Goal: Task Accomplishment & Management: Use online tool/utility

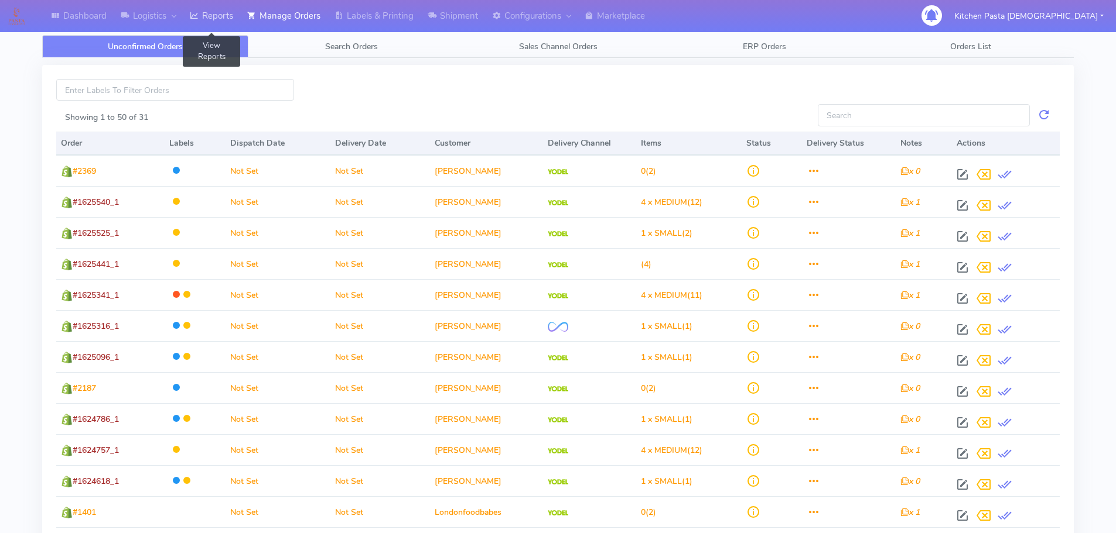
click at [230, 16] on link "Reports" at bounding box center [211, 16] width 57 height 32
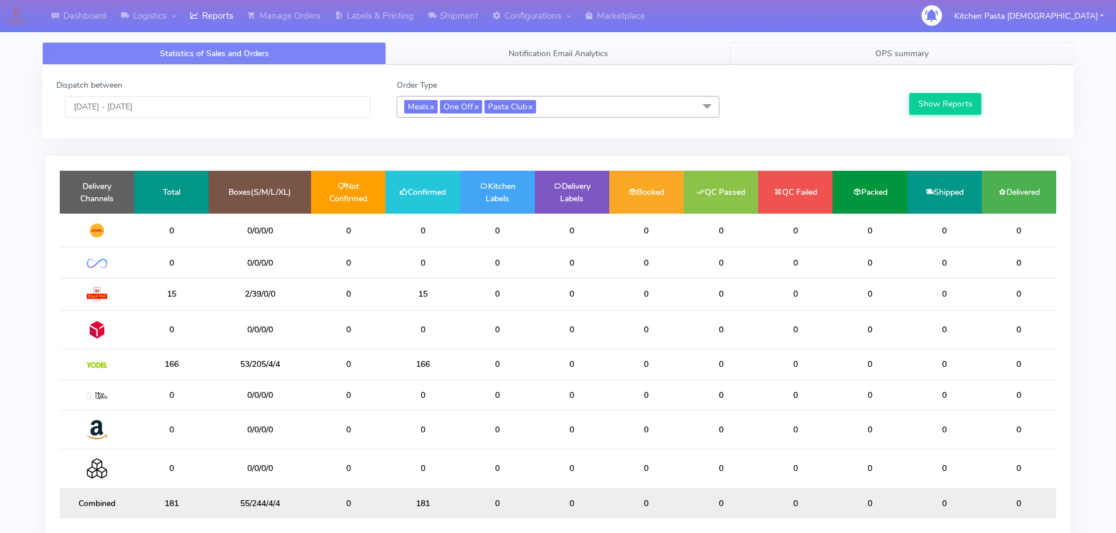
click at [968, 52] on link "OPS summary" at bounding box center [902, 53] width 344 height 23
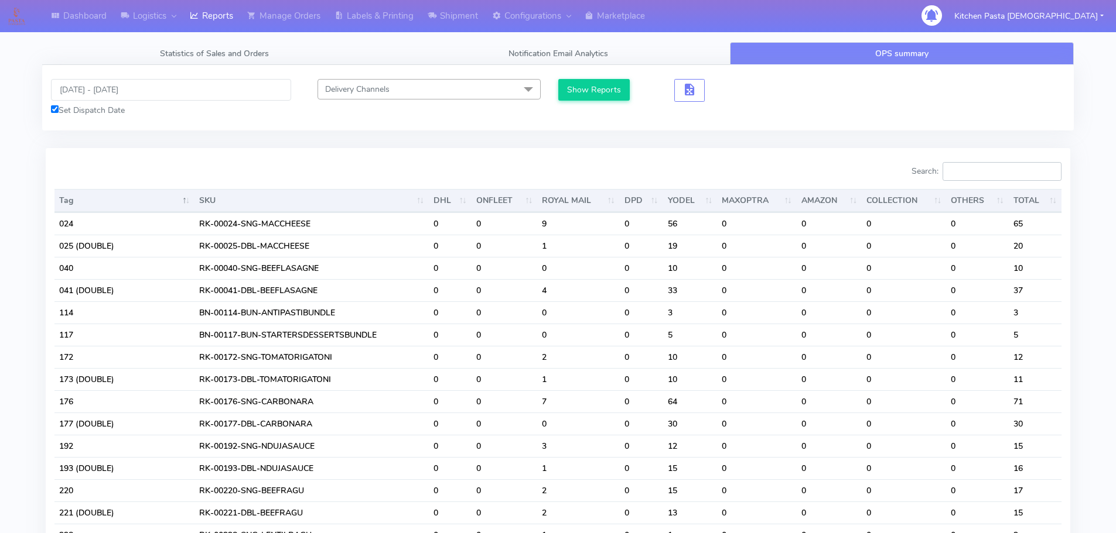
click at [997, 173] on input "Search:" at bounding box center [1001, 171] width 119 height 19
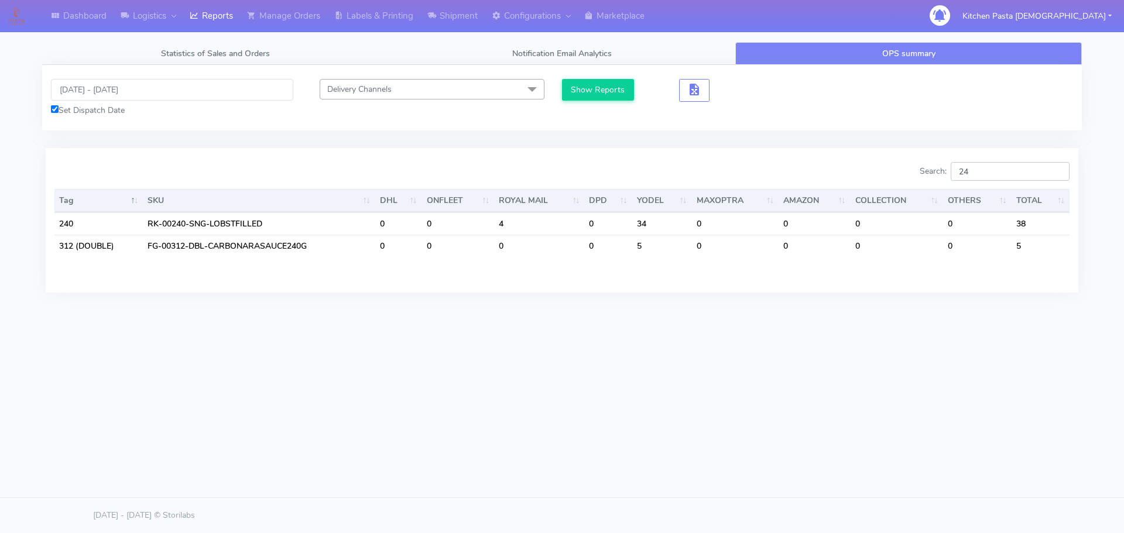
type input "2"
type input "312"
click at [156, 91] on input "[DATE] - [DATE]" at bounding box center [172, 90] width 242 height 22
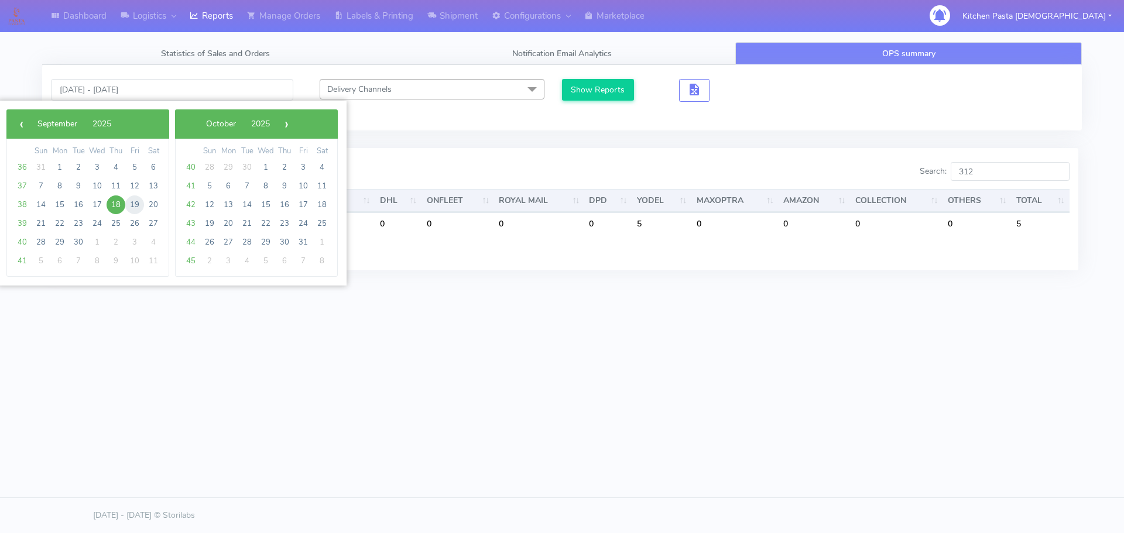
click at [141, 202] on span "19" at bounding box center [134, 205] width 19 height 19
type input "[DATE] - [DATE]"
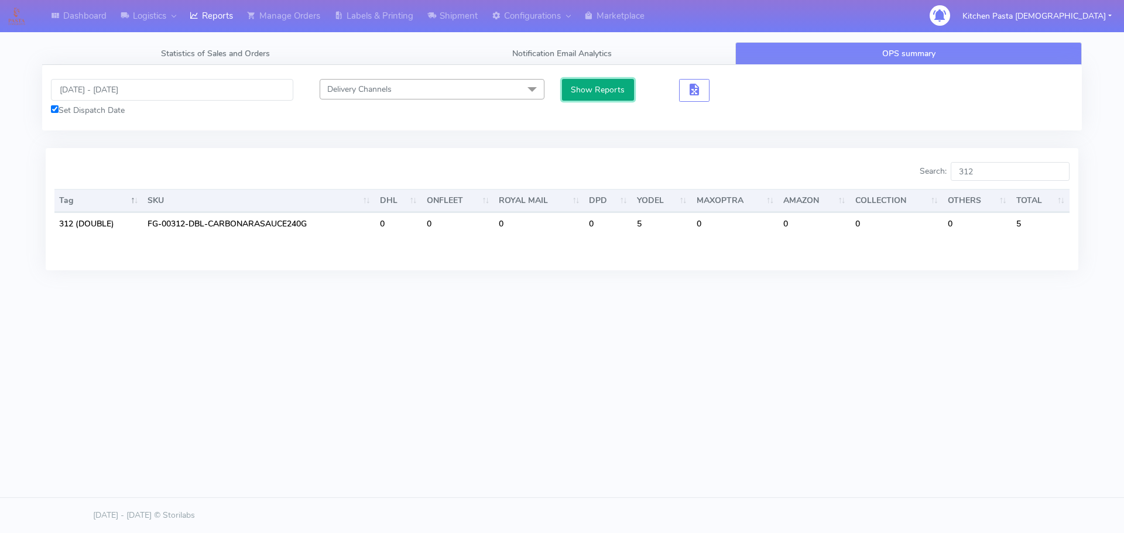
click at [583, 90] on button "Show Reports" at bounding box center [598, 90] width 72 height 22
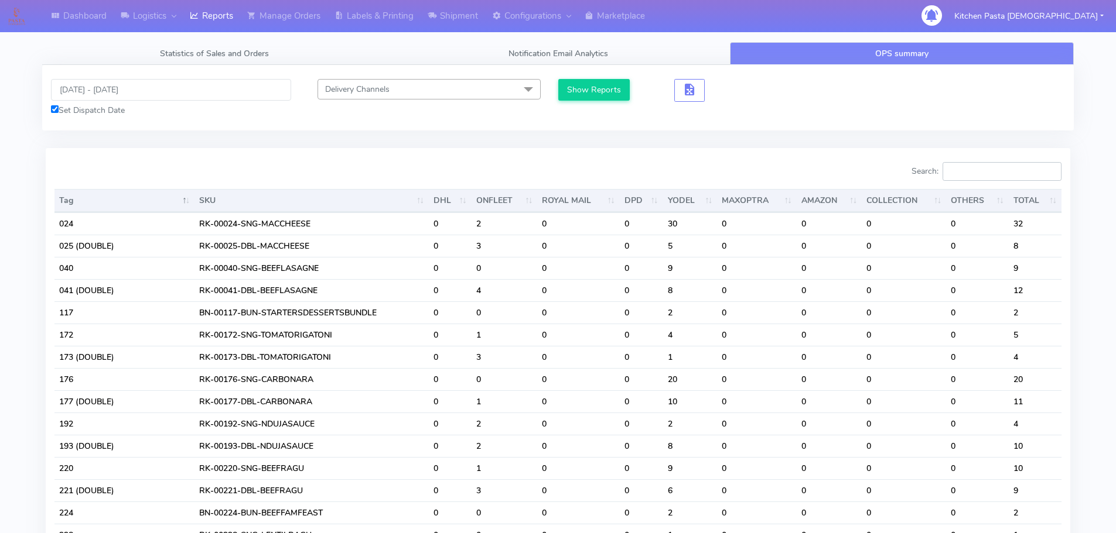
click at [977, 169] on input "Search:" at bounding box center [1001, 171] width 119 height 19
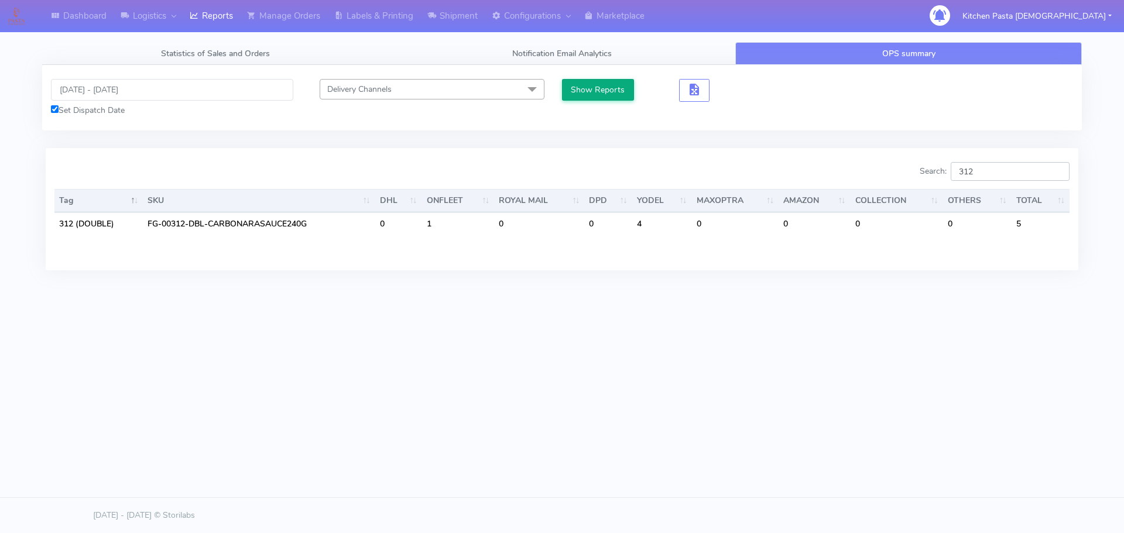
type input "312"
click at [592, 93] on button "Show Reports" at bounding box center [598, 90] width 72 height 22
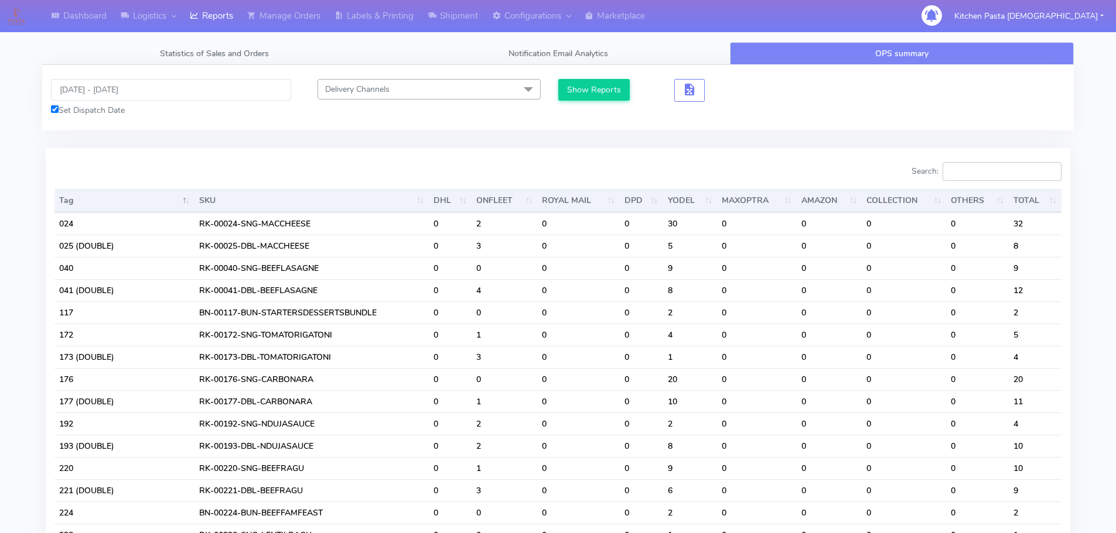
click at [969, 170] on input "Search:" at bounding box center [1001, 171] width 119 height 19
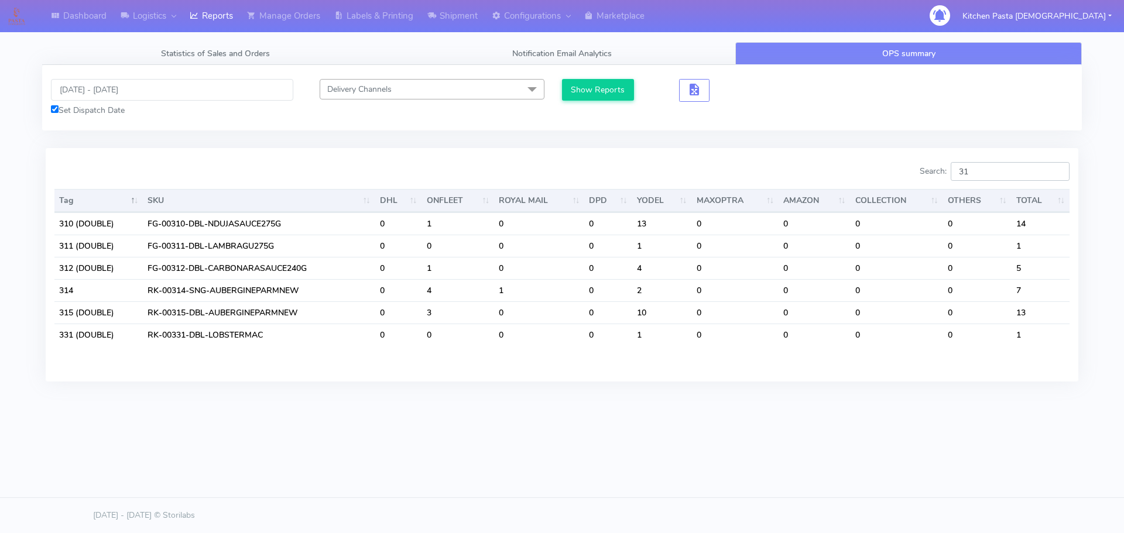
type input "3"
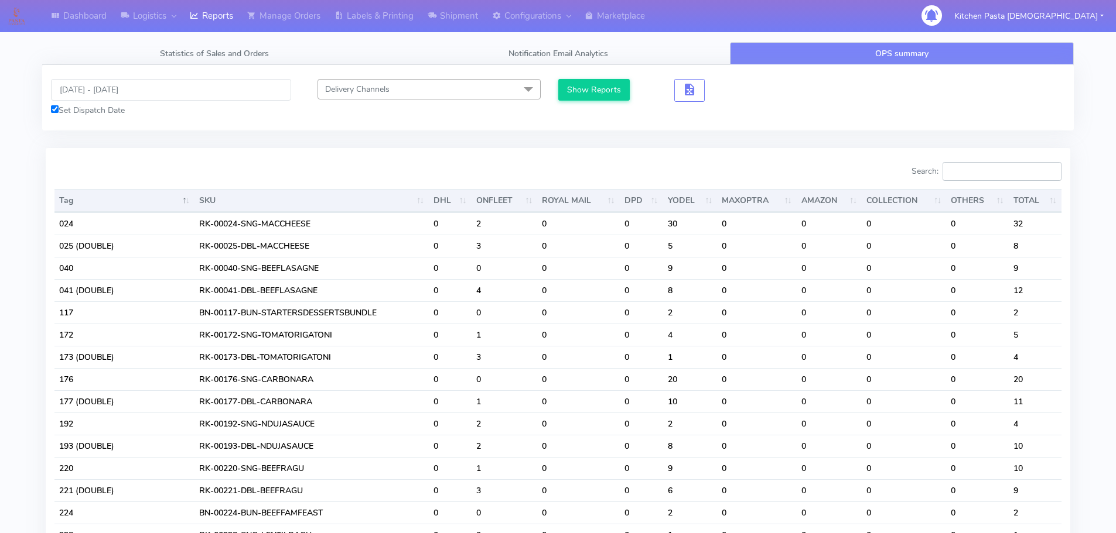
click at [1002, 172] on input "Search:" at bounding box center [1001, 171] width 119 height 19
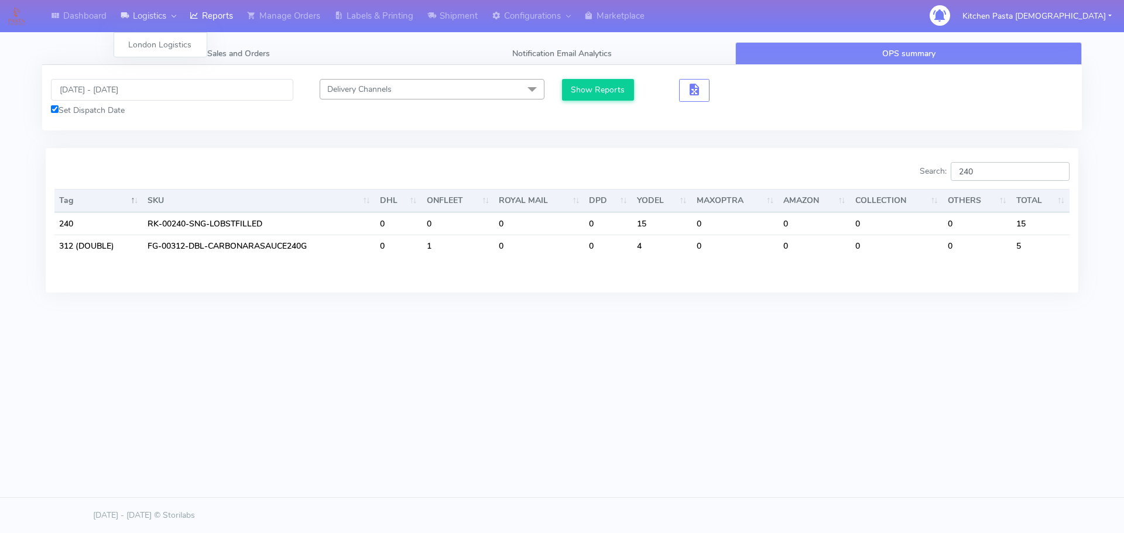
type input "240"
click at [133, 87] on input "[DATE] - [DATE]" at bounding box center [172, 90] width 242 height 22
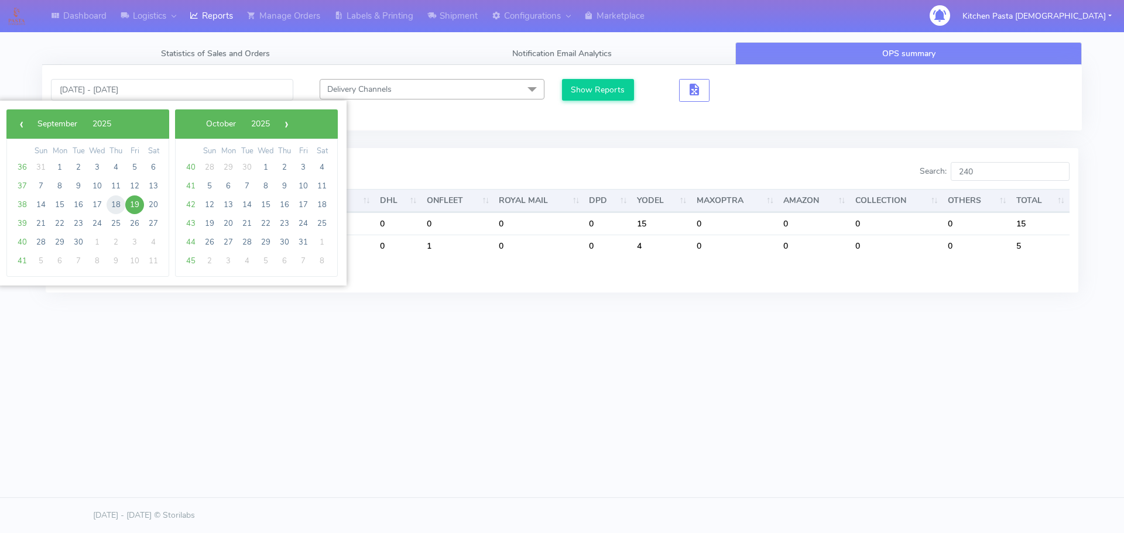
click at [119, 205] on span "18" at bounding box center [116, 205] width 19 height 19
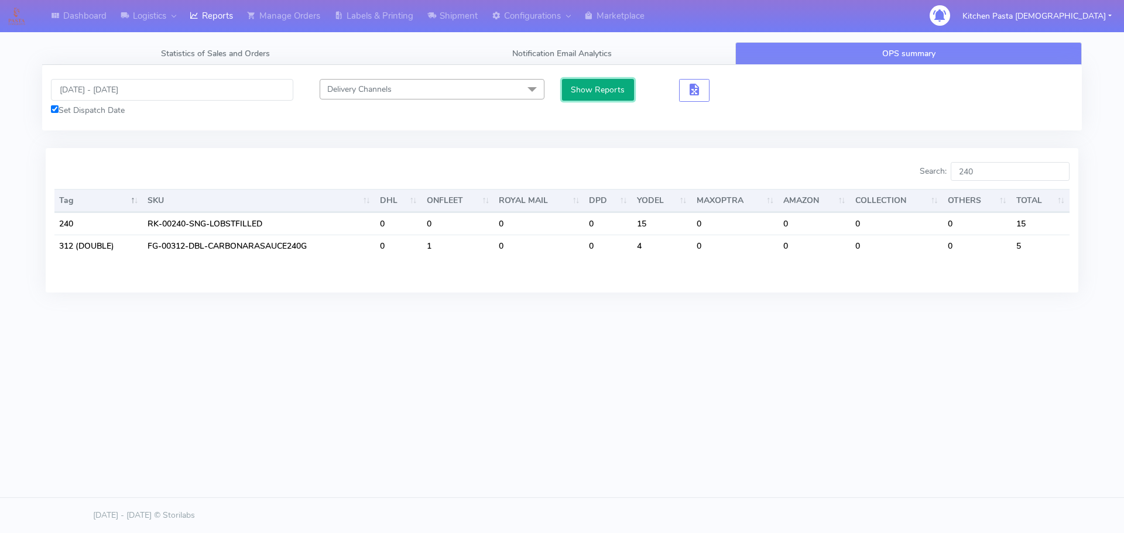
click at [582, 88] on button "Show Reports" at bounding box center [598, 90] width 72 height 22
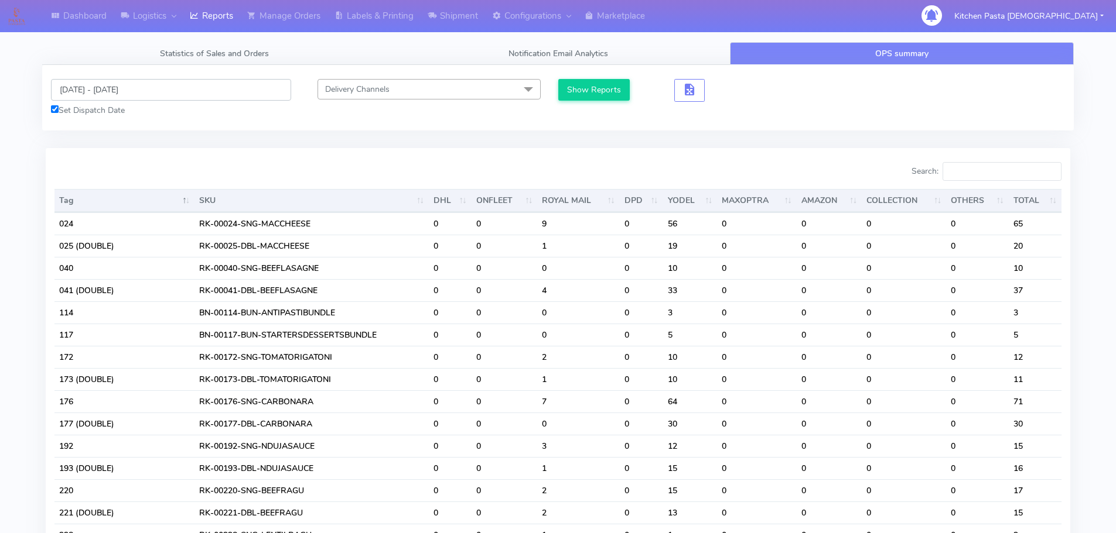
click at [112, 85] on input "[DATE] - [DATE]" at bounding box center [171, 90] width 240 height 22
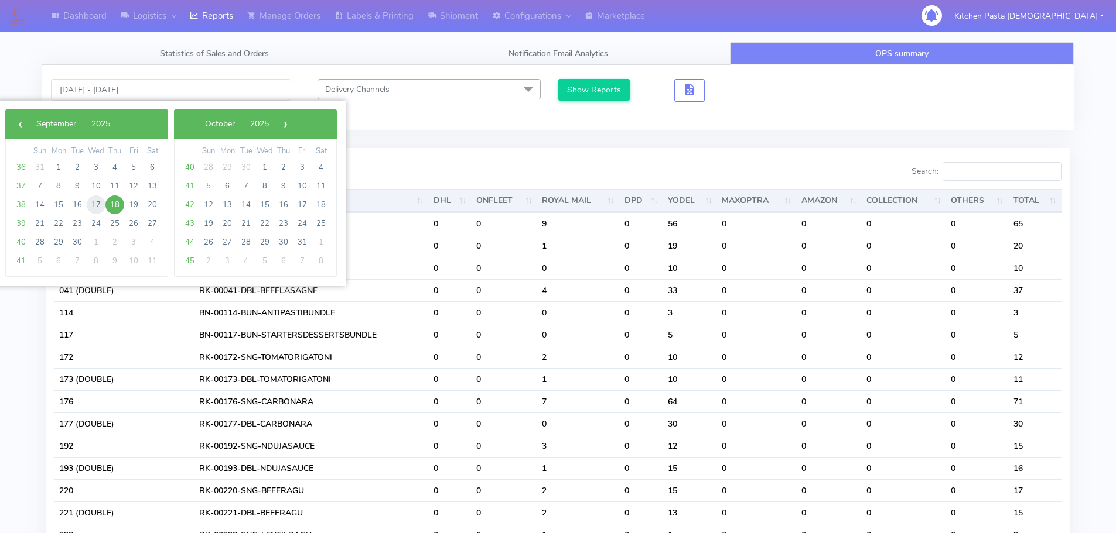
click at [92, 203] on span "17" at bounding box center [96, 205] width 19 height 19
click at [111, 203] on span "18" at bounding box center [114, 205] width 19 height 19
type input "17/09/2025 - 18/09/2025"
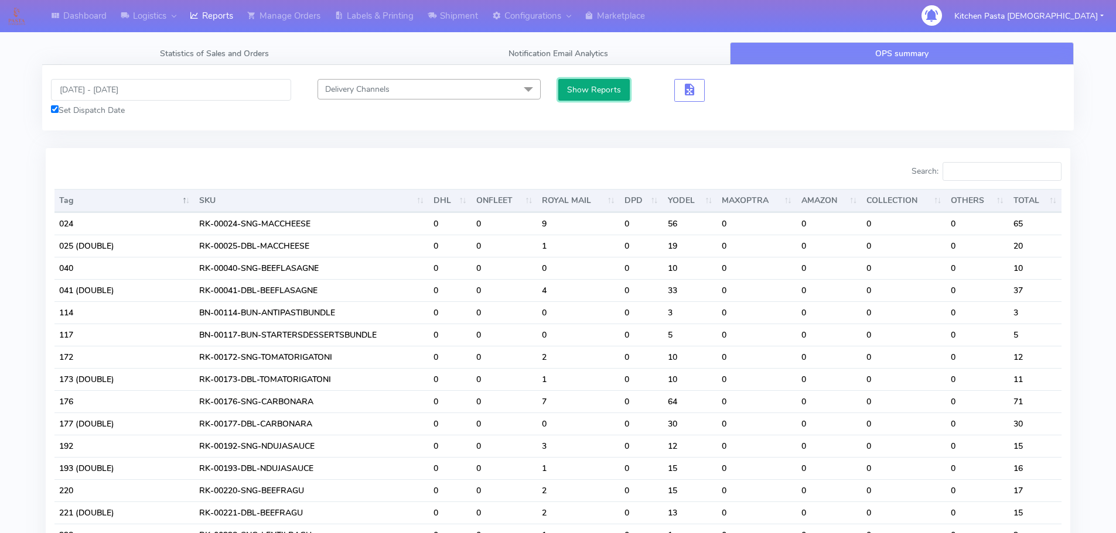
click at [582, 92] on button "Show Reports" at bounding box center [594, 90] width 72 height 22
click at [1004, 163] on input "Search:" at bounding box center [1001, 171] width 119 height 19
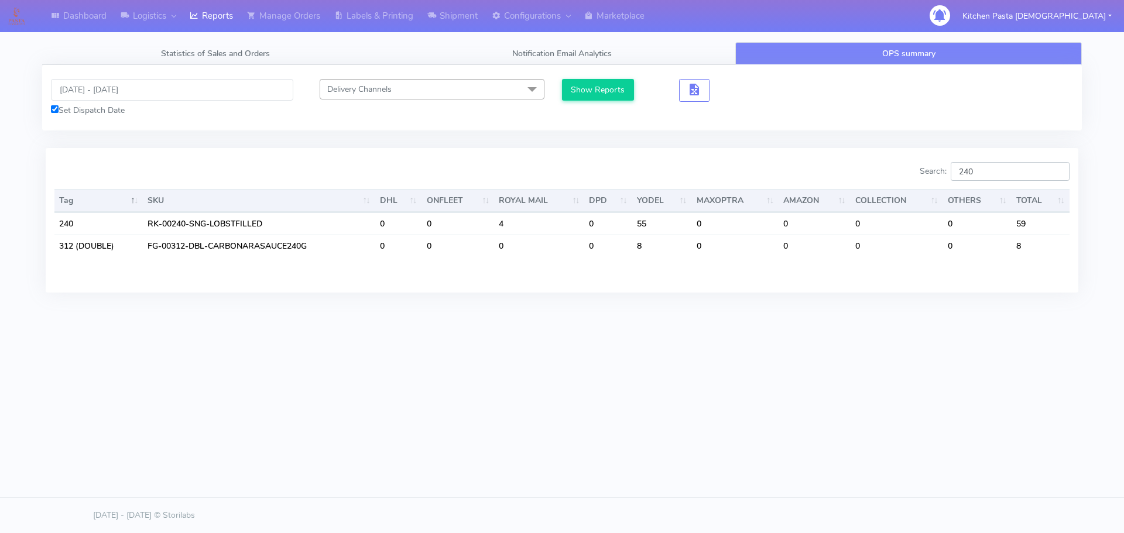
type input "240"
click at [111, 104] on div "Set Dispatch Date" at bounding box center [172, 110] width 242 height 12
click at [110, 80] on input "17/09/2025 - 18/09/2025" at bounding box center [172, 90] width 242 height 22
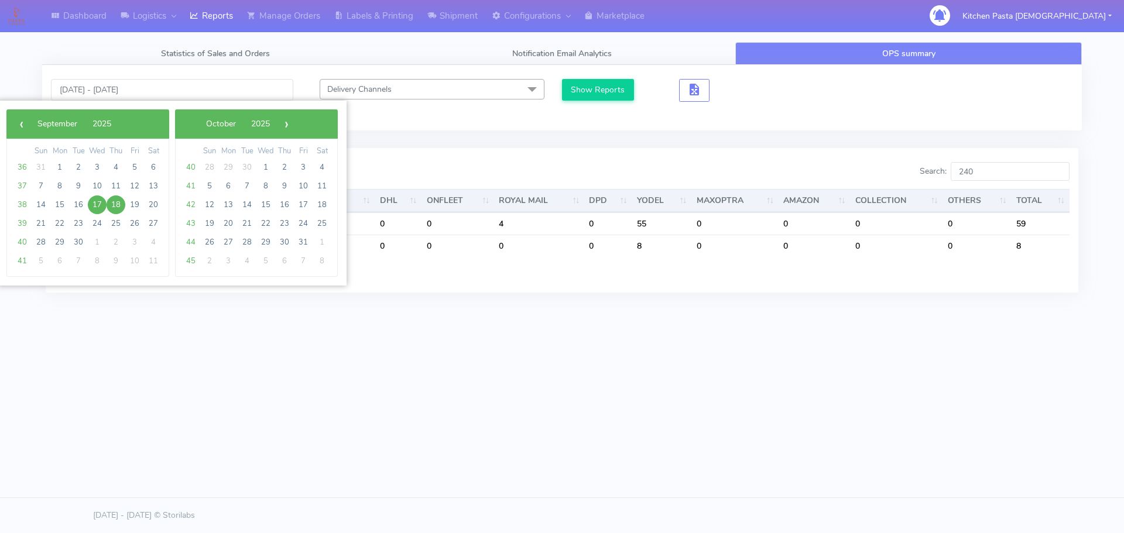
click at [119, 204] on span "18" at bounding box center [116, 205] width 19 height 19
type input "[DATE] - [DATE]"
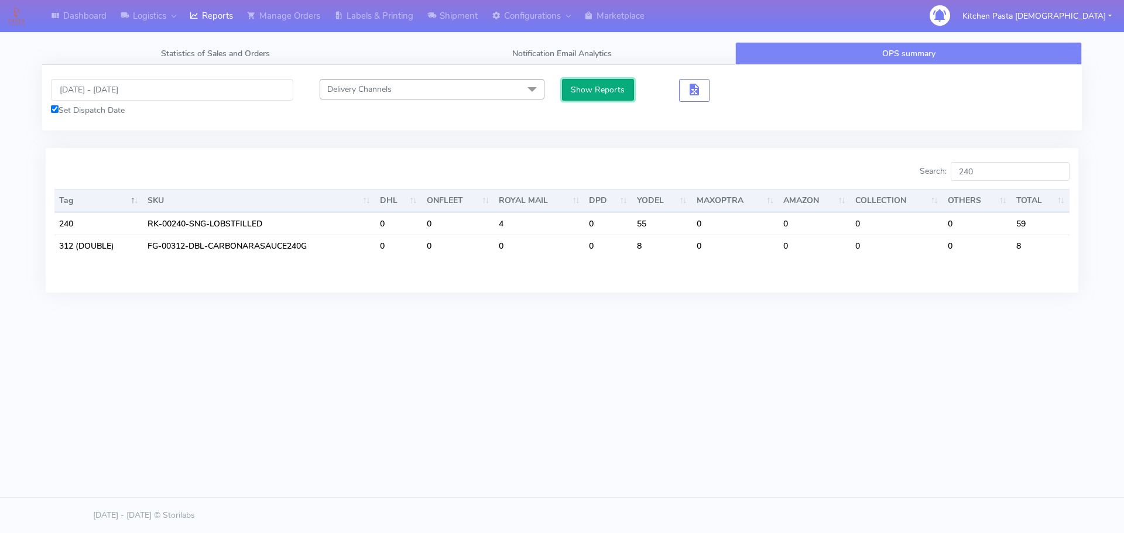
click at [597, 87] on button "Show Reports" at bounding box center [598, 90] width 72 height 22
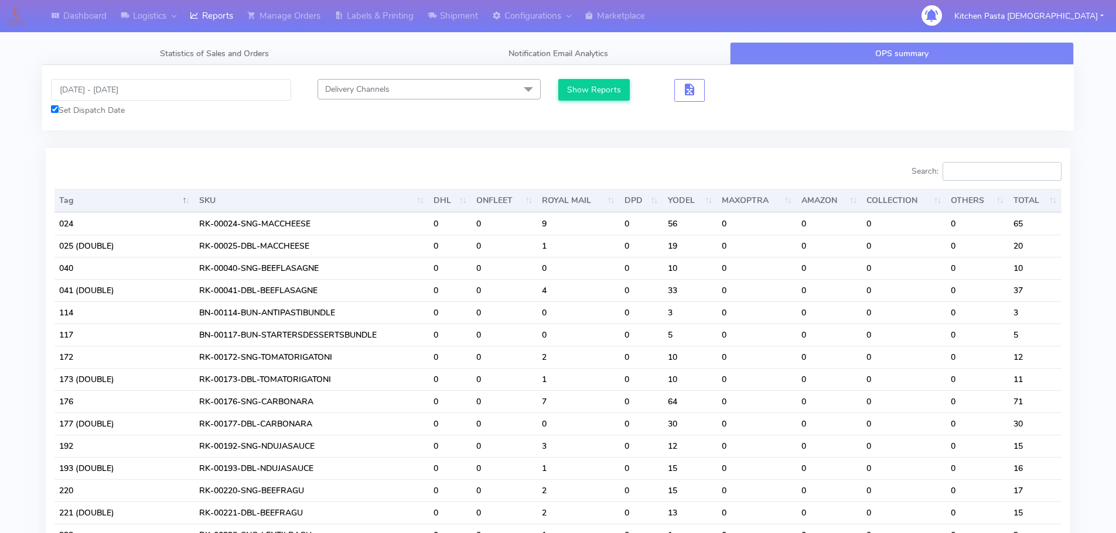
click at [1006, 173] on input "Search:" at bounding box center [1001, 171] width 119 height 19
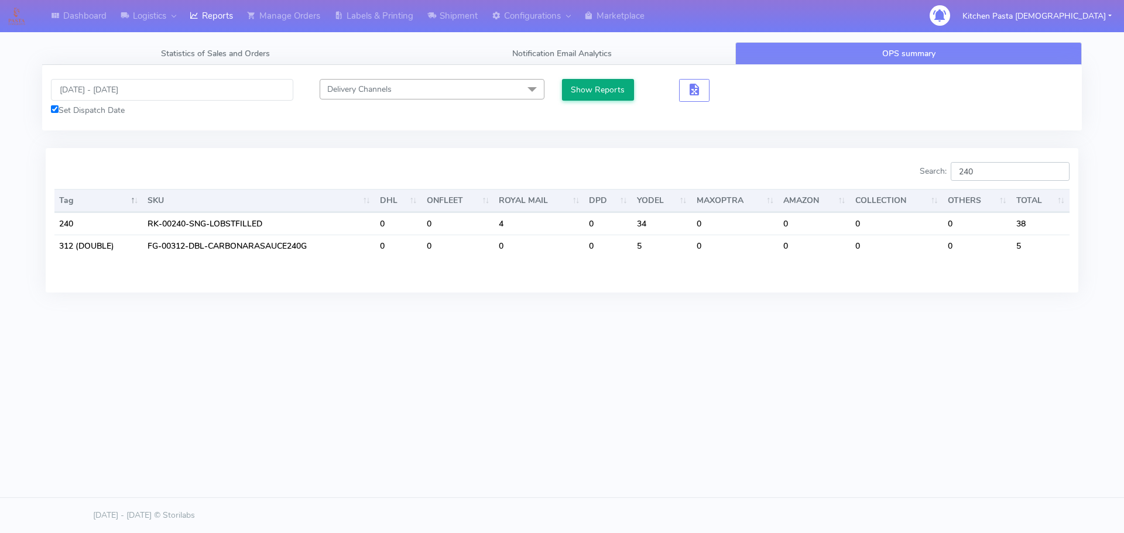
type input "240"
click at [612, 95] on button "Show Reports" at bounding box center [598, 90] width 72 height 22
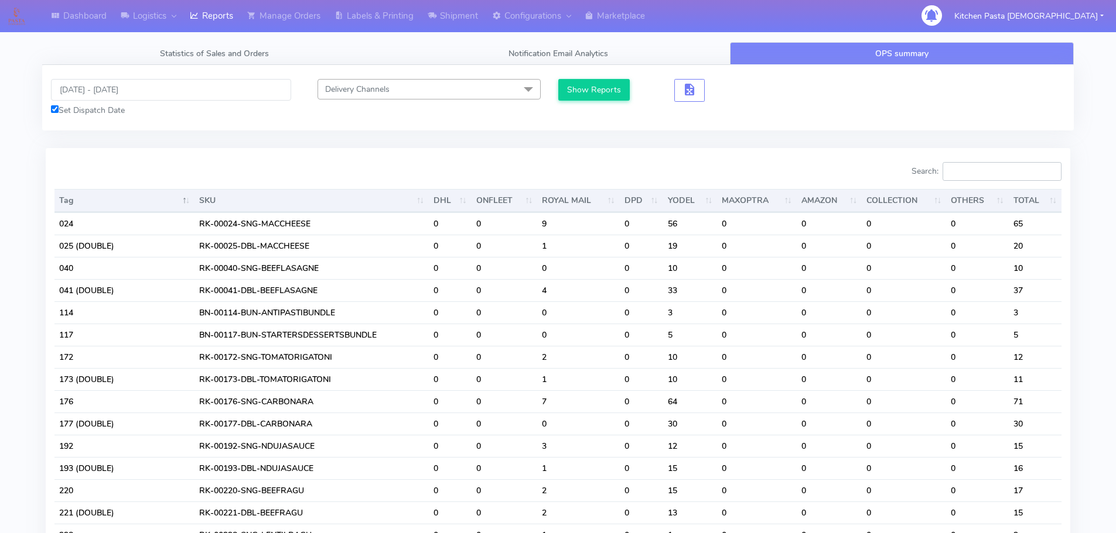
click at [980, 177] on input "Search:" at bounding box center [1001, 171] width 119 height 19
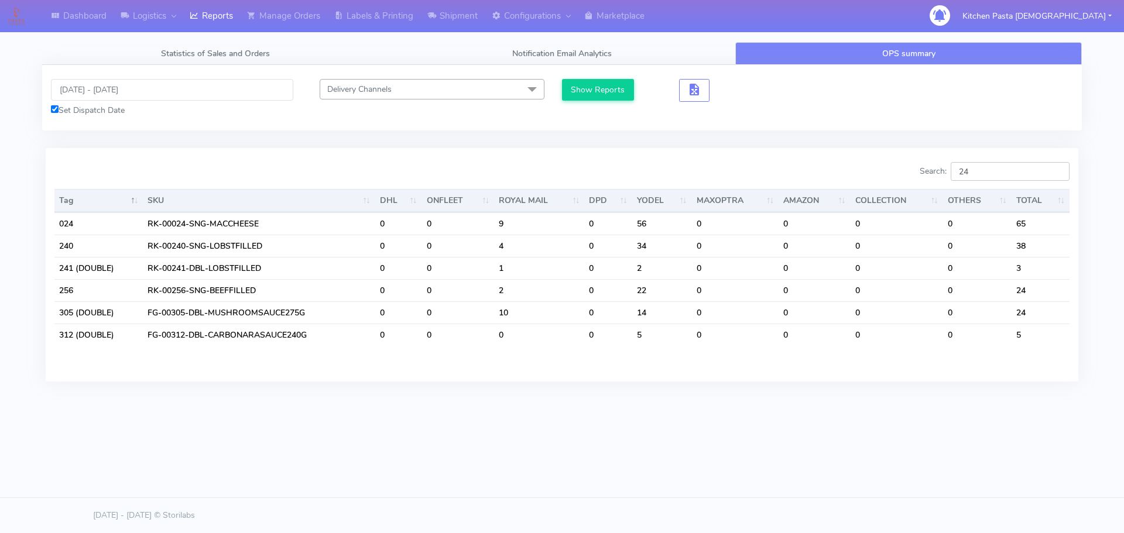
type input "2"
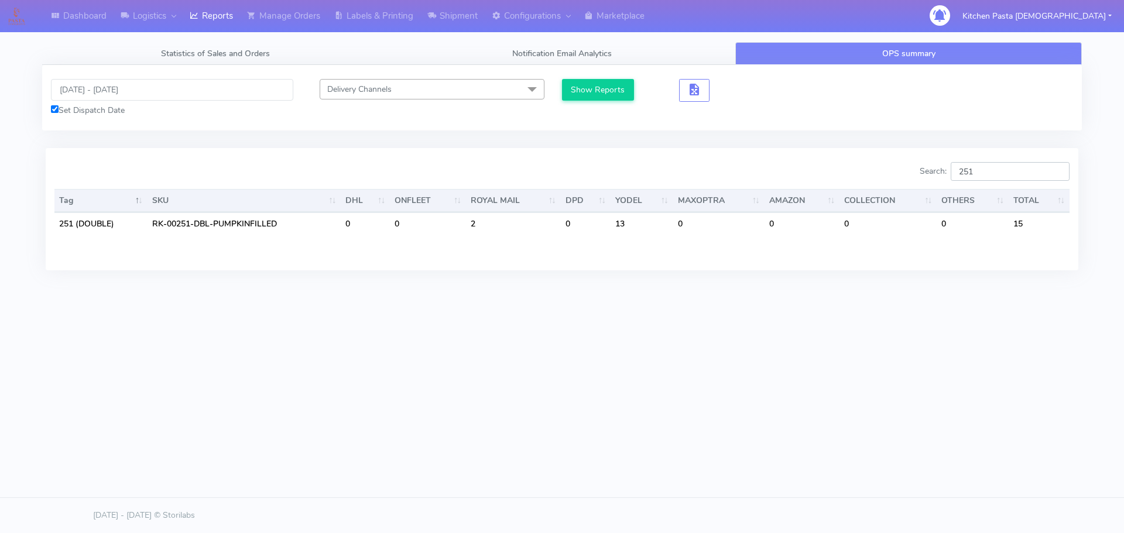
type input "251"
click at [110, 87] on input "[DATE] - [DATE]" at bounding box center [172, 90] width 242 height 22
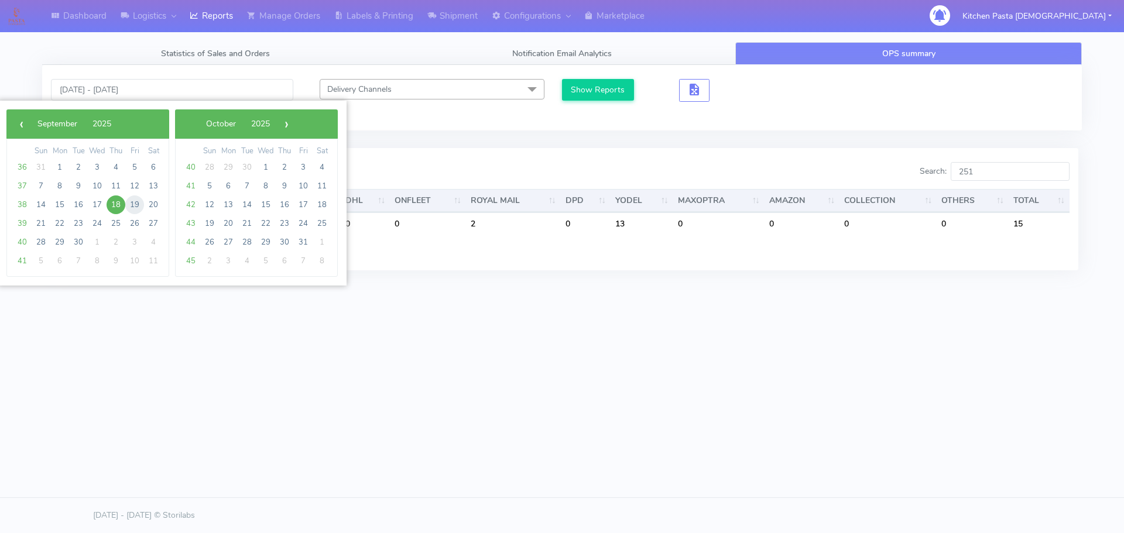
click at [131, 207] on span "19" at bounding box center [134, 205] width 19 height 19
type input "[DATE] - [DATE]"
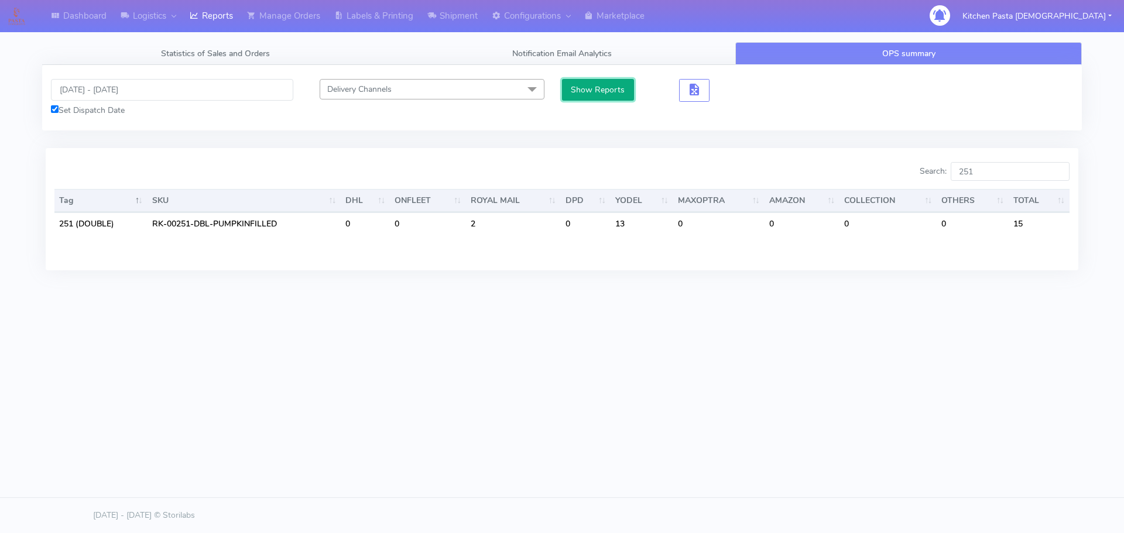
click at [576, 88] on button "Show Reports" at bounding box center [598, 90] width 72 height 22
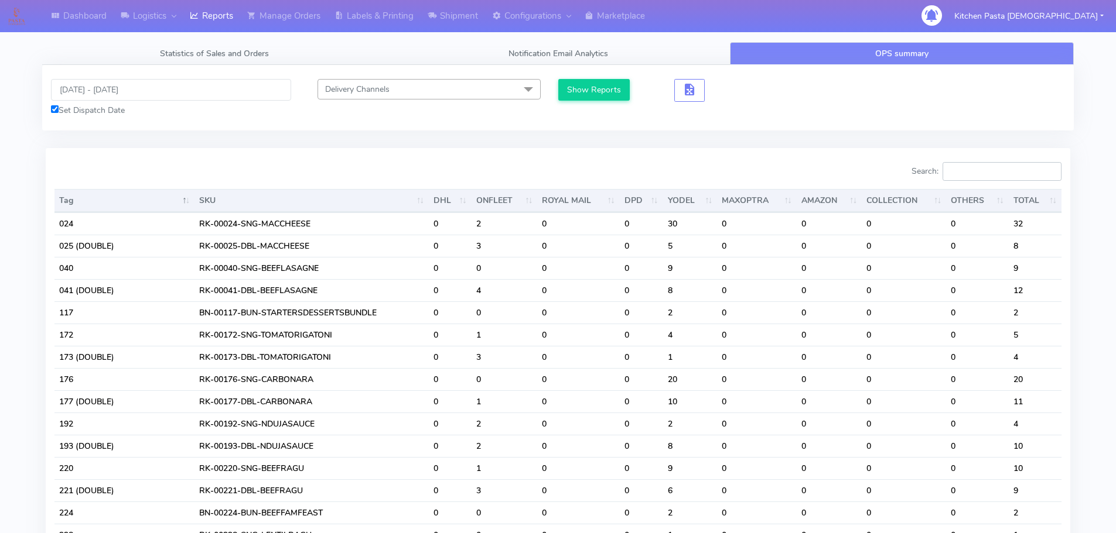
click at [1003, 171] on input "Search:" at bounding box center [1001, 171] width 119 height 19
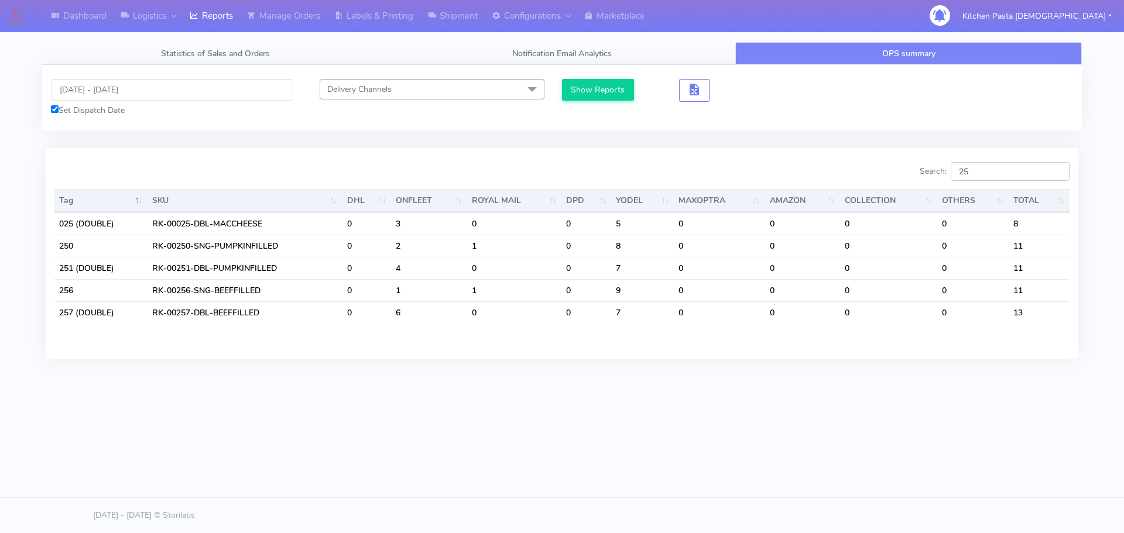
type input "2"
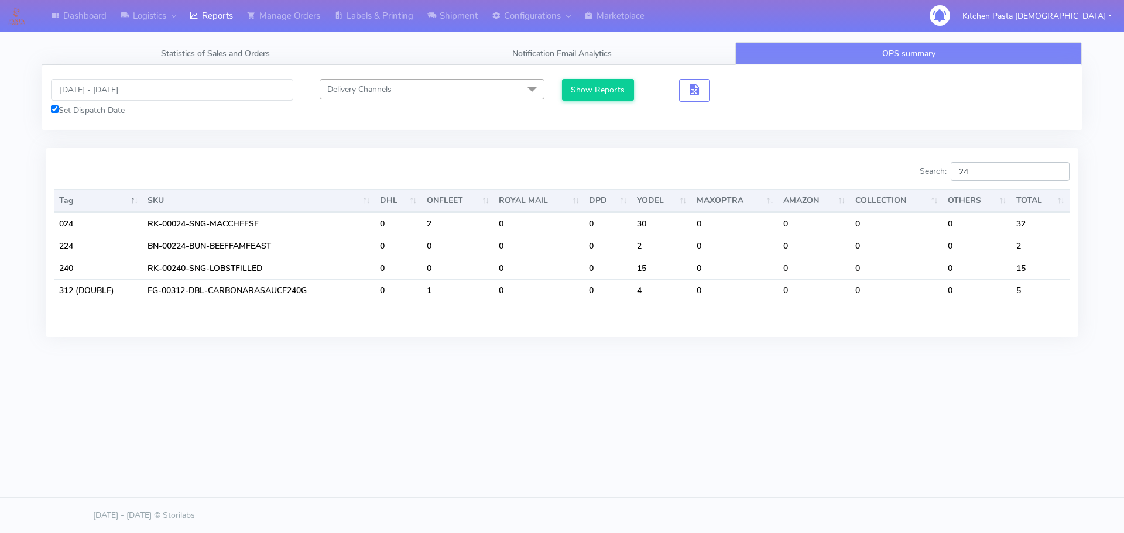
type input "2"
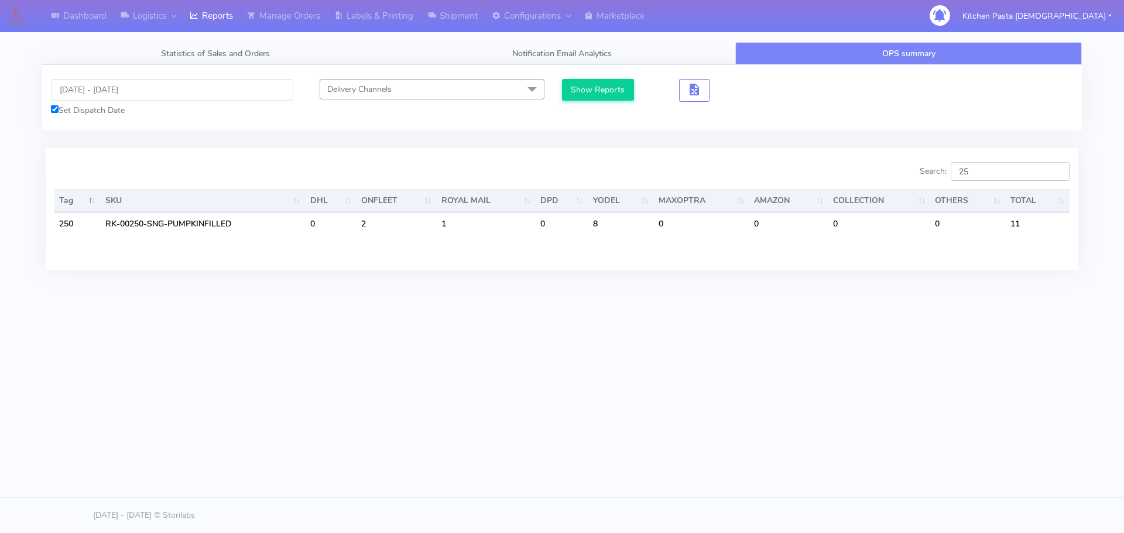
type input "2"
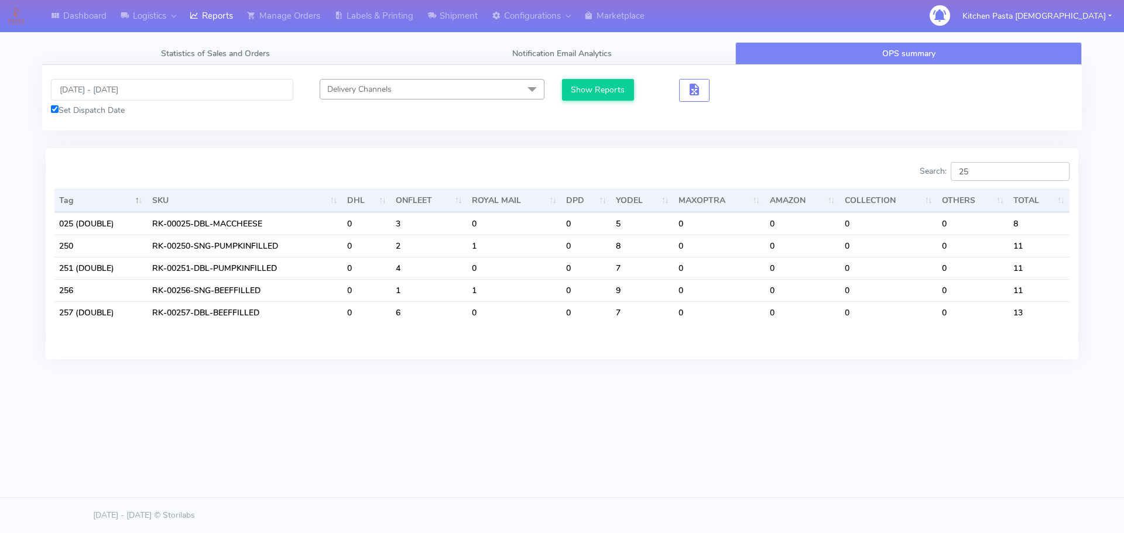
type input "2"
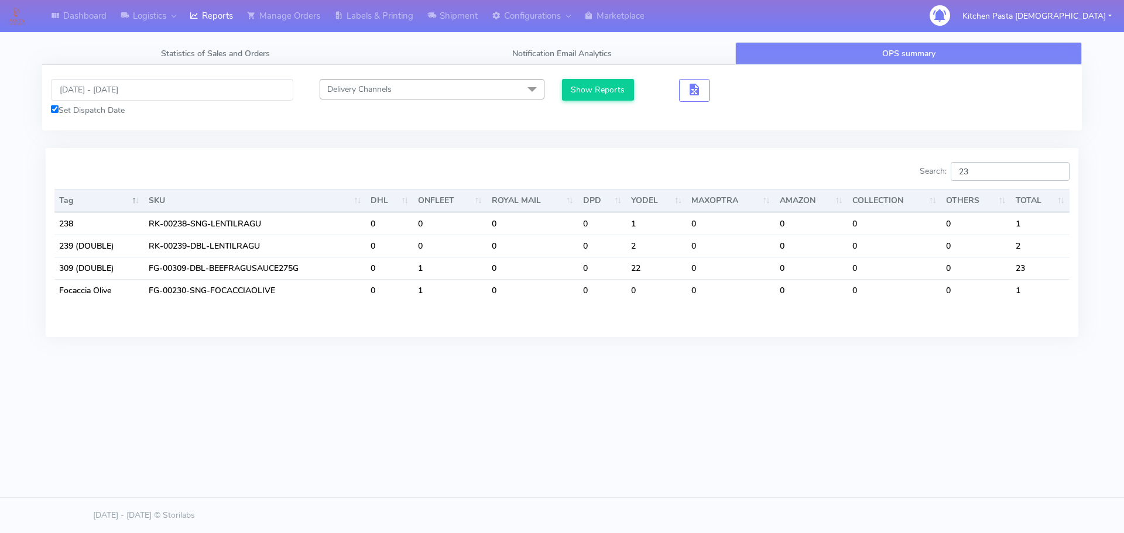
type input "2"
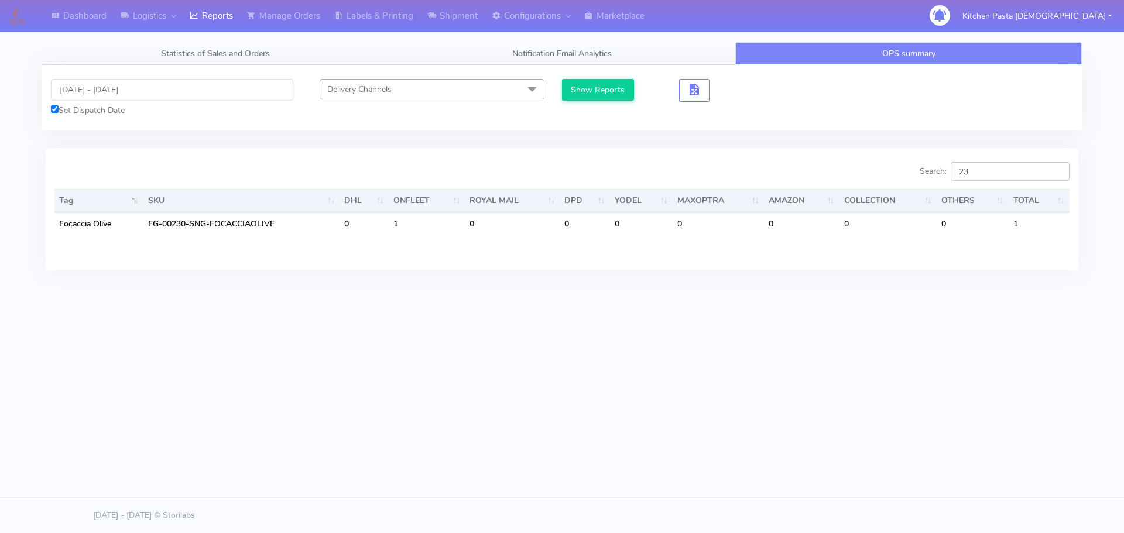
type input "2"
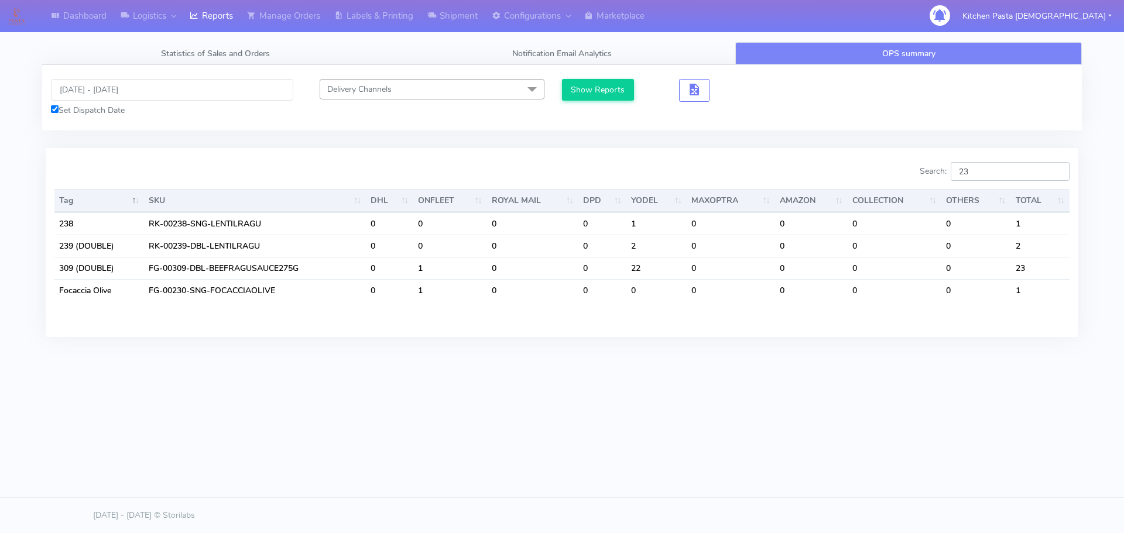
type input "2"
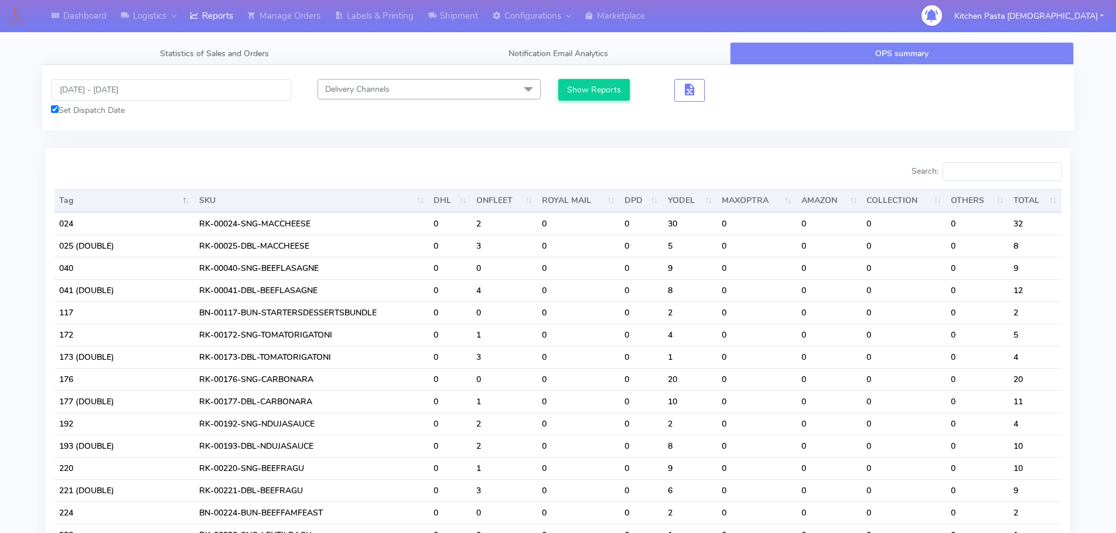
click at [1024, 178] on input "Search:" at bounding box center [1001, 171] width 119 height 19
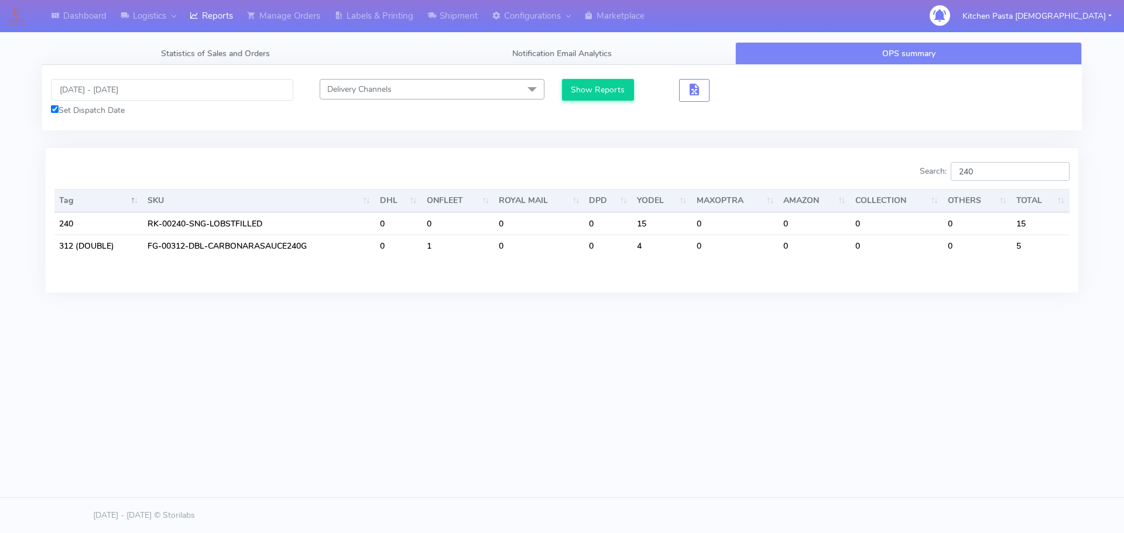
type input "240"
click at [863, 440] on body "Dashboard Logistics London Logistics Reports Manage Orders Labels & Printing Sh…" at bounding box center [562, 231] width 1124 height 462
click at [546, 381] on div "Dashboard Logistics London Logistics Reports Manage Orders Labels & Printing Sh…" at bounding box center [562, 213] width 1124 height 427
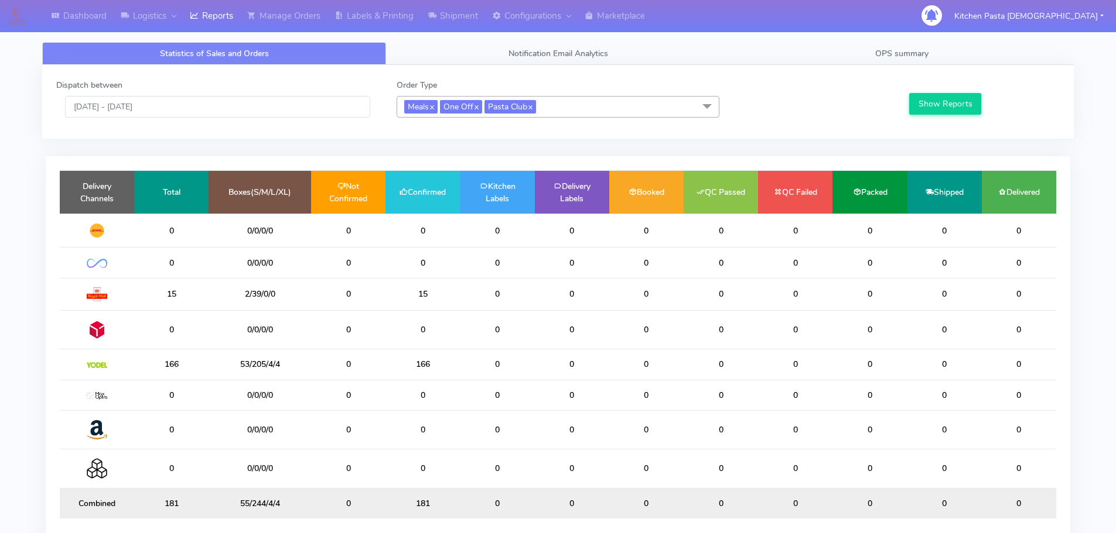
click at [893, 66] on div "Dispatch between [DATE] - [DATE] Order Type Meals x One Off x Pasta Club x Sele…" at bounding box center [557, 102] width 1031 height 74
click at [923, 47] on link "OPS summary" at bounding box center [902, 53] width 344 height 23
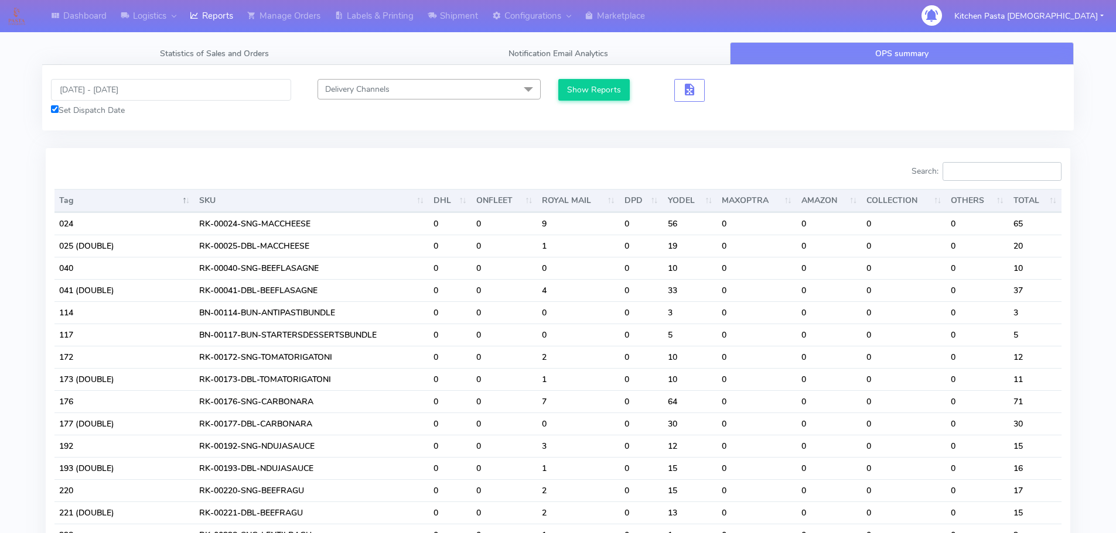
click at [1018, 177] on input "Search:" at bounding box center [1001, 171] width 119 height 19
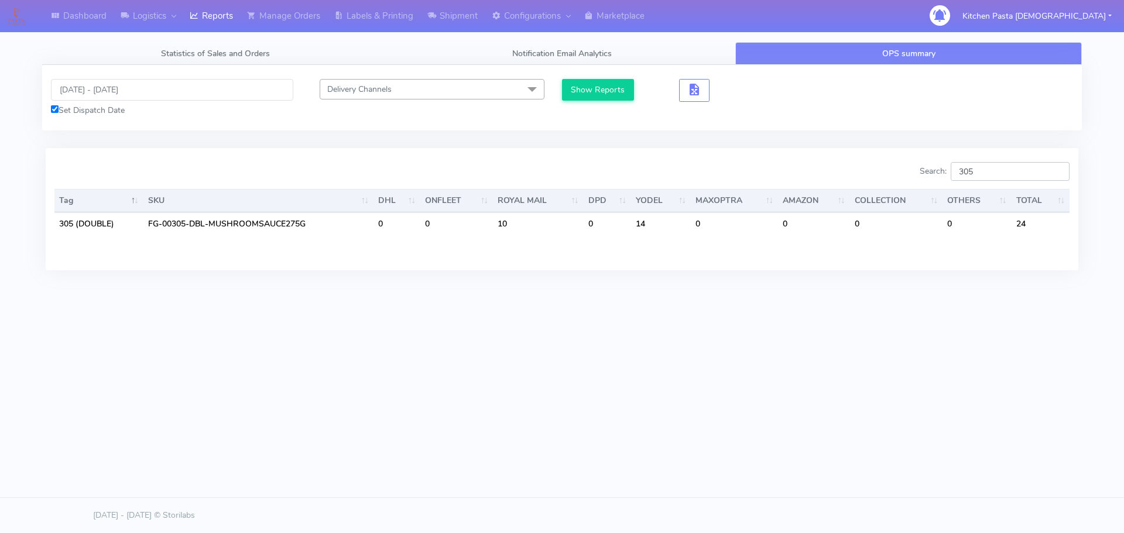
type input "305"
click at [603, 94] on button "Show Reports" at bounding box center [598, 90] width 72 height 22
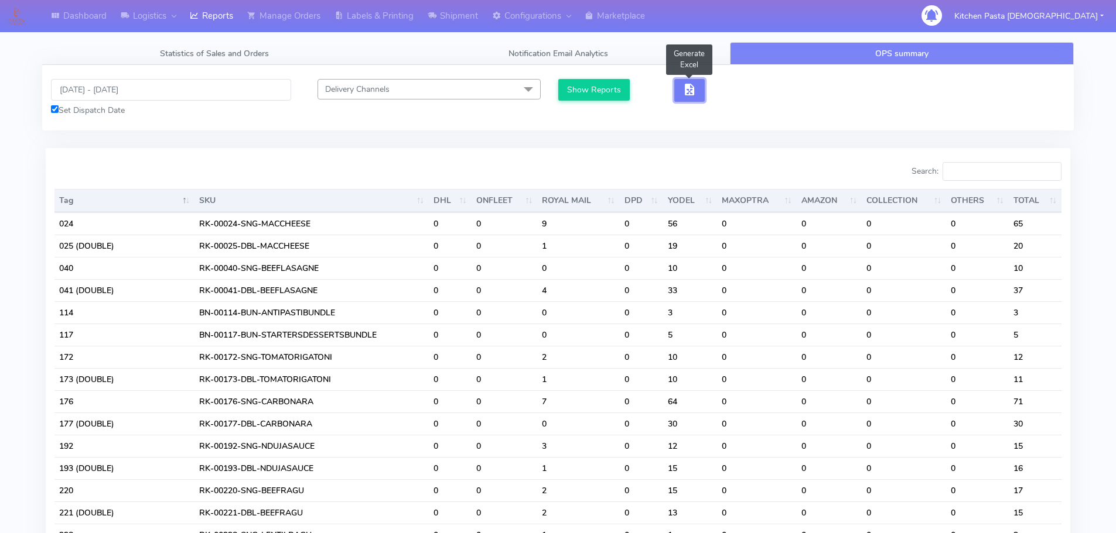
click at [698, 101] on button "button" at bounding box center [689, 90] width 30 height 23
click at [696, 89] on button "button" at bounding box center [689, 90] width 30 height 23
click at [690, 93] on span "button" at bounding box center [689, 92] width 14 height 11
click at [724, 97] on button "button" at bounding box center [732, 90] width 30 height 23
click at [726, 97] on span "button" at bounding box center [732, 92] width 14 height 11
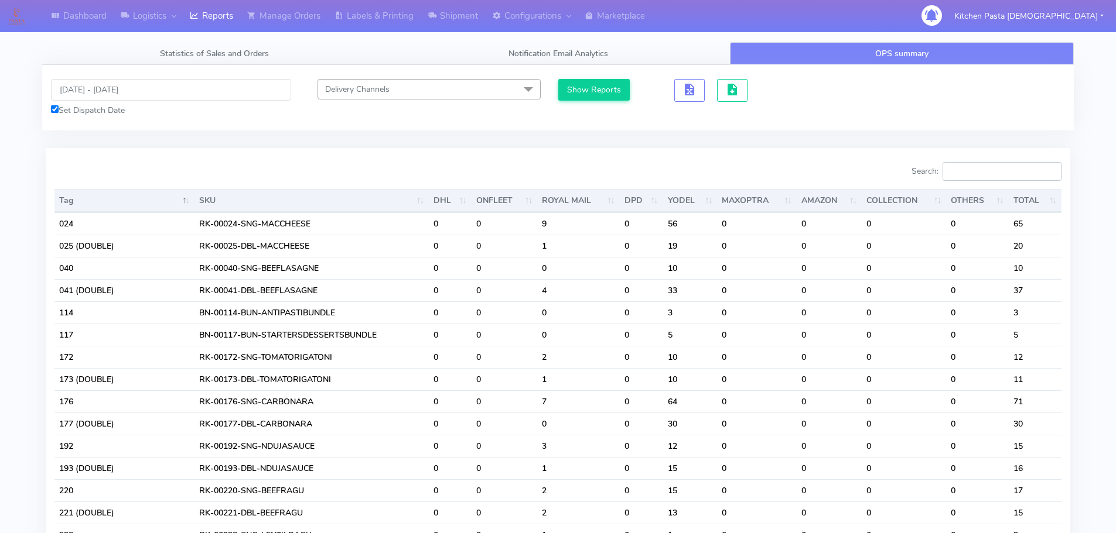
click at [983, 163] on input "Search:" at bounding box center [1001, 171] width 119 height 19
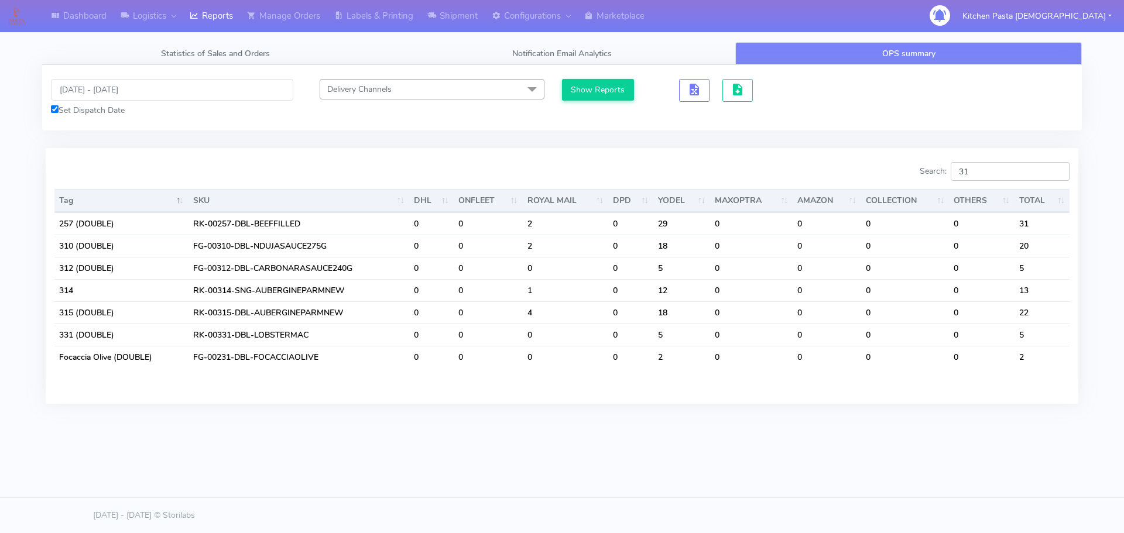
type input "3"
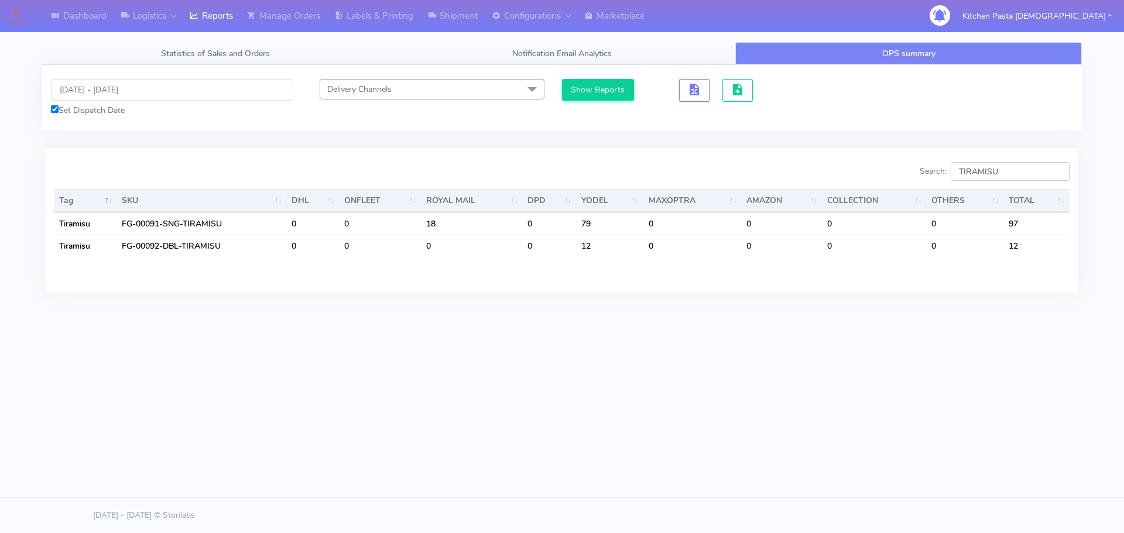
click at [1005, 170] on input "TIRAMISU" at bounding box center [1010, 171] width 119 height 19
type input "T"
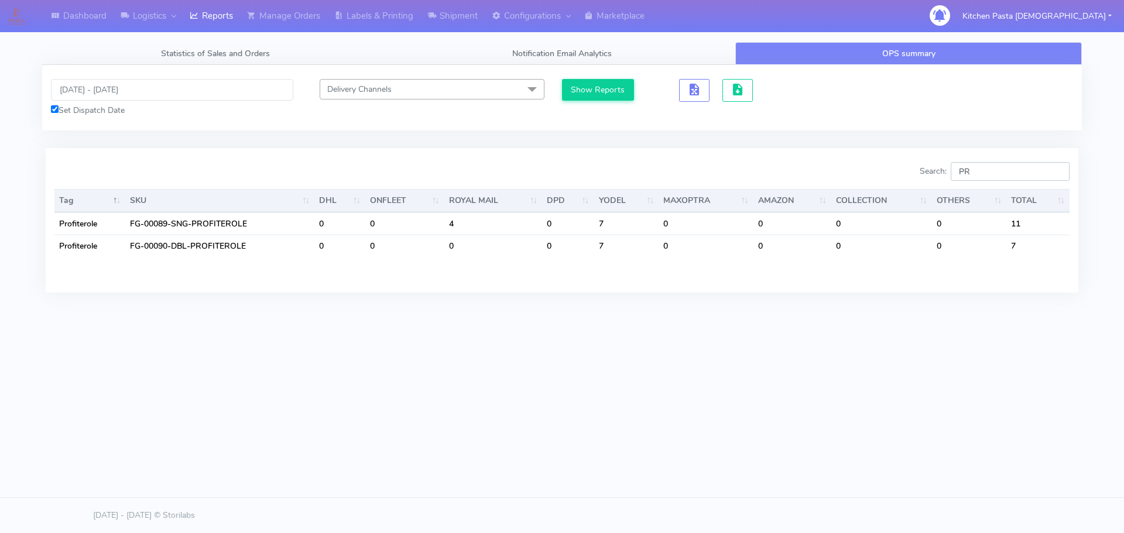
type input "P"
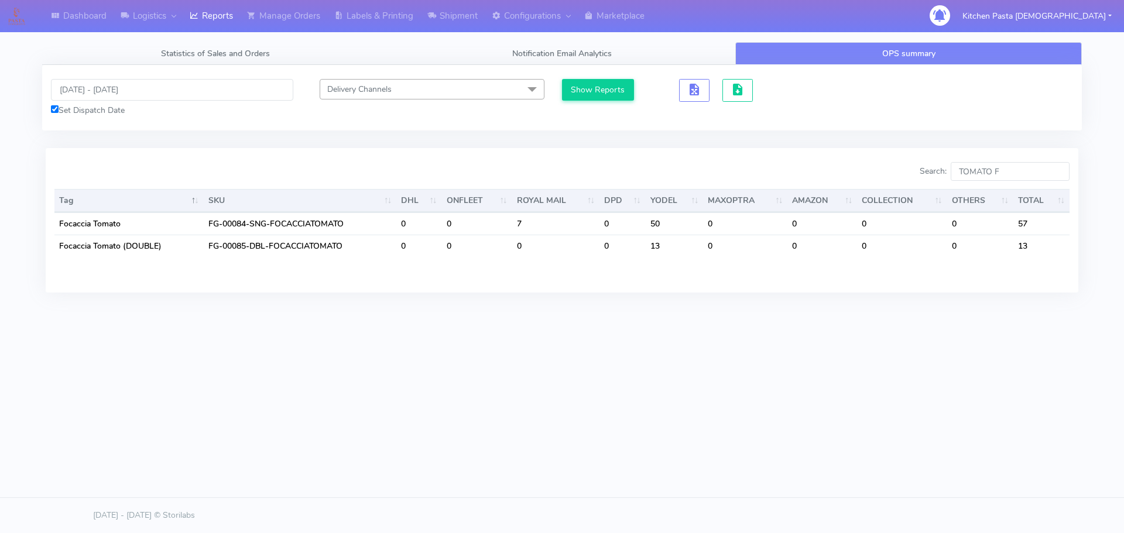
click at [1008, 160] on div "Search: TOMATO F Tag SKU DHL ONFLEET ROYAL MAIL DPD YODEL MAXOPTRA AMAZON COLLE…" at bounding box center [562, 220] width 1033 height 144
click at [1013, 172] on input "TOMATO F" at bounding box center [1010, 171] width 119 height 19
type input "OLIV"
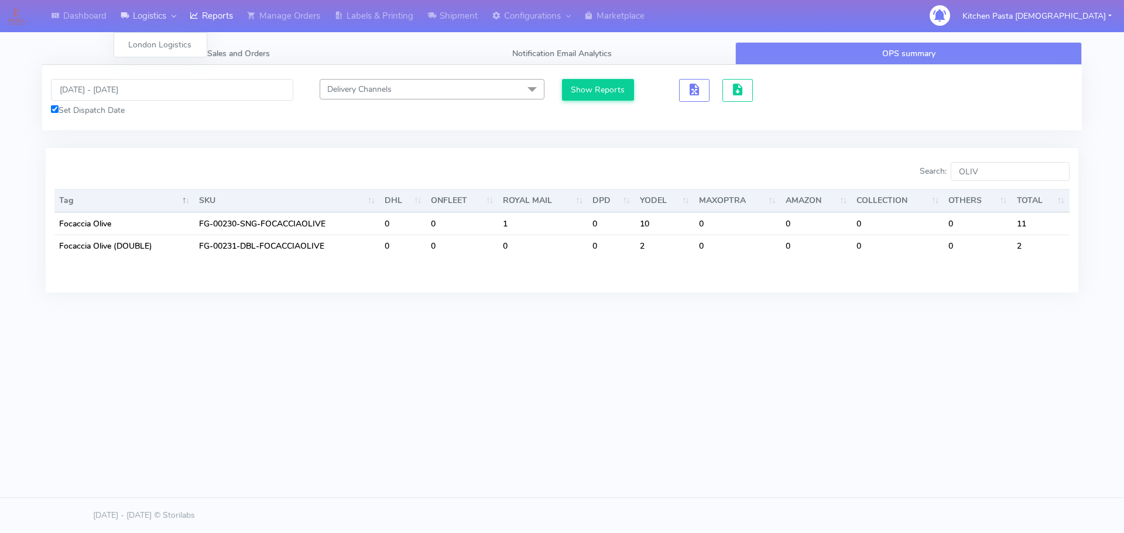
click at [137, 13] on link "Logistics" at bounding box center [148, 16] width 69 height 32
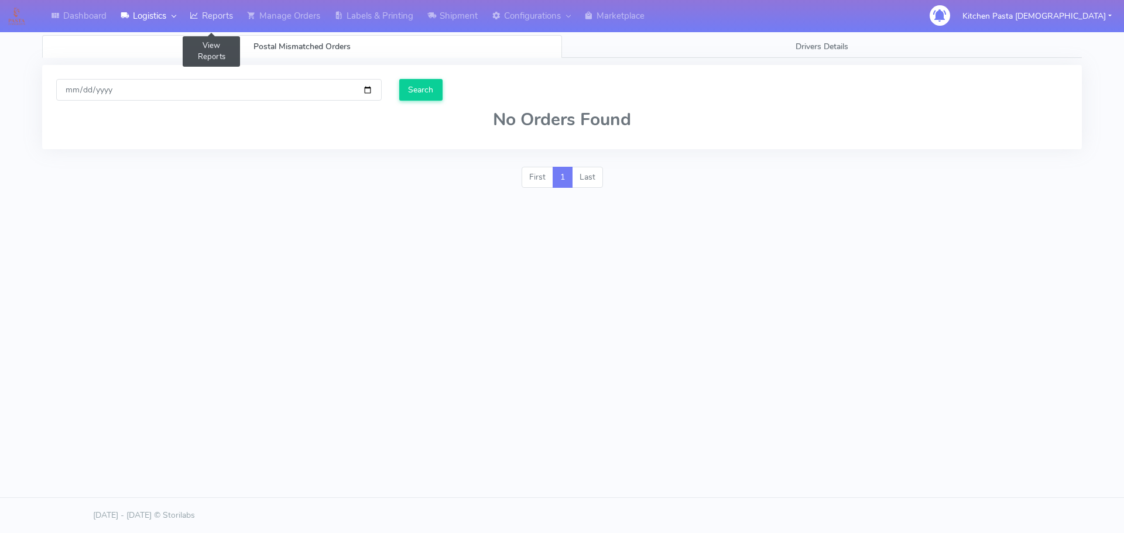
click at [217, 11] on link "Reports" at bounding box center [211, 16] width 57 height 32
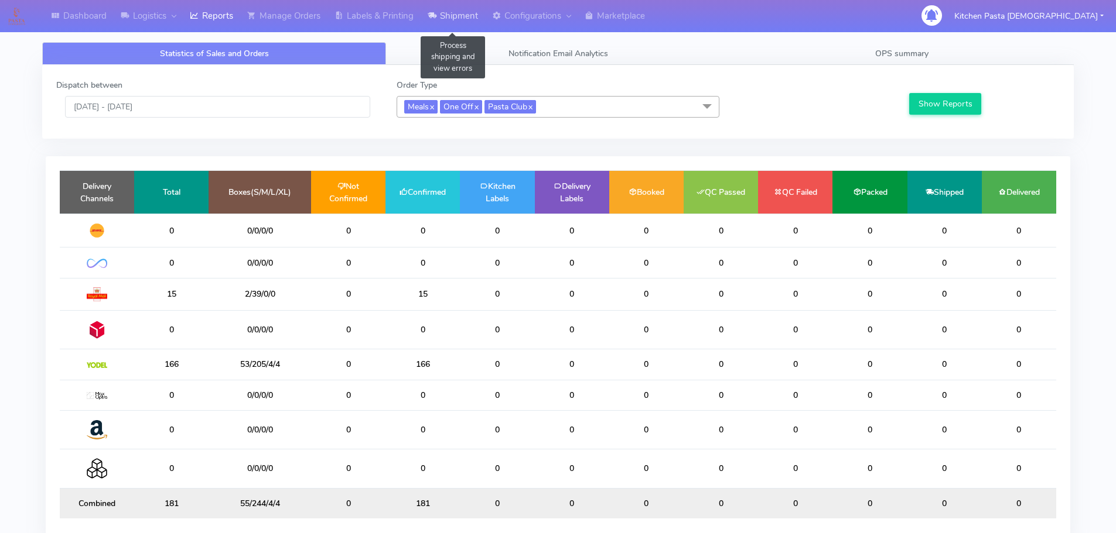
click at [452, 24] on link "Shipment" at bounding box center [452, 16] width 64 height 32
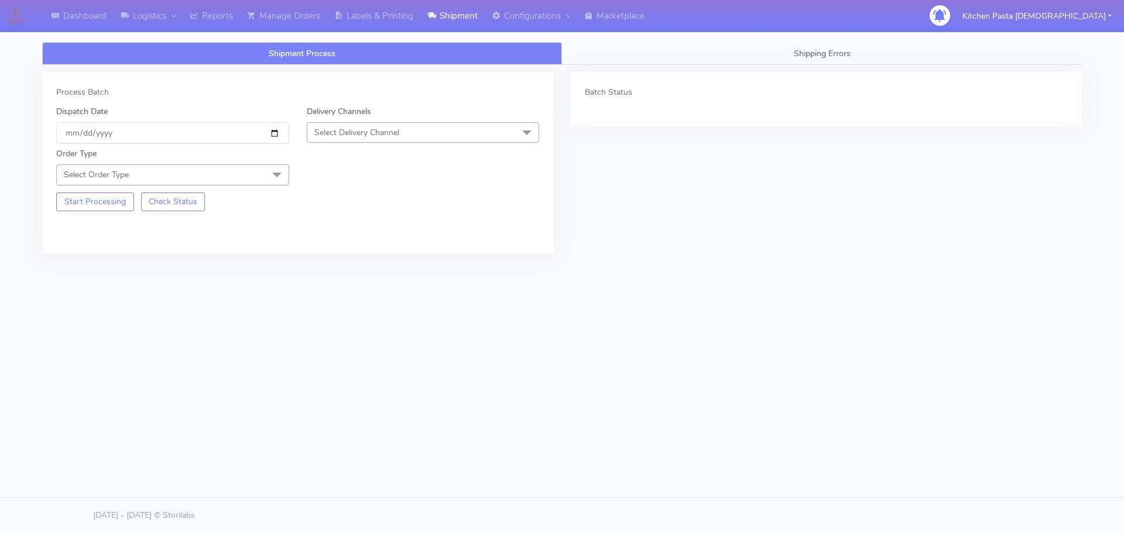
drag, startPoint x: 431, startPoint y: 128, endPoint x: 419, endPoint y: 201, distance: 73.6
click at [431, 128] on span "Select Delivery Channel" at bounding box center [423, 132] width 233 height 20
click at [359, 260] on div "Yodel" at bounding box center [423, 264] width 220 height 12
click at [261, 170] on span "Select Order Type" at bounding box center [172, 175] width 233 height 20
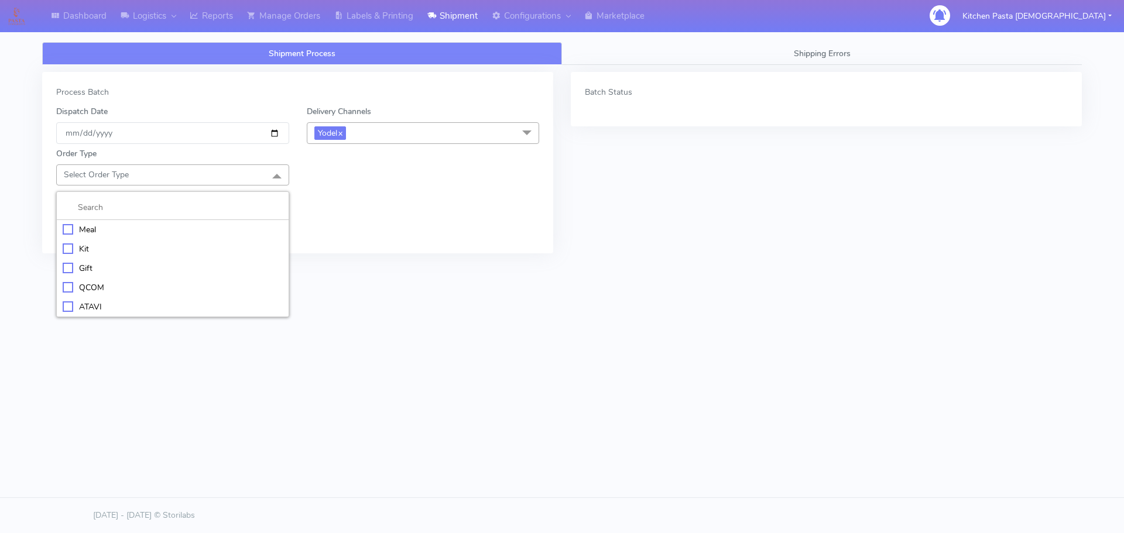
click at [132, 235] on div "Meal" at bounding box center [173, 230] width 220 height 12
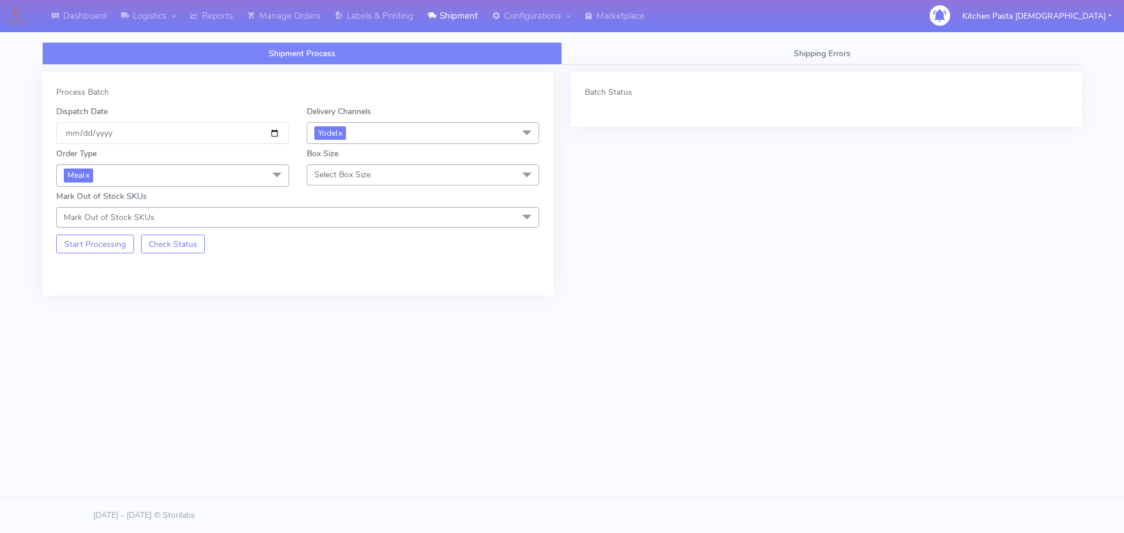
click at [344, 170] on span "Select Box Size" at bounding box center [342, 174] width 56 height 11
click at [324, 305] on div "Mega" at bounding box center [423, 307] width 220 height 12
click at [109, 245] on button "Start Processing" at bounding box center [95, 244] width 78 height 19
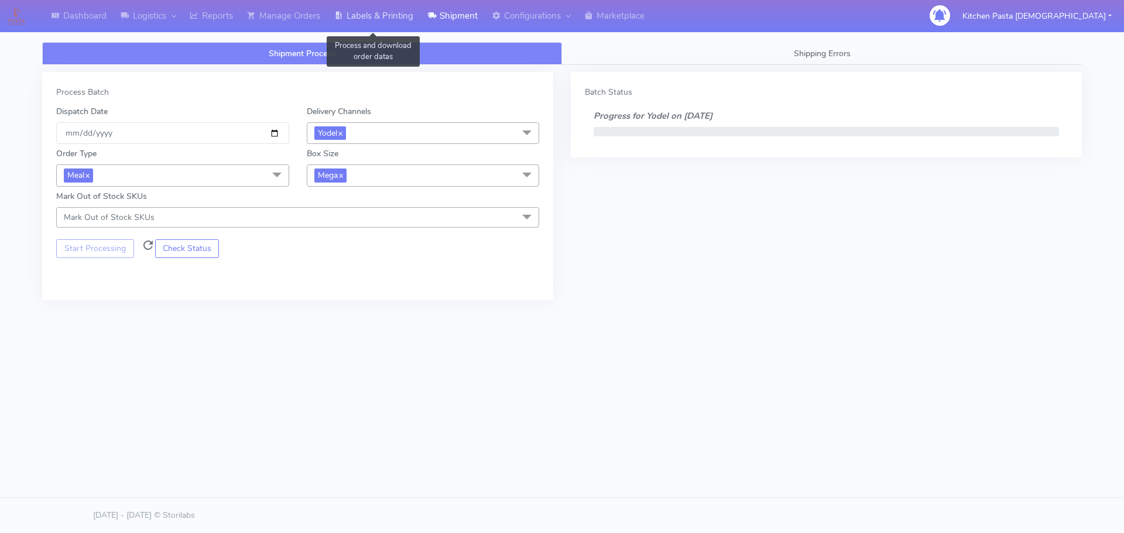
click at [392, 19] on link "Labels & Printing" at bounding box center [373, 16] width 93 height 32
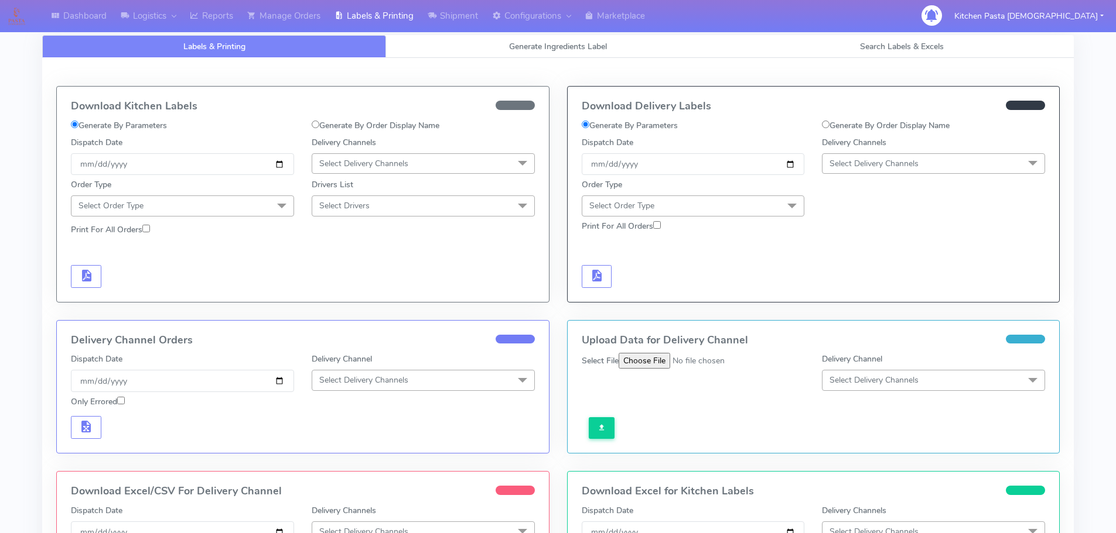
click at [861, 167] on span "Select Delivery Channels" at bounding box center [873, 163] width 89 height 11
click at [861, 284] on li "DPD" at bounding box center [933, 275] width 222 height 19
checkbox input "true"
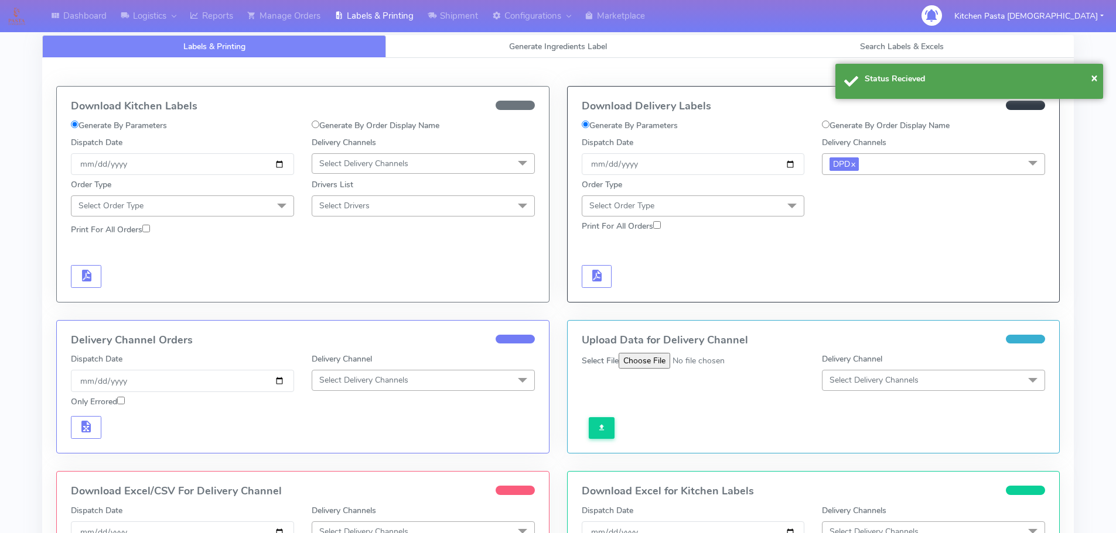
click at [903, 163] on span "DPD x" at bounding box center [933, 164] width 223 height 22
click at [885, 290] on li "Yodel" at bounding box center [933, 296] width 222 height 19
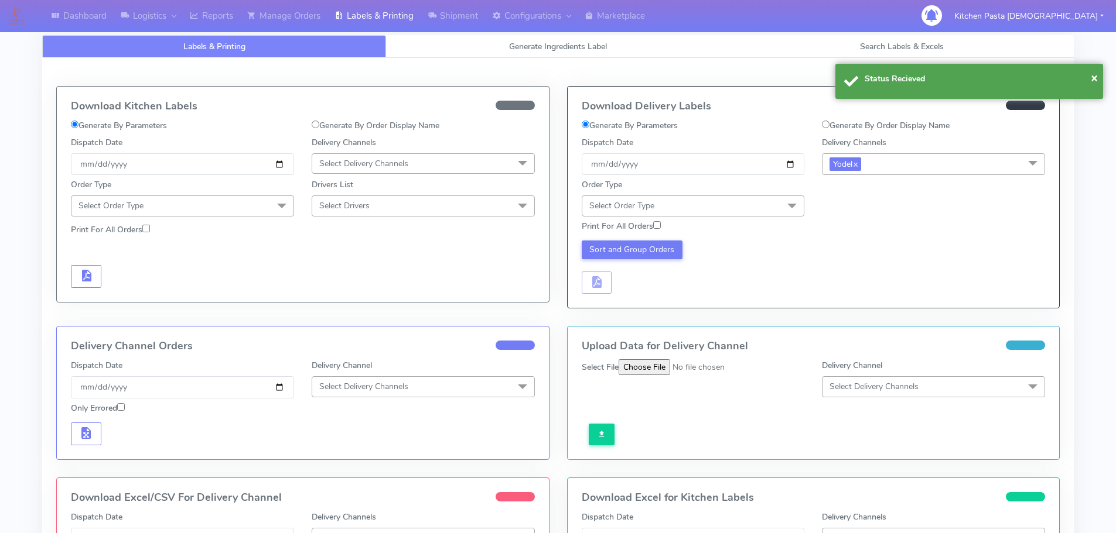
click at [738, 209] on span "Select Order Type" at bounding box center [693, 206] width 223 height 20
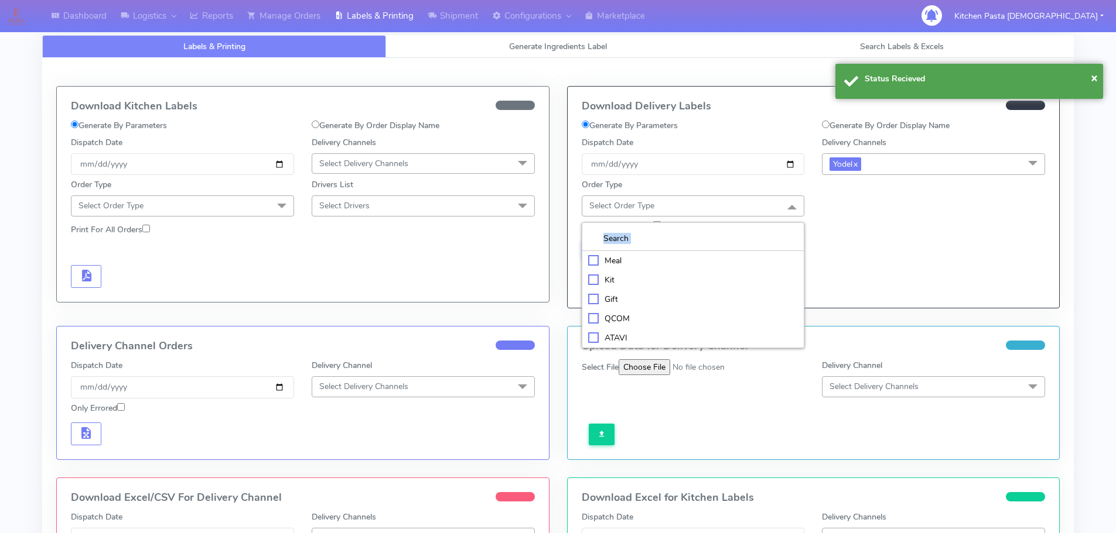
click at [686, 251] on div "Meal Kit Gift QCOM ATAVI" at bounding box center [693, 286] width 223 height 126
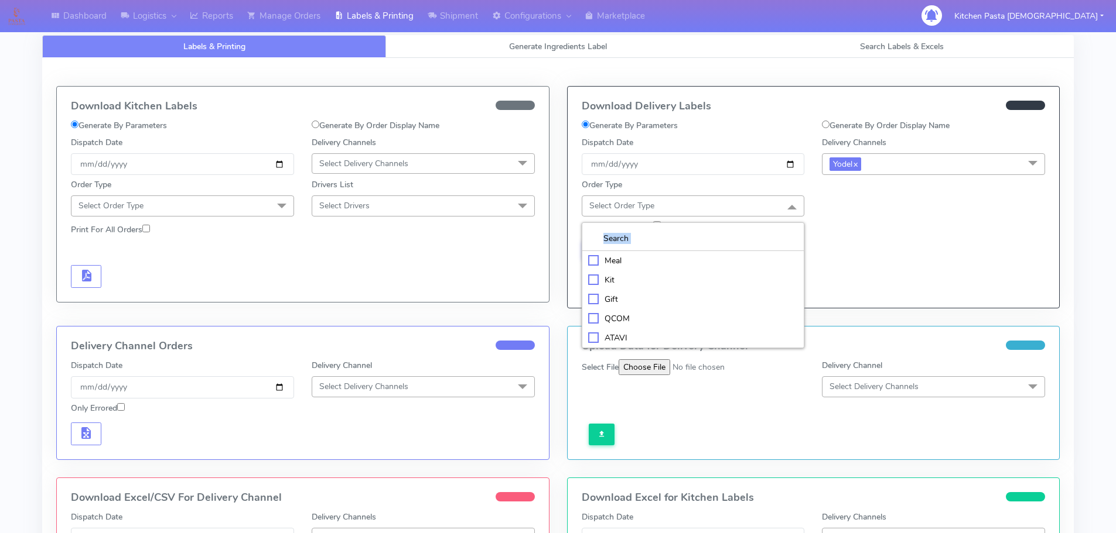
click at [636, 255] on div "Meal" at bounding box center [693, 261] width 210 height 12
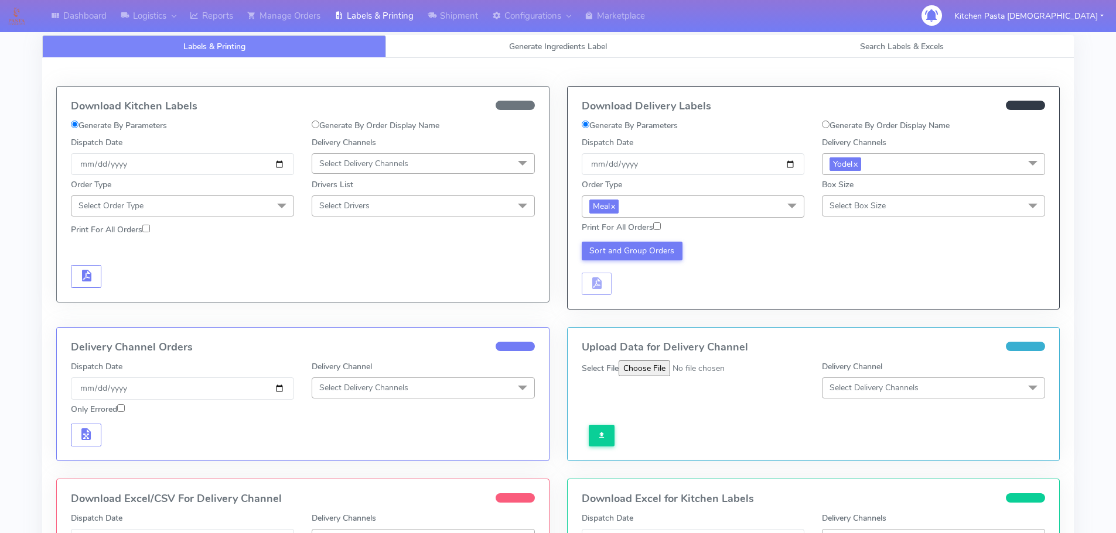
click at [861, 211] on span "Select Box Size" at bounding box center [857, 205] width 56 height 11
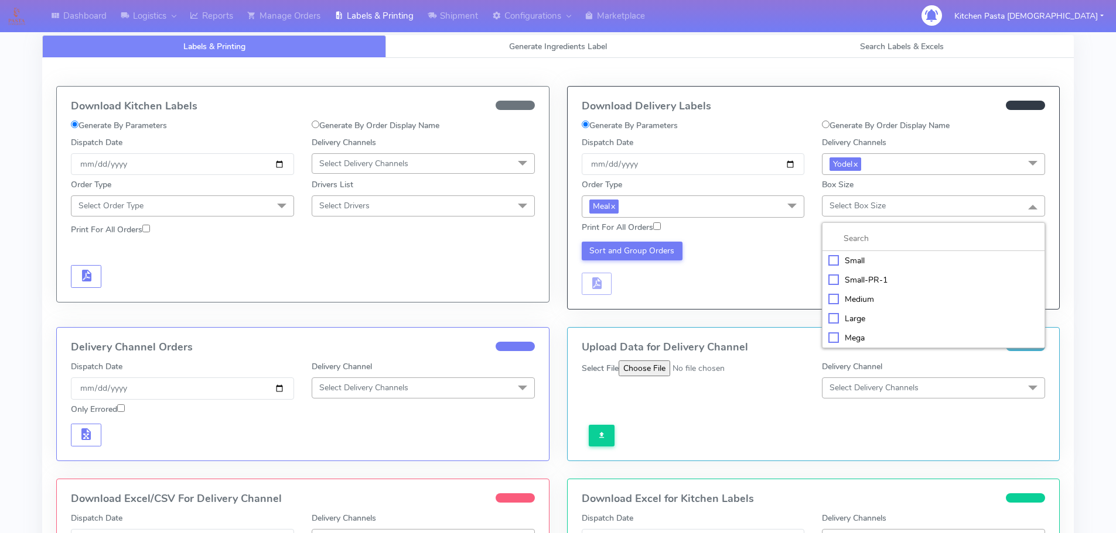
click at [841, 333] on div "Mega" at bounding box center [933, 338] width 210 height 12
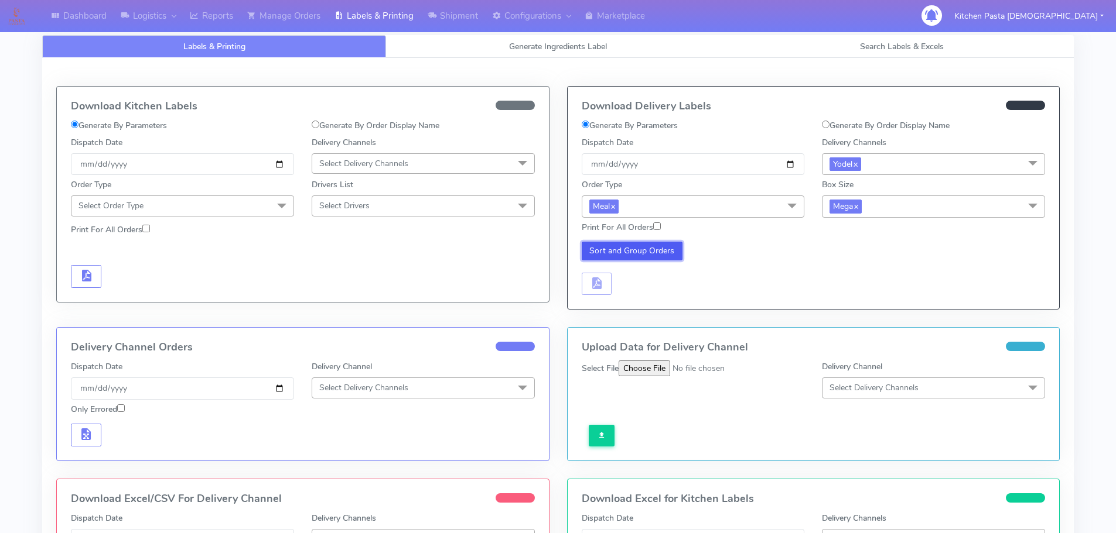
click at [635, 254] on button "Sort and Group Orders" at bounding box center [632, 251] width 101 height 19
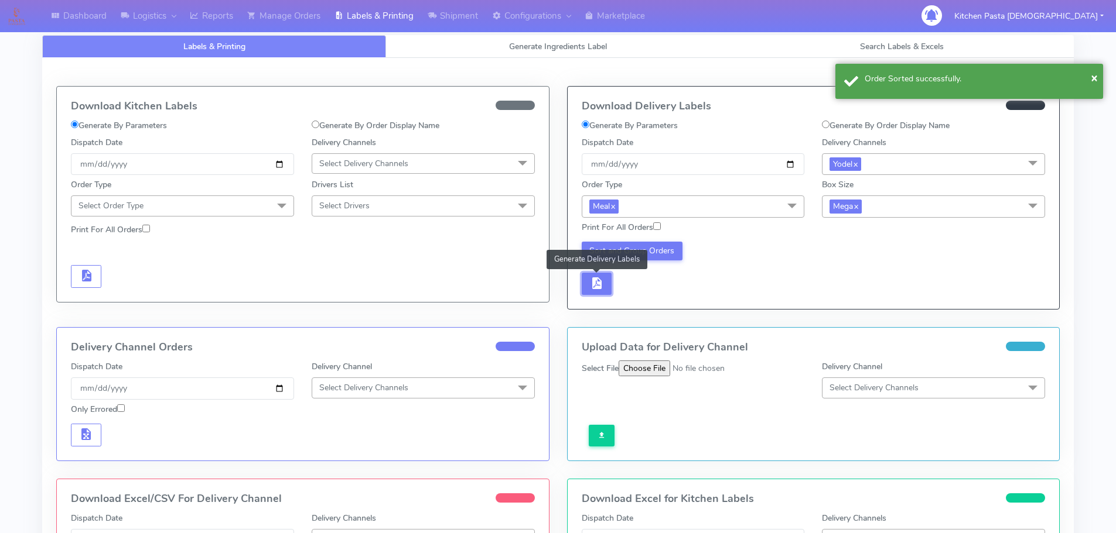
click at [597, 295] on button "button" at bounding box center [597, 284] width 30 height 23
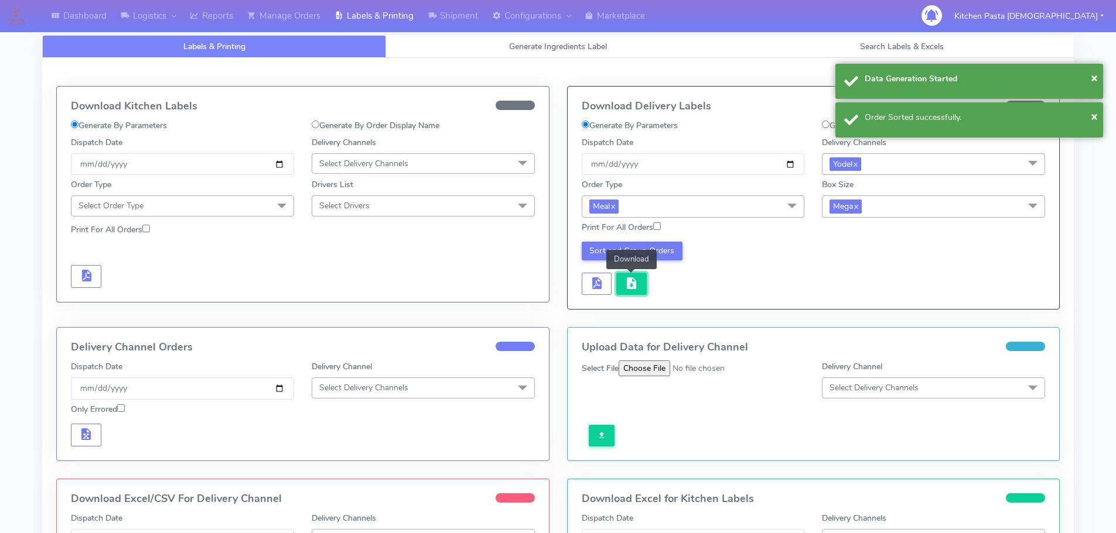
click at [628, 290] on span "button" at bounding box center [631, 286] width 14 height 11
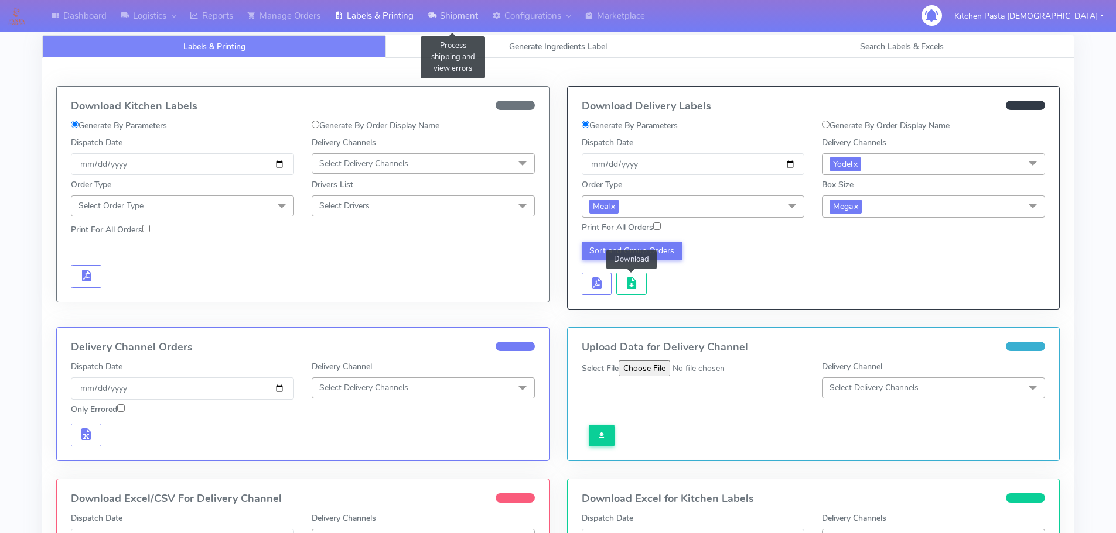
drag, startPoint x: 428, startPoint y: 11, endPoint x: 424, endPoint y: 20, distance: 9.7
click at [428, 11] on link "Shipment" at bounding box center [452, 16] width 64 height 32
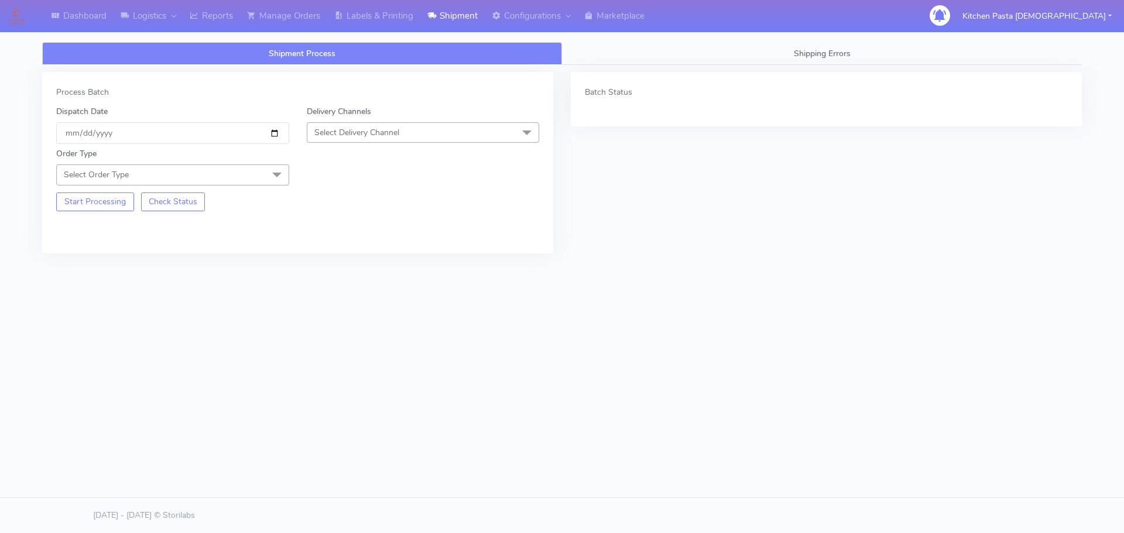
click at [413, 135] on span "Select Delivery Channel" at bounding box center [423, 132] width 233 height 20
click at [319, 259] on div "Yodel" at bounding box center [423, 264] width 220 height 12
click at [251, 174] on span "Select Order Type" at bounding box center [172, 175] width 233 height 20
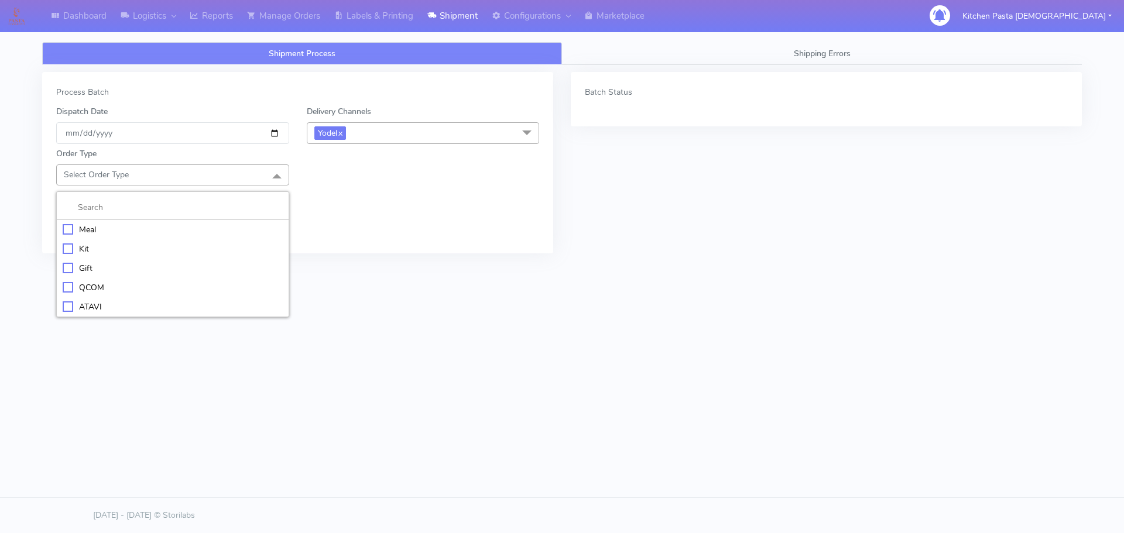
click at [136, 226] on div "Meal" at bounding box center [173, 230] width 220 height 12
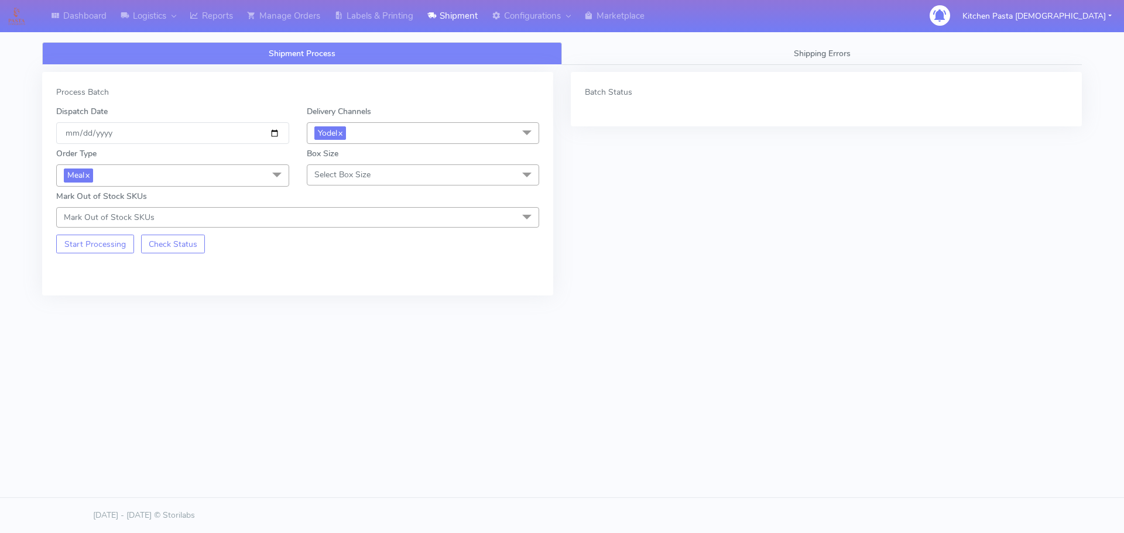
click at [346, 175] on span "Select Box Size" at bounding box center [342, 174] width 56 height 11
click at [346, 288] on div "Large" at bounding box center [423, 288] width 220 height 12
click at [78, 247] on button "Start Processing" at bounding box center [95, 244] width 78 height 19
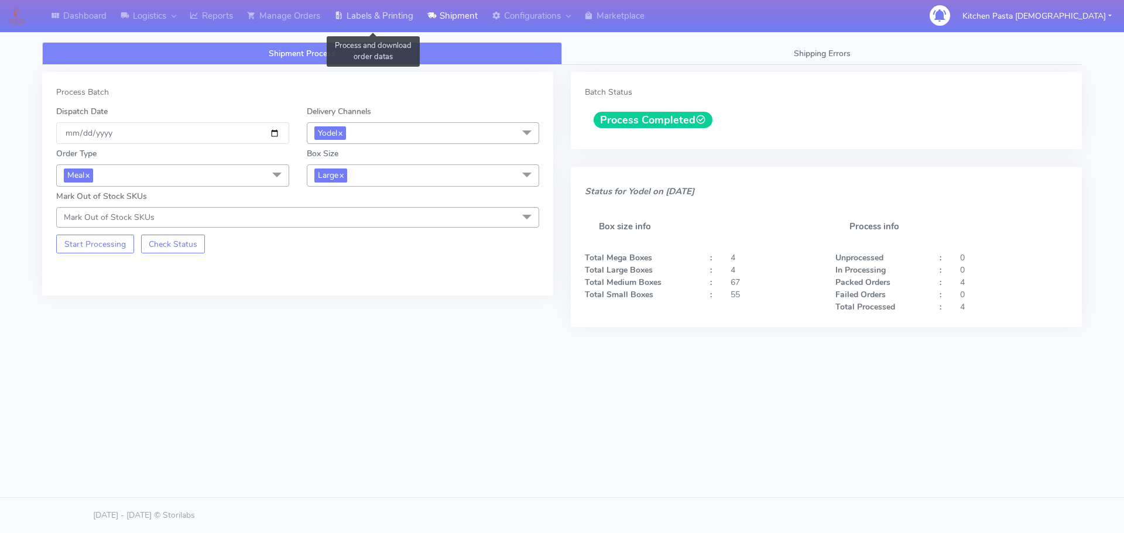
click at [399, 15] on link "Labels & Printing" at bounding box center [373, 16] width 93 height 32
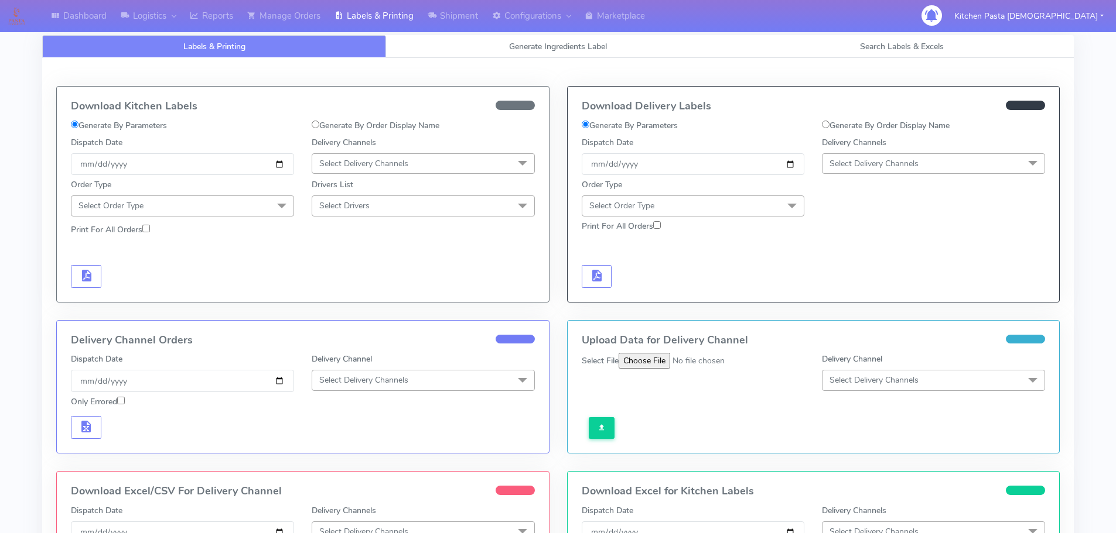
click at [877, 156] on span "Select Delivery Channels" at bounding box center [933, 163] width 223 height 20
drag, startPoint x: 857, startPoint y: 296, endPoint x: 769, endPoint y: 221, distance: 116.3
click at [856, 296] on div "Yodel" at bounding box center [933, 295] width 210 height 12
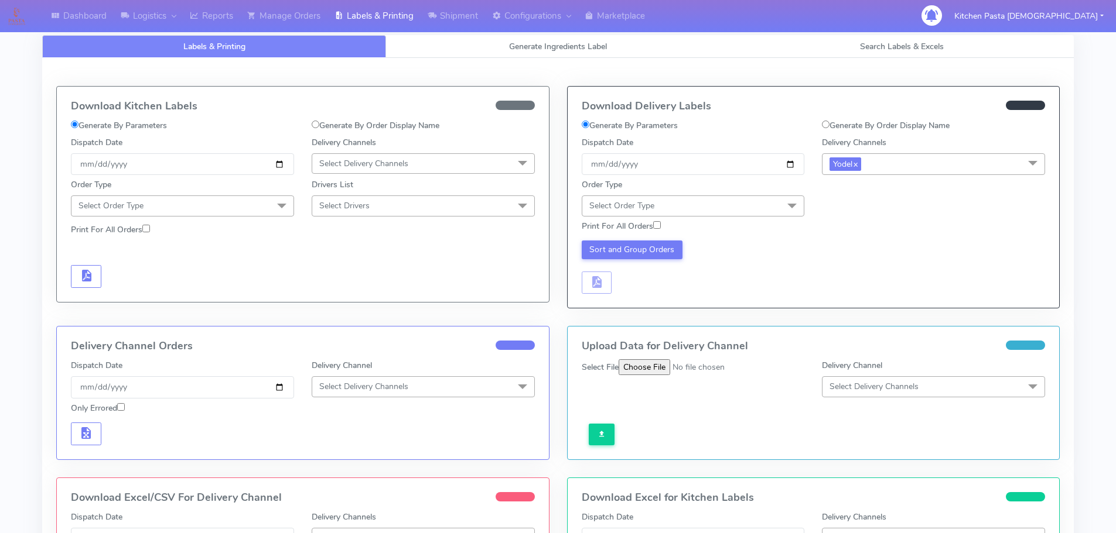
click at [750, 206] on span "Select Order Type" at bounding box center [693, 206] width 223 height 20
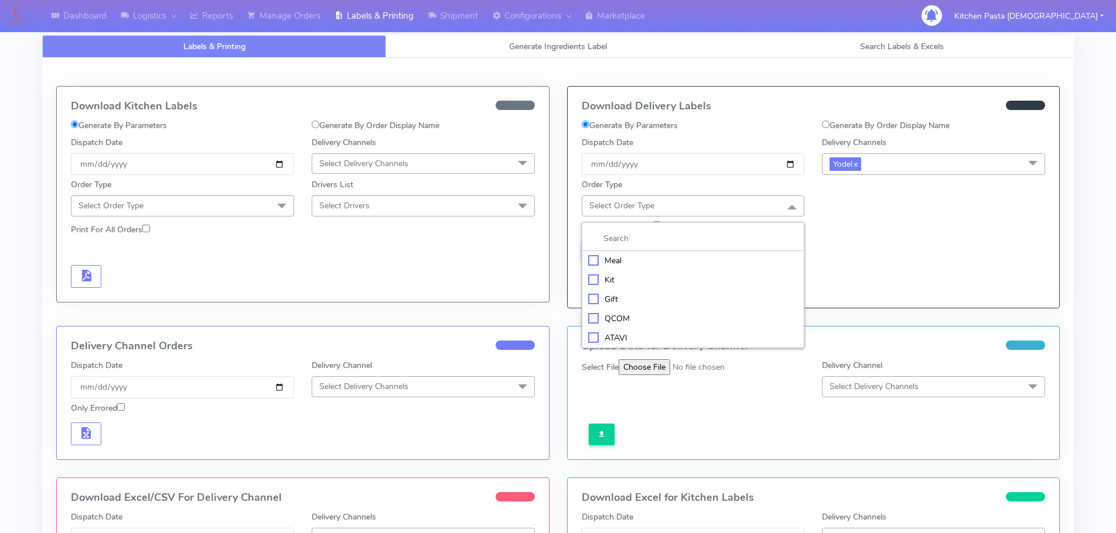
click at [704, 254] on li "Meal" at bounding box center [693, 260] width 222 height 19
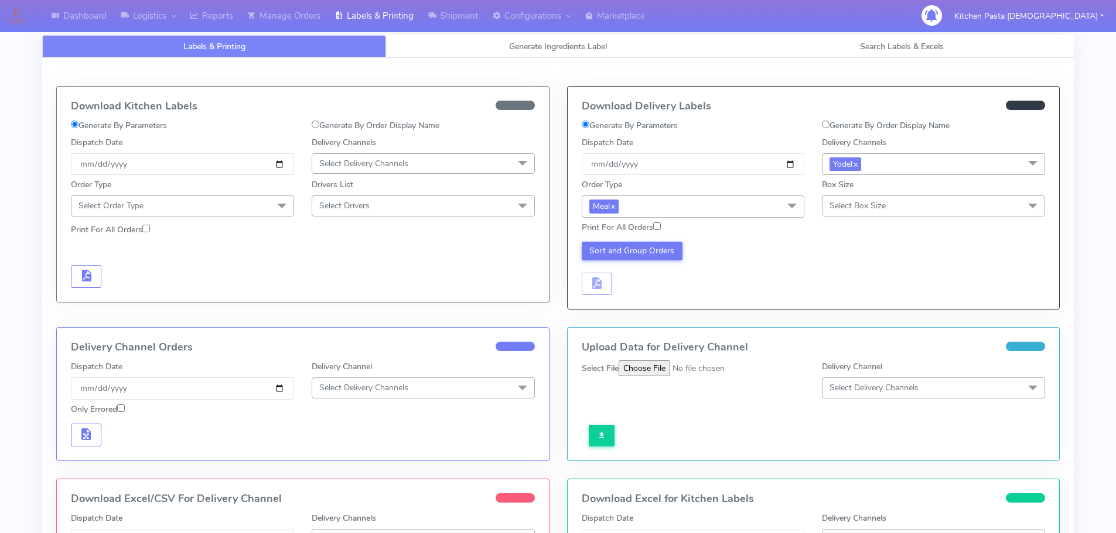
click at [873, 200] on span "Select Box Size" at bounding box center [857, 205] width 56 height 11
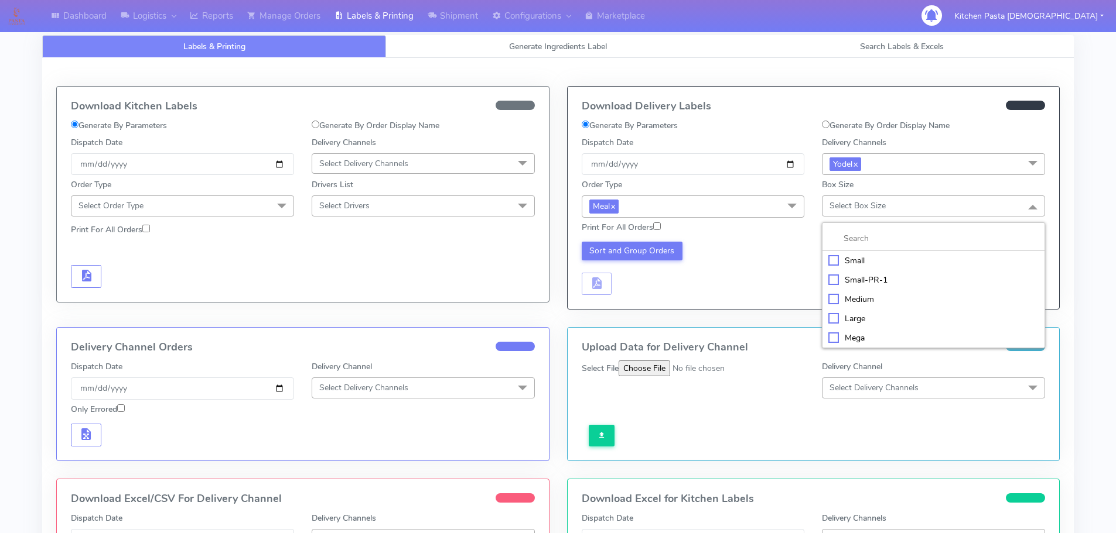
click at [862, 322] on div "Large" at bounding box center [933, 319] width 210 height 12
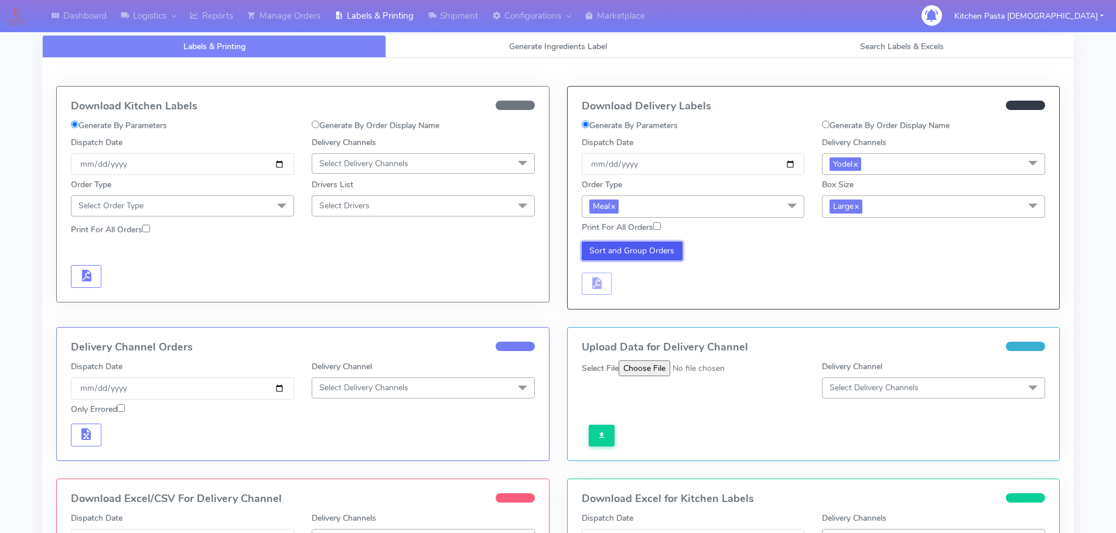
click at [649, 251] on button "Sort and Group Orders" at bounding box center [632, 251] width 101 height 19
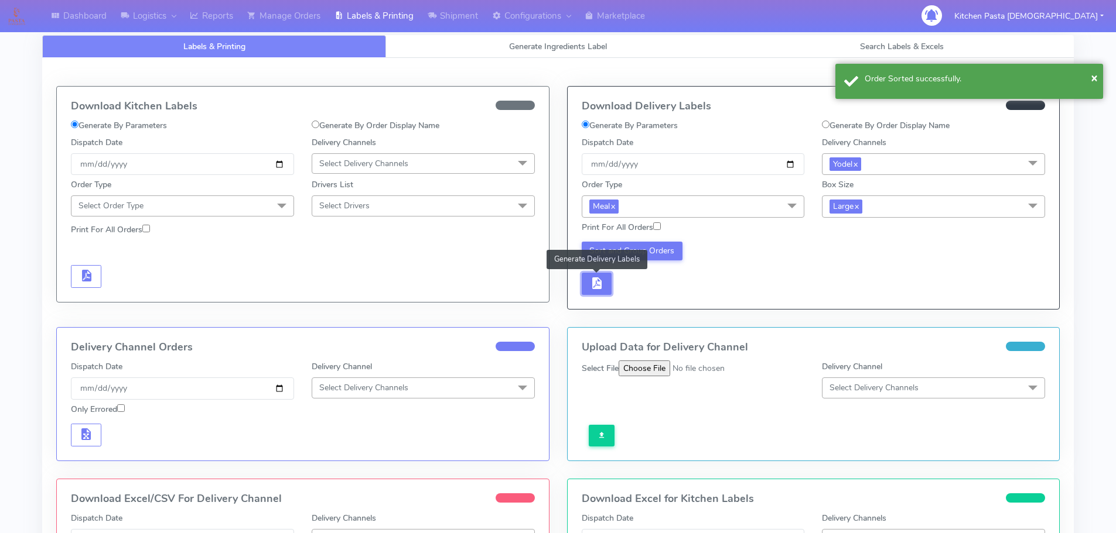
click at [608, 287] on button "button" at bounding box center [597, 284] width 30 height 23
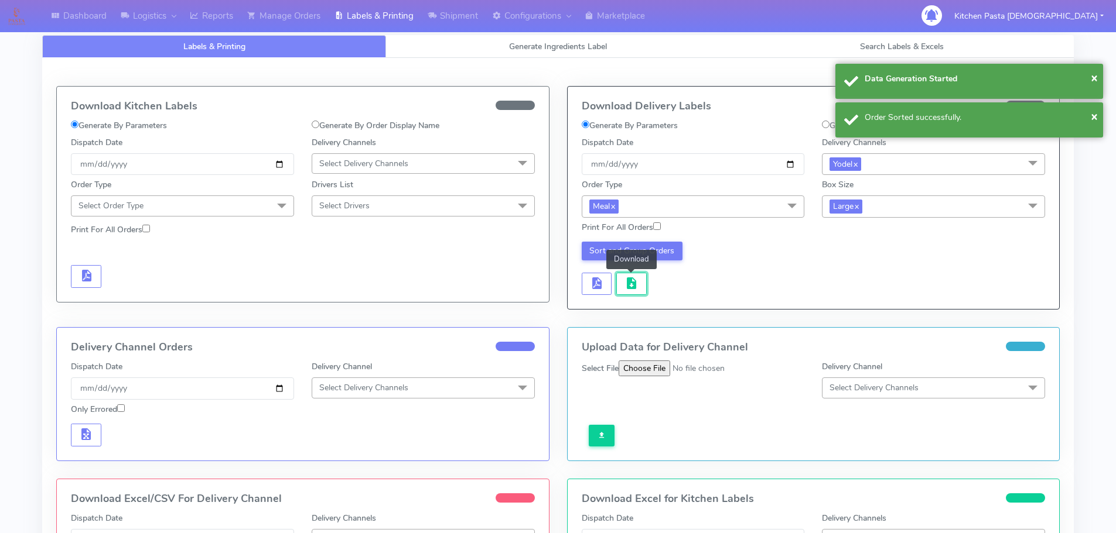
click at [624, 283] on span "button" at bounding box center [631, 286] width 14 height 11
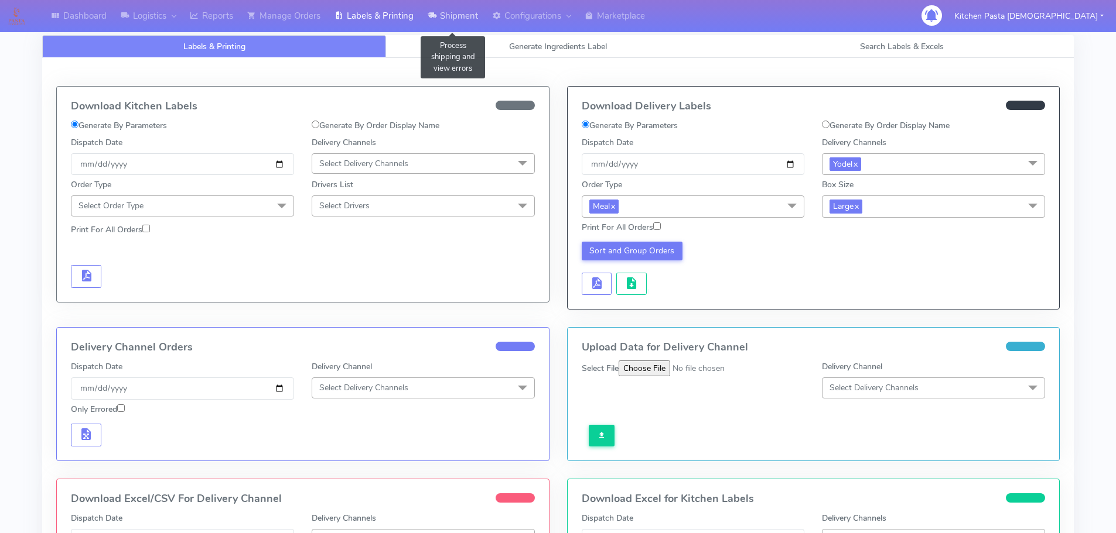
click at [466, 23] on link "Shipment" at bounding box center [452, 16] width 64 height 32
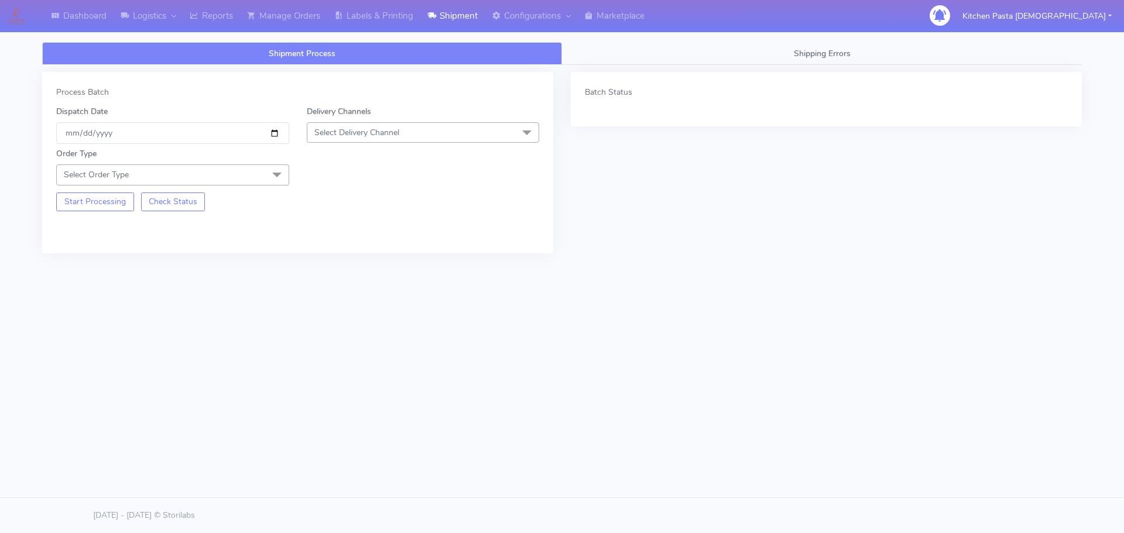
click at [377, 118] on div "Delivery Channels Select Delivery Channel DHL OnFleet Royal Mail DPD Yodel MaxO…" at bounding box center [423, 124] width 251 height 39
click at [372, 131] on span "Select Delivery Channel" at bounding box center [356, 132] width 85 height 11
click at [338, 262] on div "Yodel" at bounding box center [423, 264] width 220 height 12
click at [256, 176] on span "Select Order Type" at bounding box center [172, 175] width 233 height 20
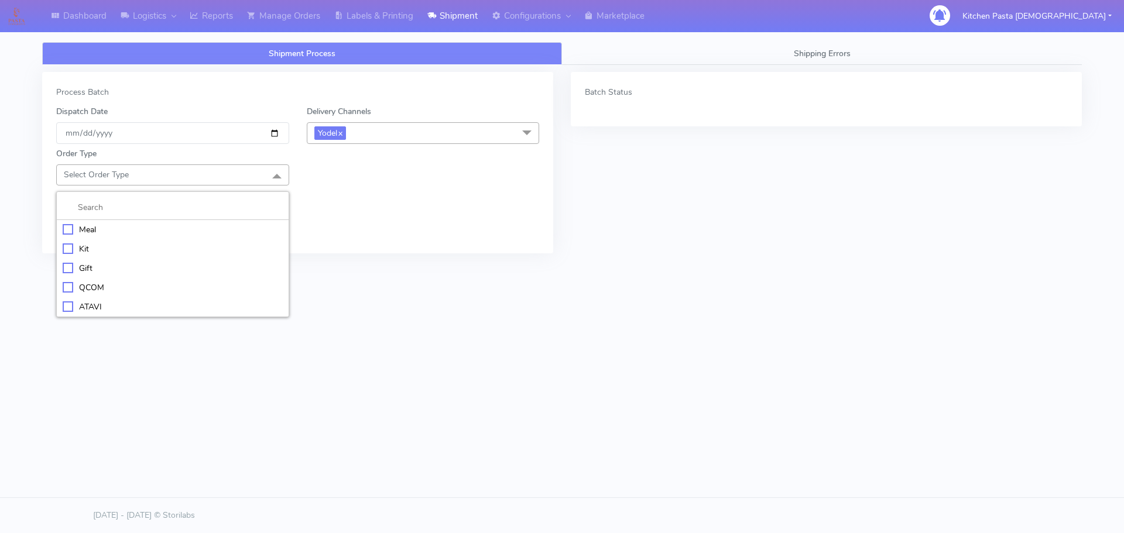
click at [130, 232] on div "Meal" at bounding box center [173, 230] width 220 height 12
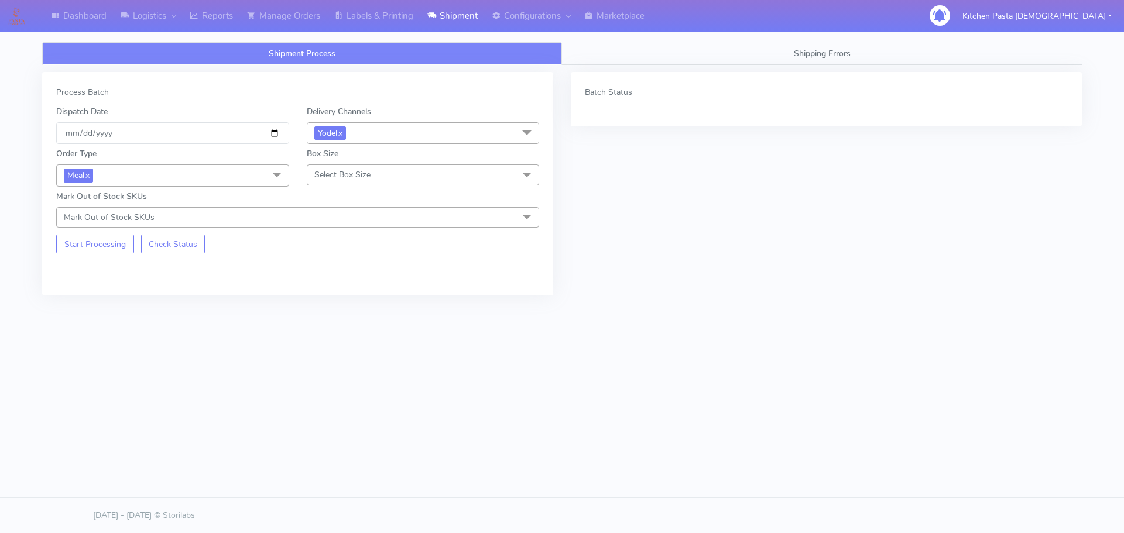
click at [371, 178] on span "Select Box Size" at bounding box center [423, 175] width 233 height 20
click at [358, 265] on div "Medium" at bounding box center [423, 268] width 220 height 12
click at [110, 240] on button "Start Processing" at bounding box center [95, 244] width 78 height 19
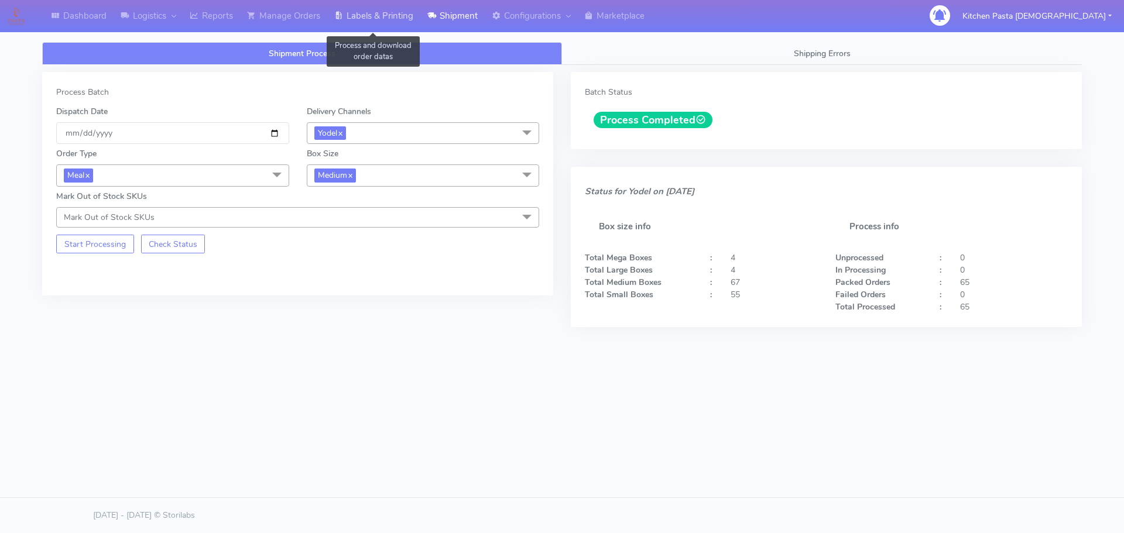
drag, startPoint x: 357, startPoint y: 12, endPoint x: 385, endPoint y: 13, distance: 28.1
click at [357, 12] on link "Labels & Printing" at bounding box center [373, 16] width 93 height 32
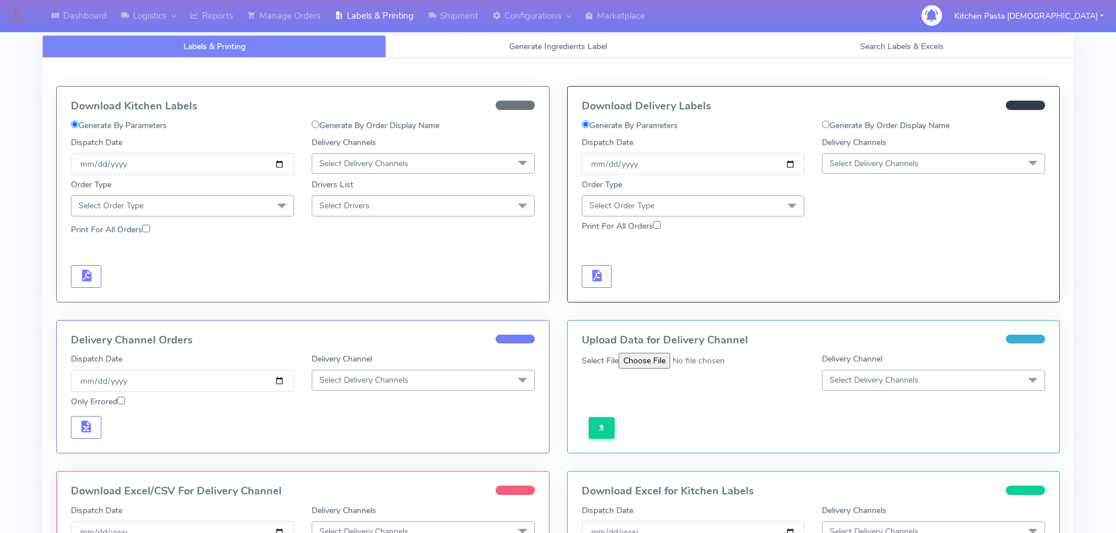
click at [918, 168] on span "Select Delivery Channels" at bounding box center [873, 163] width 89 height 11
click at [843, 294] on div "Yodel" at bounding box center [933, 295] width 210 height 12
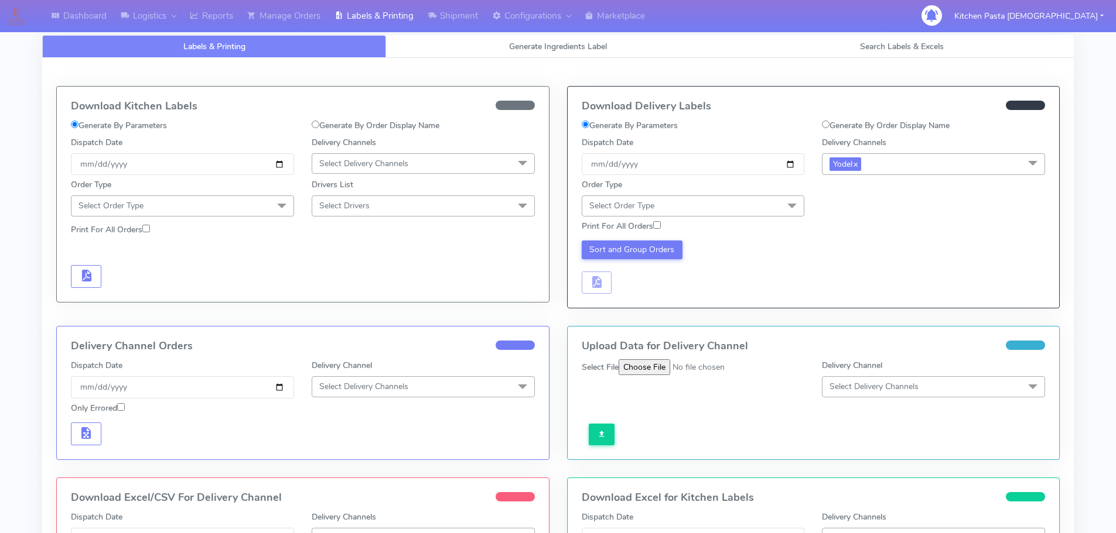
click at [751, 205] on span "Select Order Type" at bounding box center [693, 206] width 223 height 20
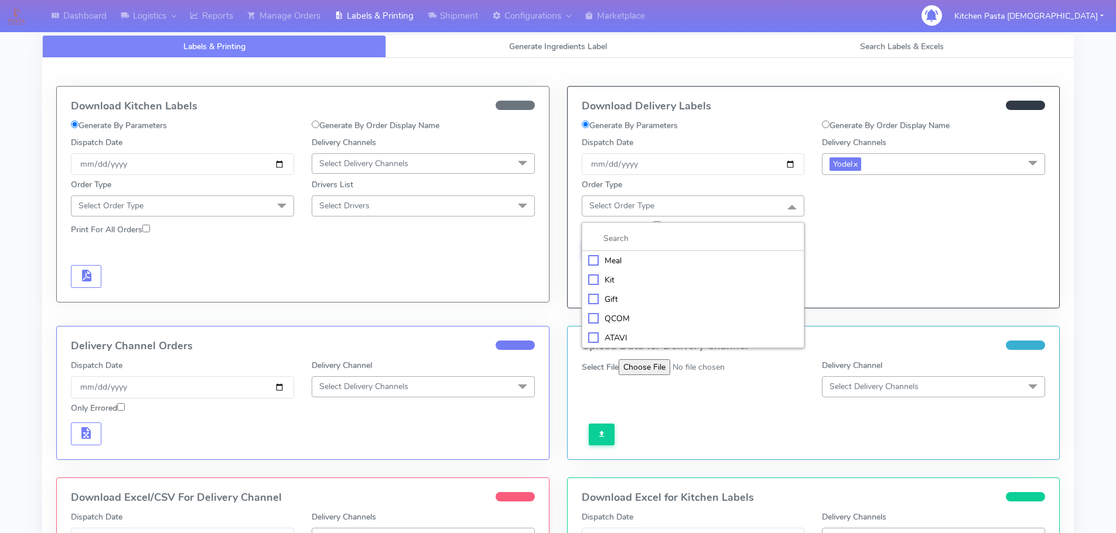
click at [708, 259] on div "Meal" at bounding box center [693, 261] width 210 height 12
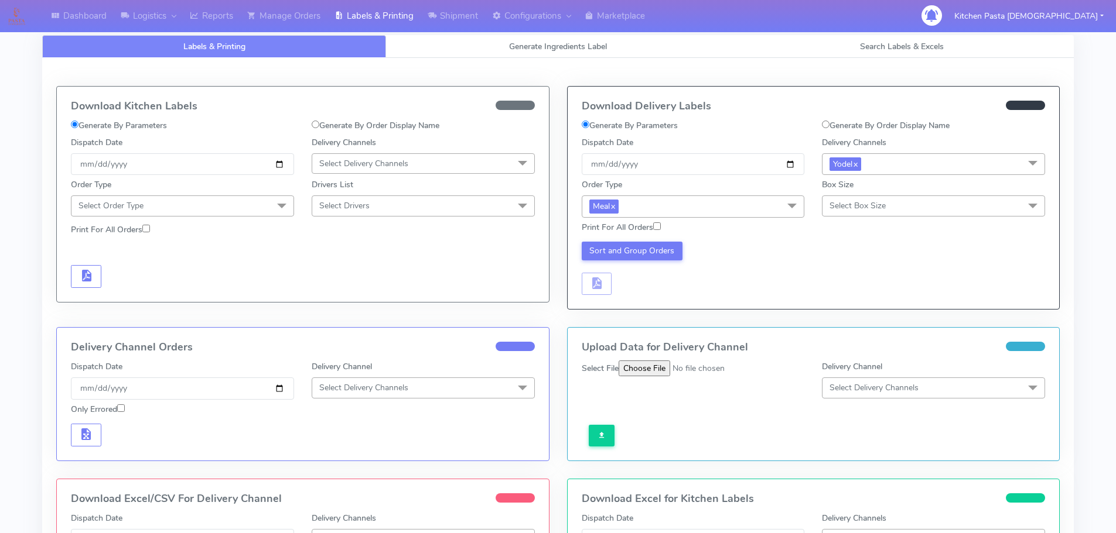
click at [839, 204] on span "Select Box Size" at bounding box center [857, 205] width 56 height 11
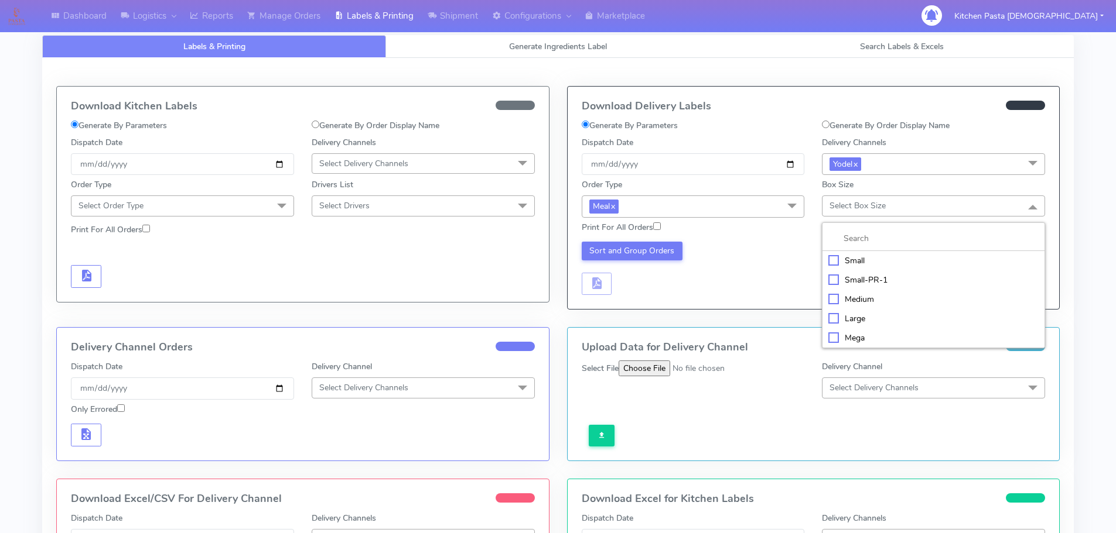
click at [837, 302] on div "Medium" at bounding box center [933, 299] width 210 height 12
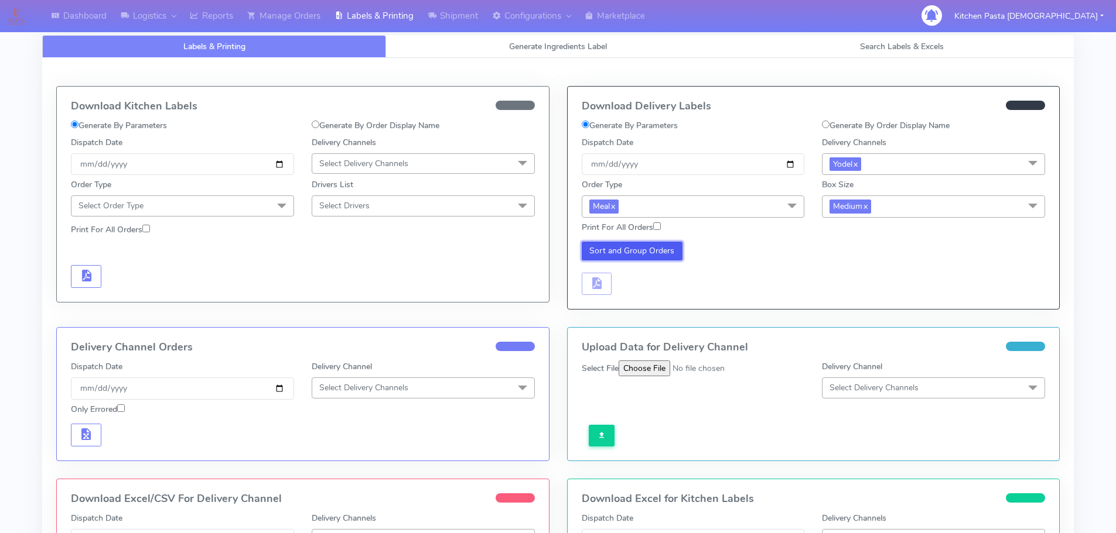
click at [645, 253] on button "Sort and Group Orders" at bounding box center [632, 251] width 101 height 19
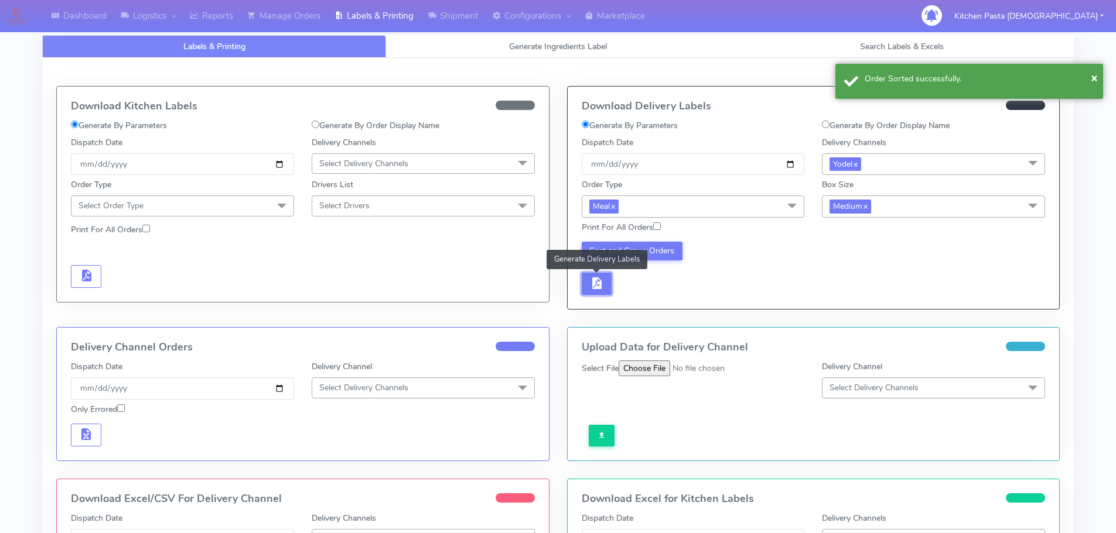
click at [603, 285] on span "button" at bounding box center [596, 286] width 14 height 11
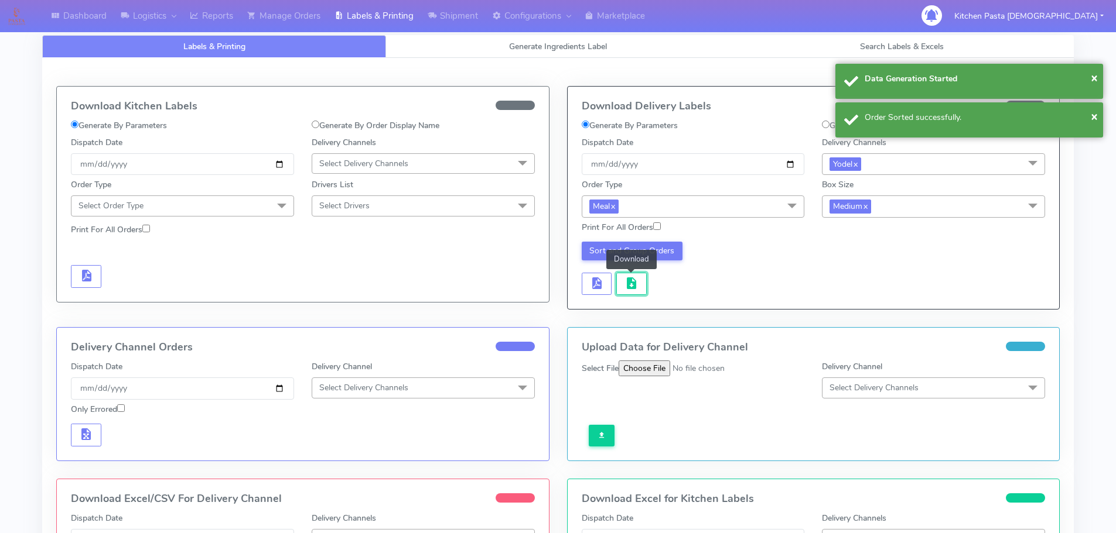
click at [623, 286] on button "button" at bounding box center [631, 284] width 30 height 23
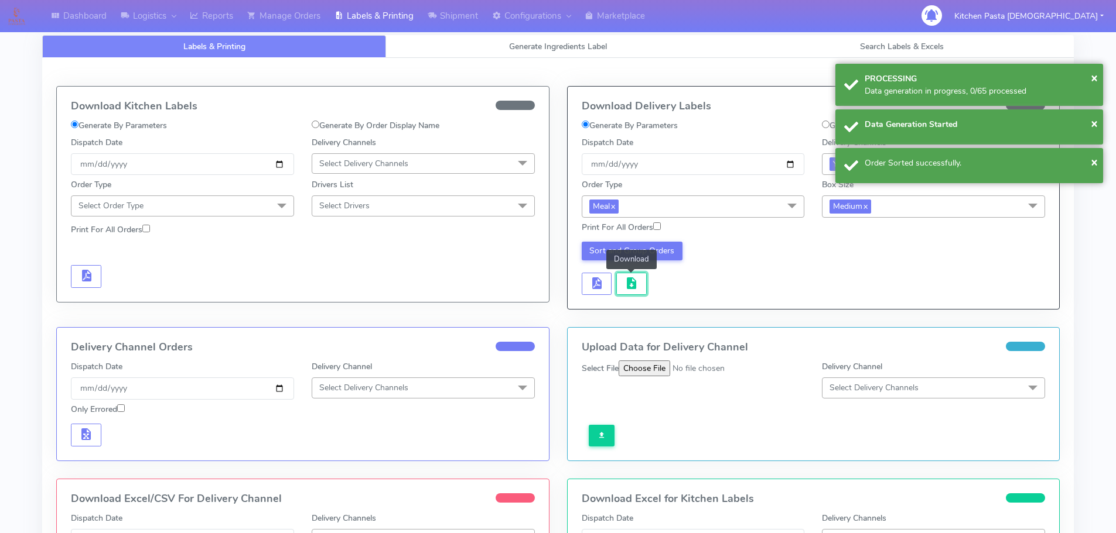
click at [623, 286] on button "button" at bounding box center [631, 284] width 30 height 23
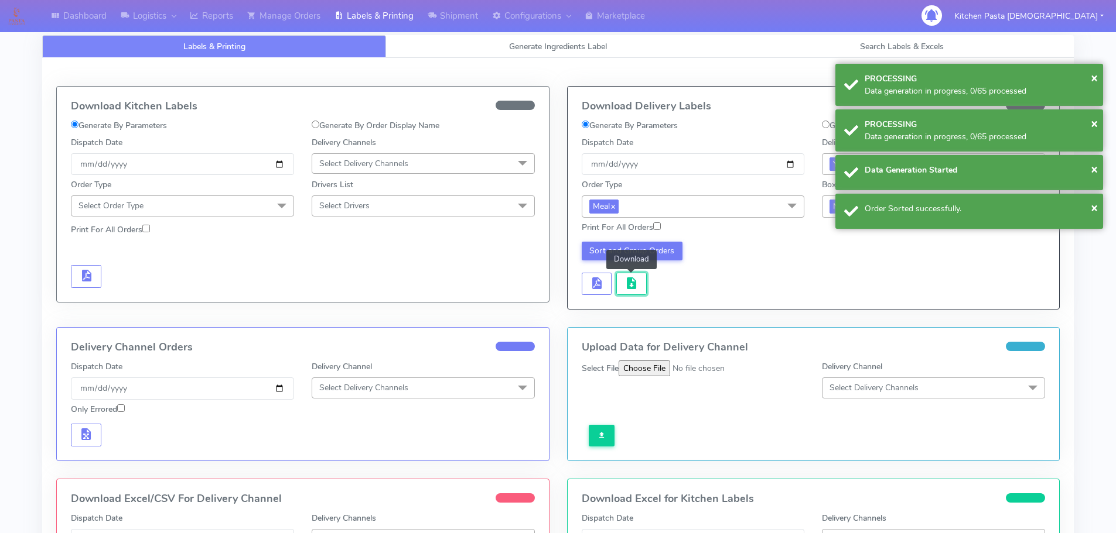
click at [623, 286] on button "button" at bounding box center [631, 284] width 30 height 23
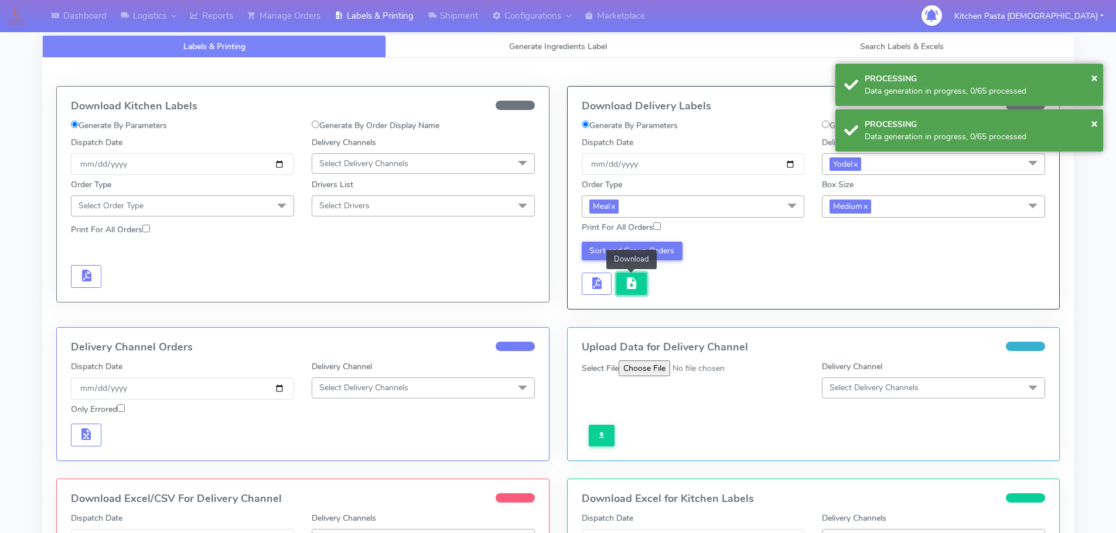
drag, startPoint x: 611, startPoint y: 286, endPoint x: 623, endPoint y: 286, distance: 11.7
click at [623, 286] on button "button" at bounding box center [631, 284] width 30 height 23
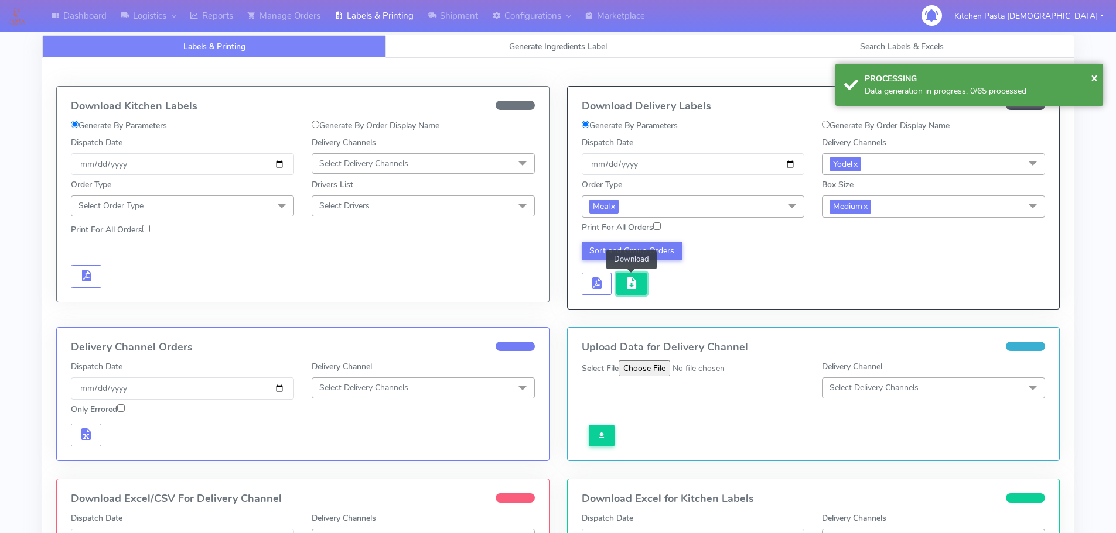
click at [623, 286] on button "button" at bounding box center [631, 284] width 30 height 23
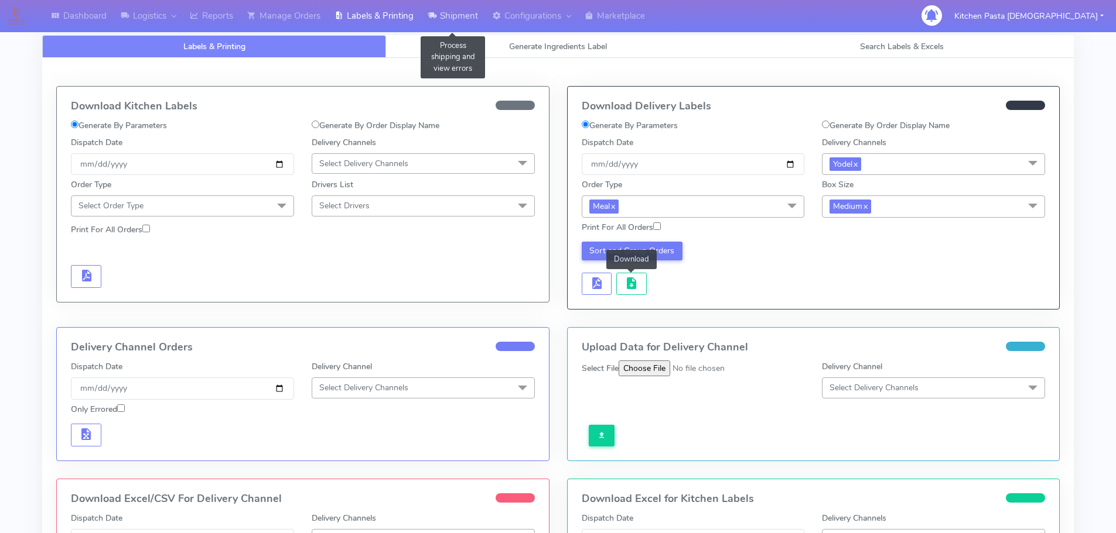
click at [456, 3] on link "Shipment" at bounding box center [452, 16] width 64 height 32
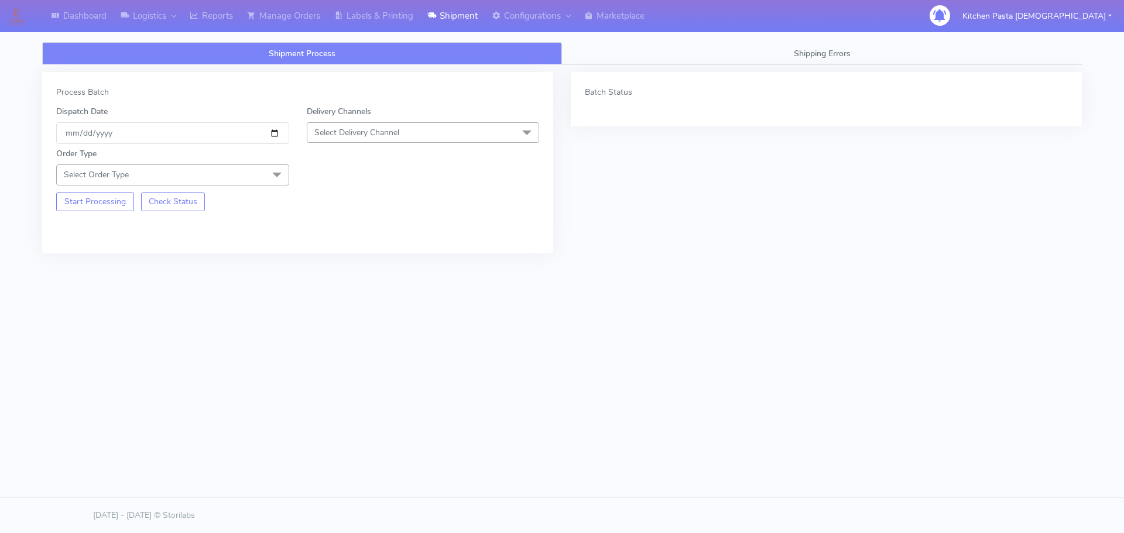
click at [435, 132] on span "Select Delivery Channel" at bounding box center [423, 132] width 233 height 20
click at [355, 262] on div "Yodel" at bounding box center [423, 264] width 220 height 12
click at [264, 158] on div "Order Type Select Order Type Meal Kit Gift QCOM ATAVI" at bounding box center [172, 166] width 251 height 37
click at [268, 167] on span at bounding box center [276, 176] width 23 height 22
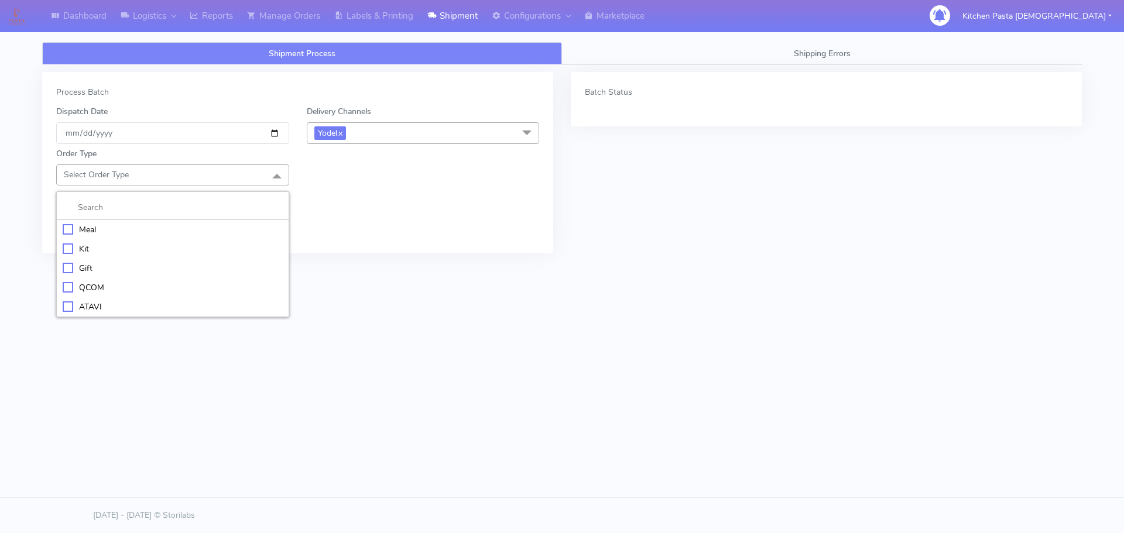
click at [172, 233] on div "Meal" at bounding box center [173, 230] width 220 height 12
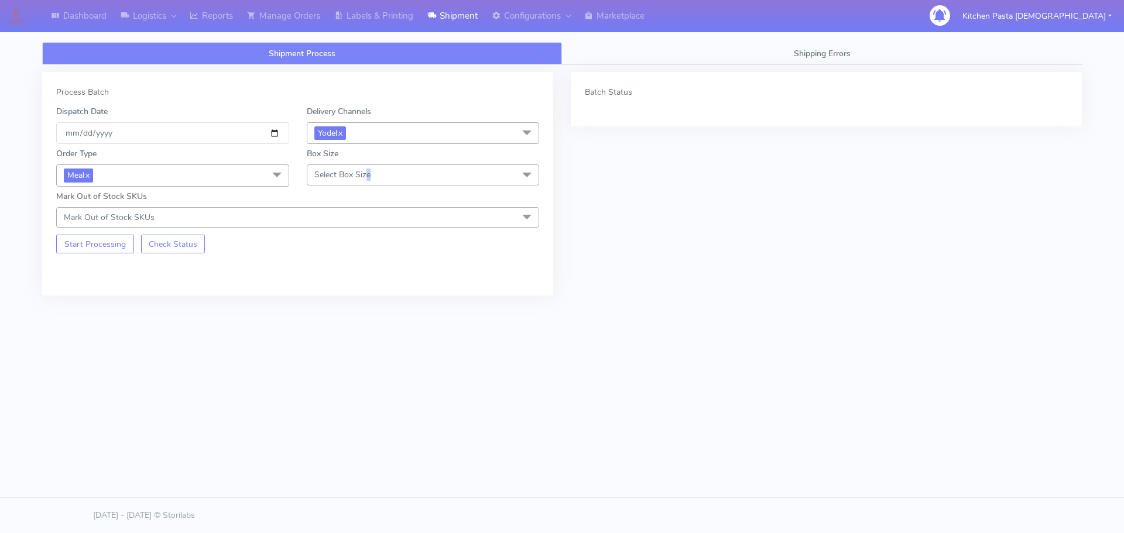
click at [370, 177] on span "Select Box Size" at bounding box center [423, 175] width 233 height 20
click at [370, 224] on div "Small" at bounding box center [423, 230] width 220 height 12
click at [95, 241] on button "Start Processing" at bounding box center [95, 244] width 78 height 19
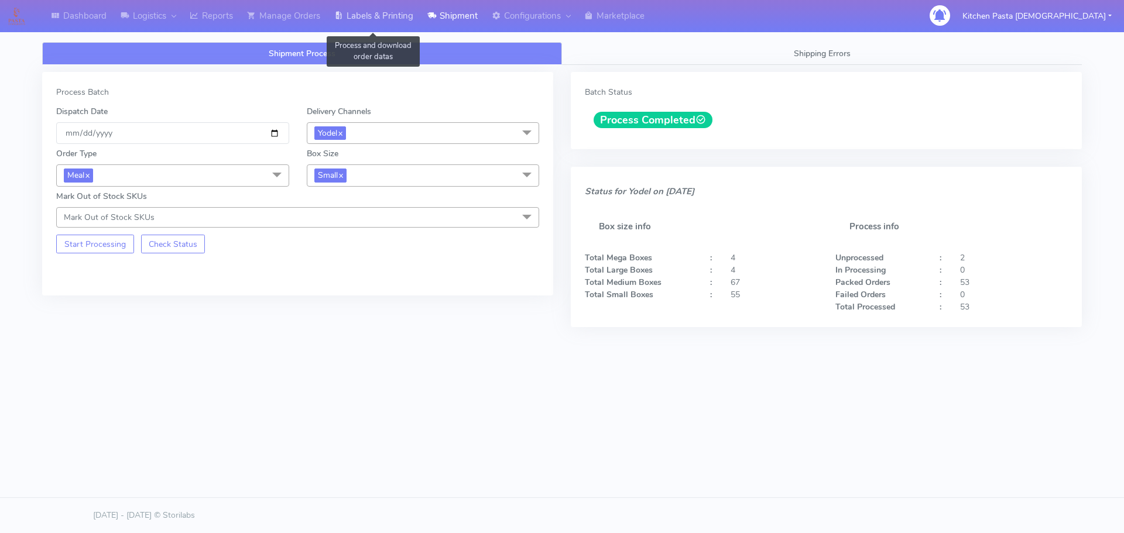
click at [396, 20] on link "Labels & Printing" at bounding box center [373, 16] width 93 height 32
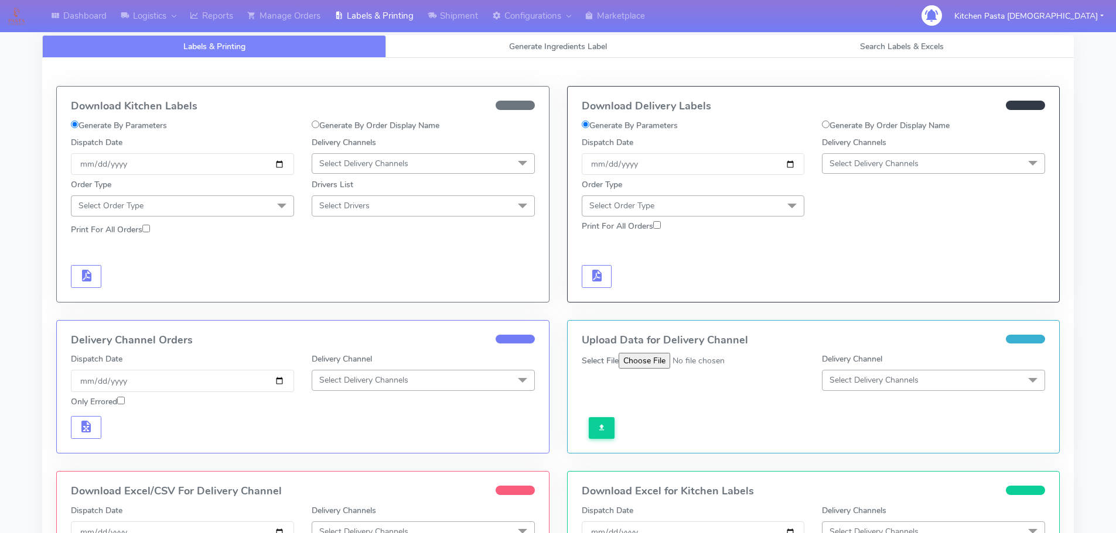
click at [897, 165] on span "Select Delivery Channels" at bounding box center [873, 163] width 89 height 11
click at [873, 295] on div "Yodel" at bounding box center [933, 295] width 210 height 12
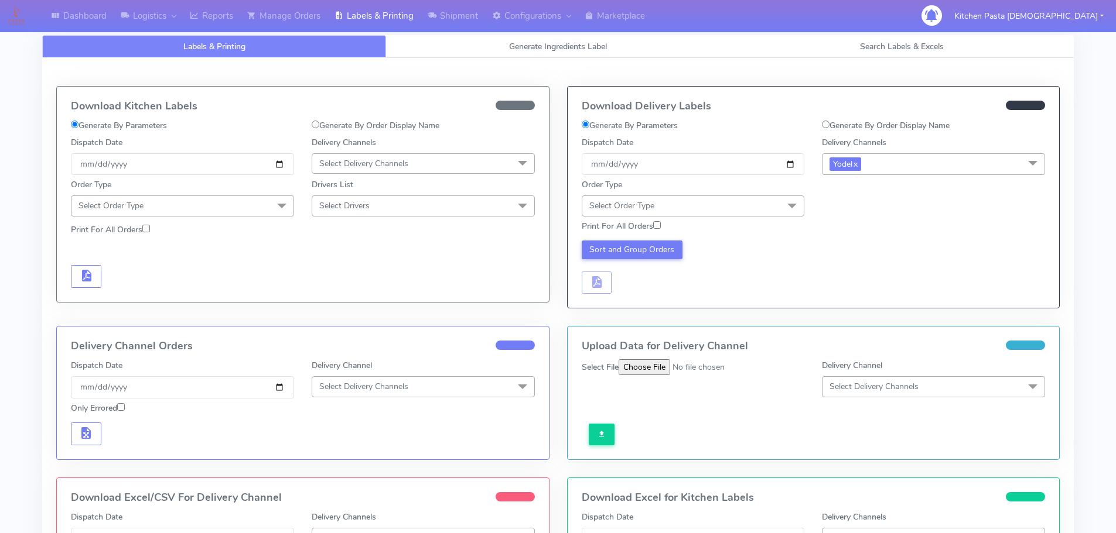
drag, startPoint x: 775, startPoint y: 206, endPoint x: 700, endPoint y: 226, distance: 77.1
click at [775, 206] on span "Select Order Type" at bounding box center [693, 206] width 223 height 20
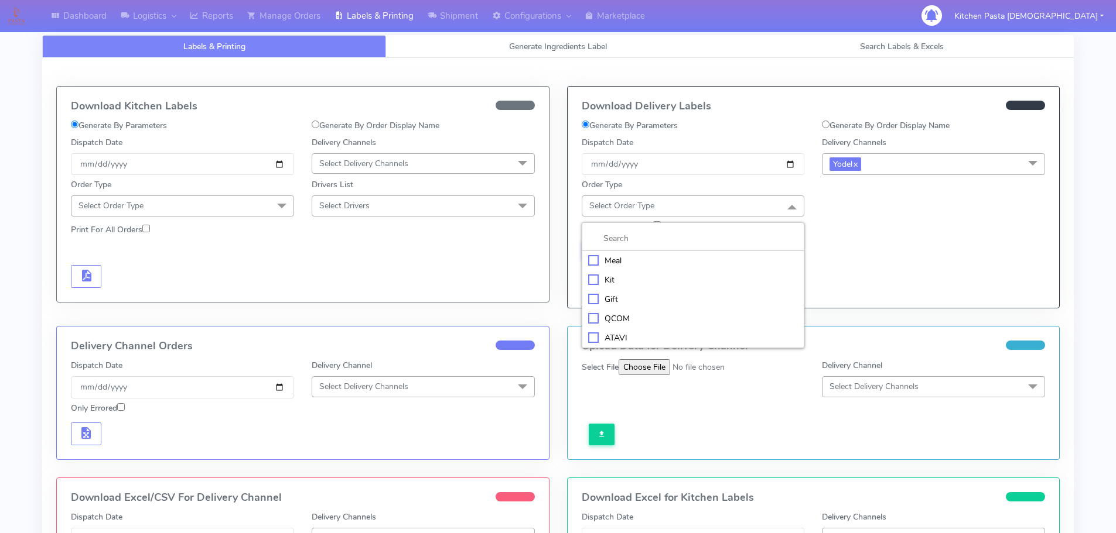
click at [593, 259] on div "Meal" at bounding box center [693, 261] width 210 height 12
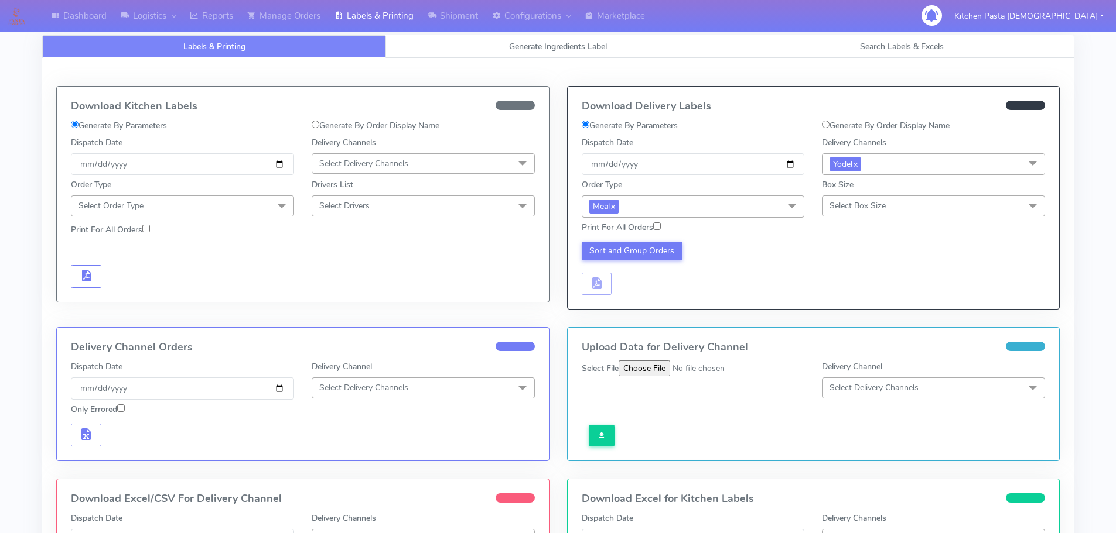
click at [850, 206] on span "Select Box Size" at bounding box center [857, 205] width 56 height 11
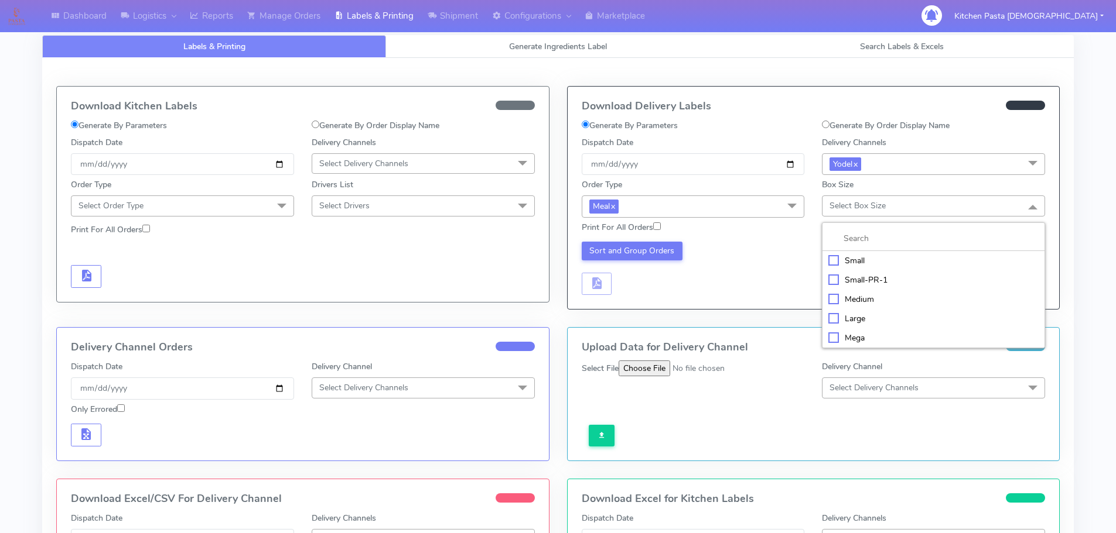
click at [843, 262] on div "Small" at bounding box center [933, 261] width 210 height 12
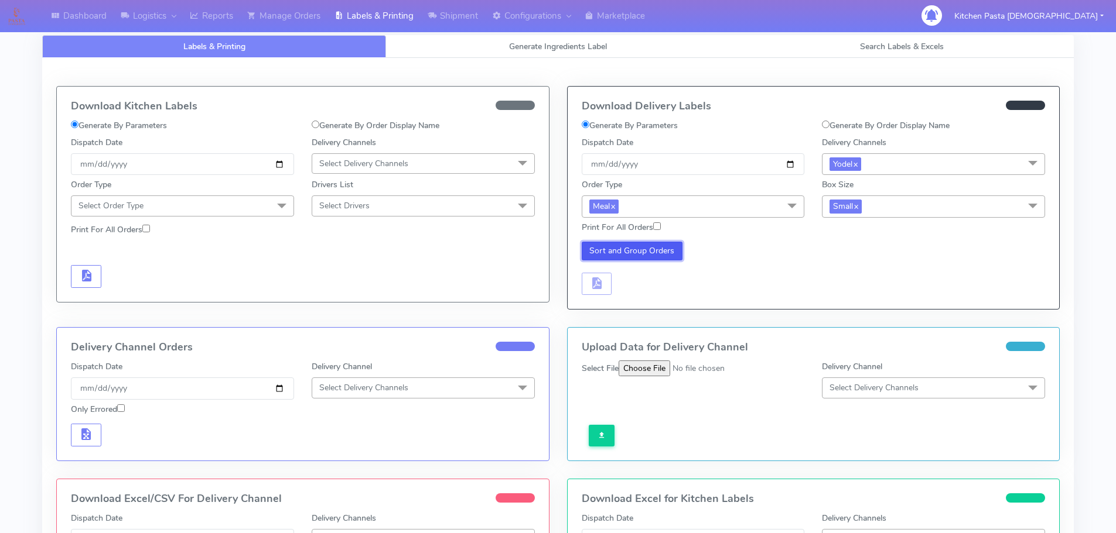
click at [653, 251] on button "Sort and Group Orders" at bounding box center [632, 251] width 101 height 19
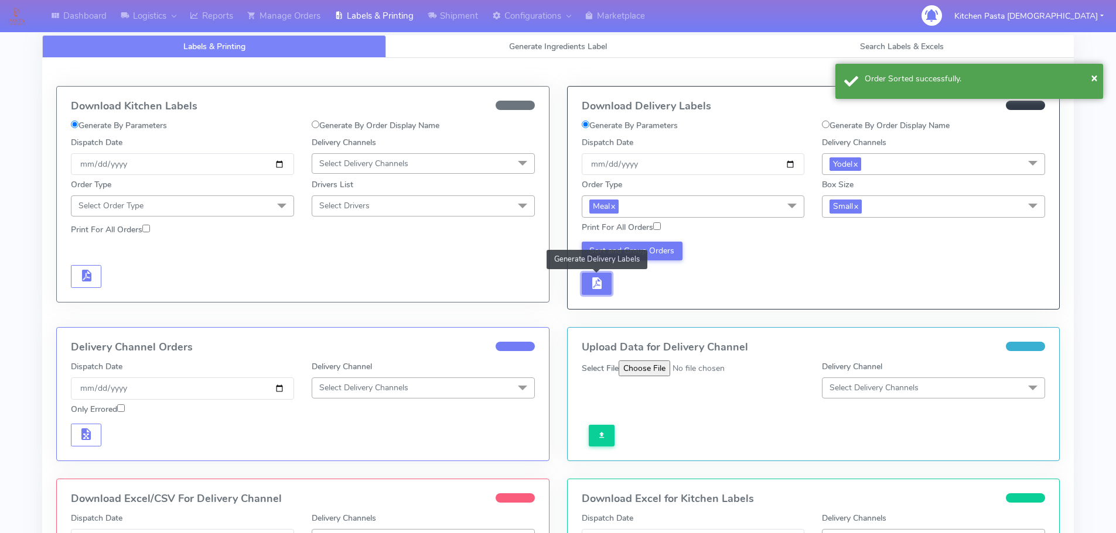
click at [586, 282] on button "button" at bounding box center [597, 284] width 30 height 23
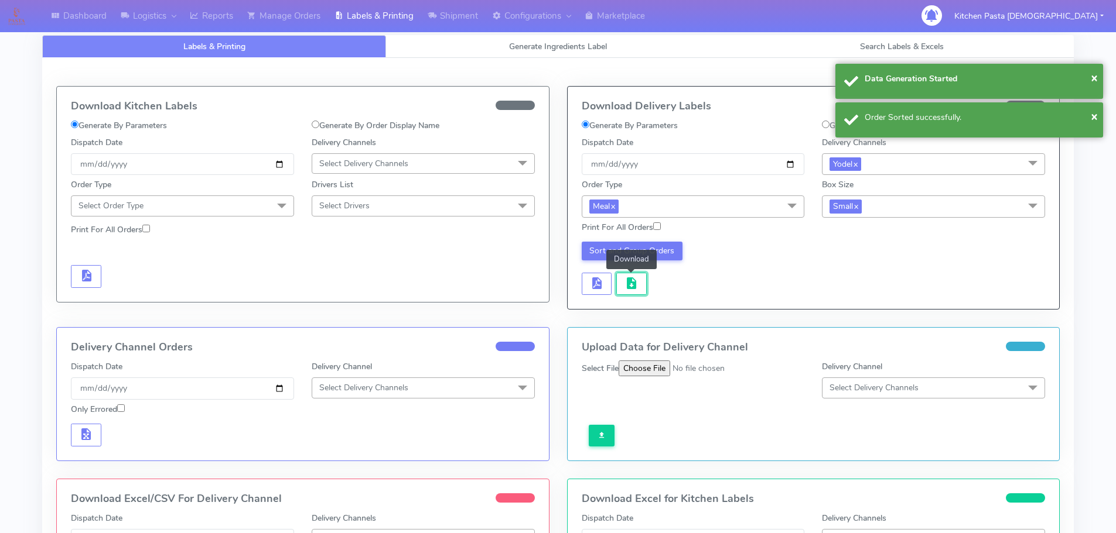
click at [616, 285] on button "button" at bounding box center [631, 284] width 30 height 23
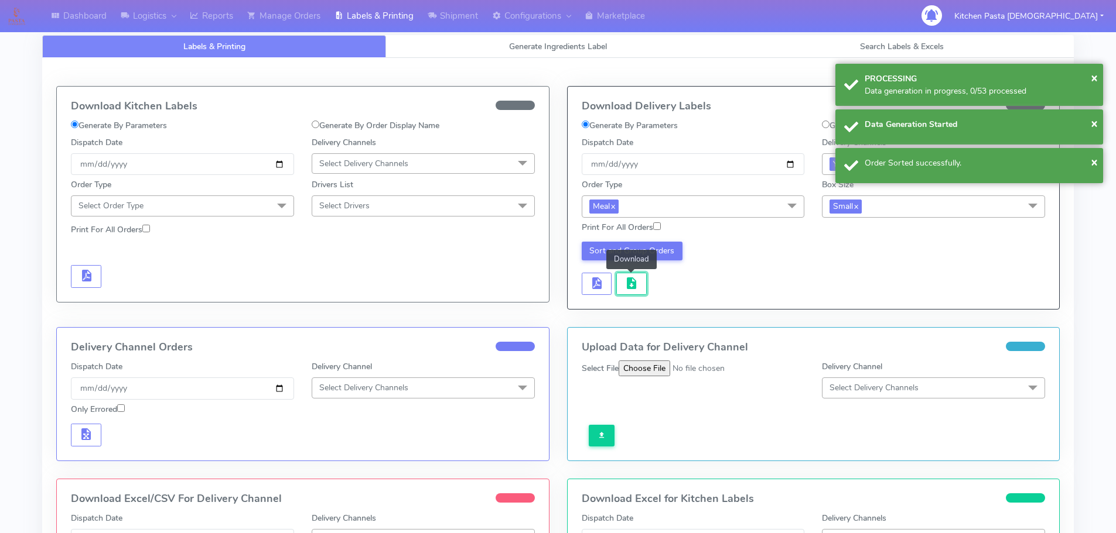
click at [616, 285] on button "button" at bounding box center [631, 284] width 30 height 23
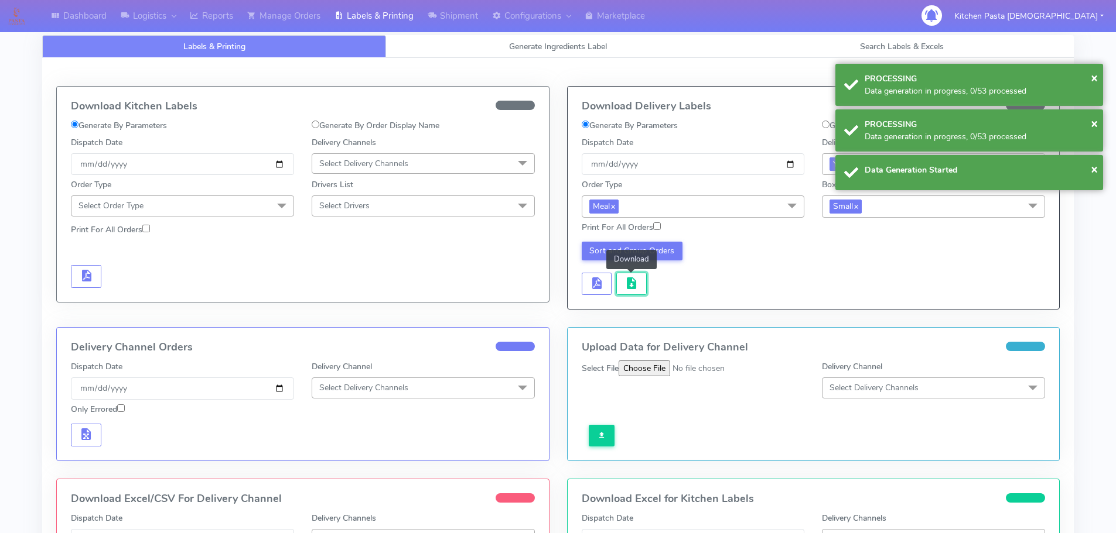
click at [616, 285] on button "button" at bounding box center [631, 284] width 30 height 23
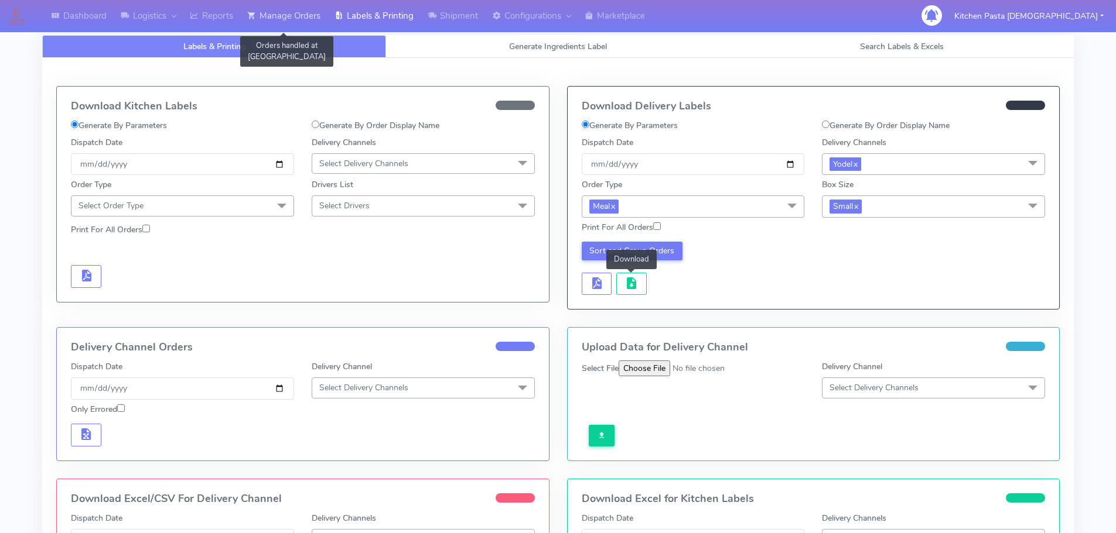
click at [297, 13] on link "Manage Orders" at bounding box center [283, 16] width 87 height 32
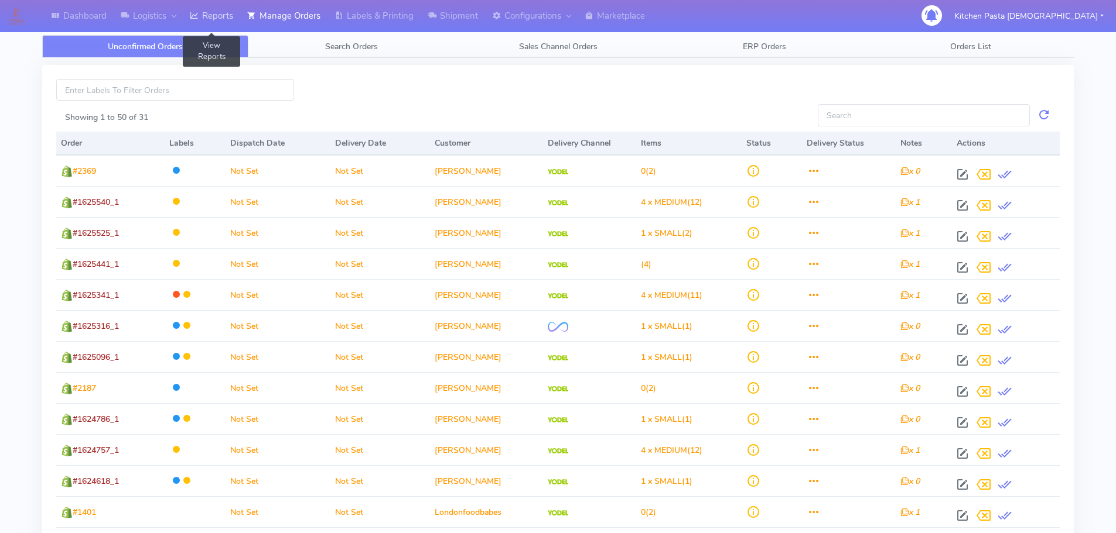
click at [191, 14] on link "Reports" at bounding box center [211, 16] width 57 height 32
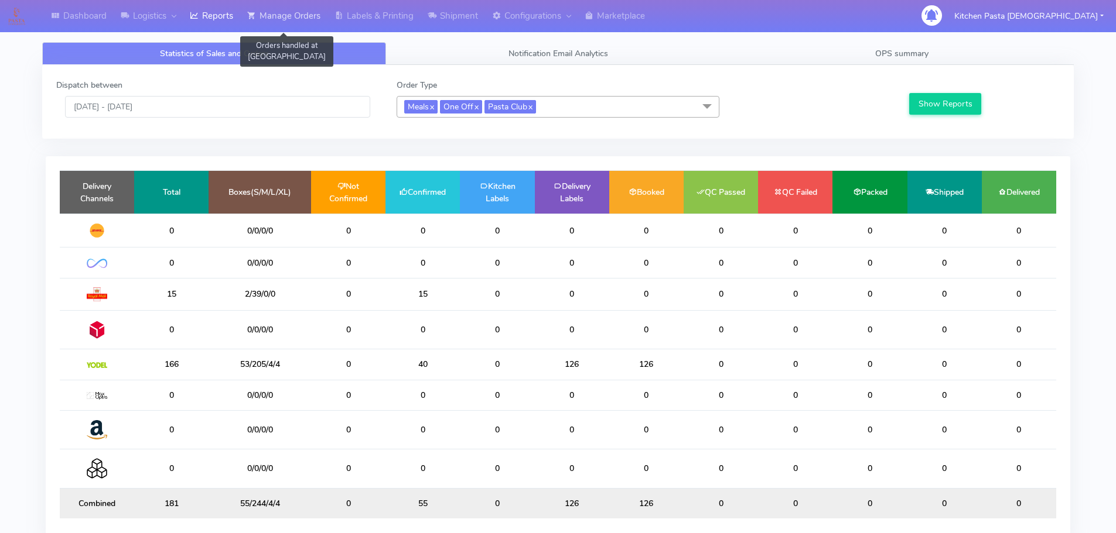
click at [307, 19] on link "Manage Orders" at bounding box center [283, 16] width 87 height 32
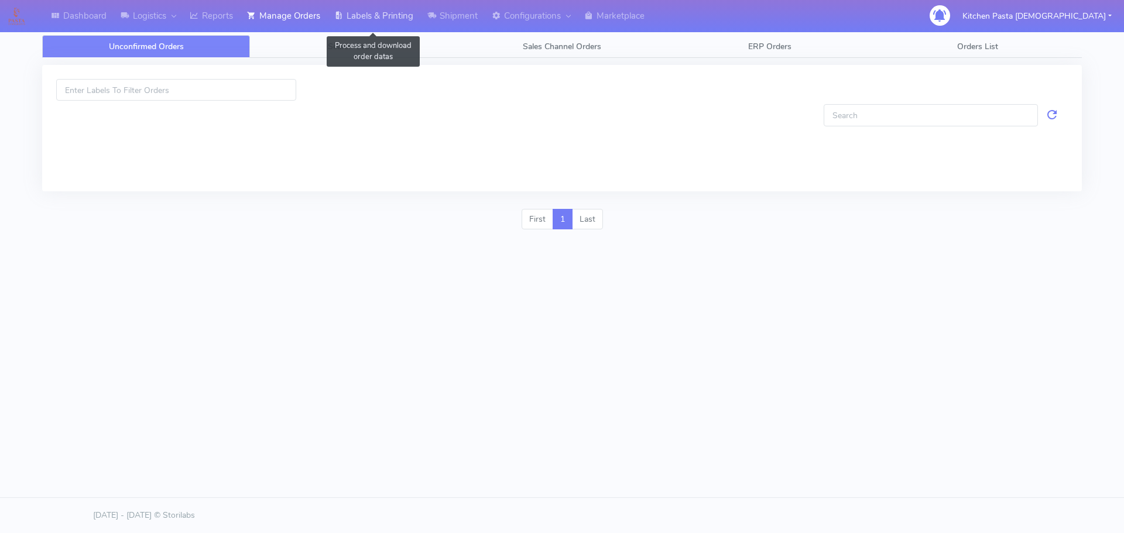
click at [343, 16] on icon at bounding box center [338, 16] width 9 height 12
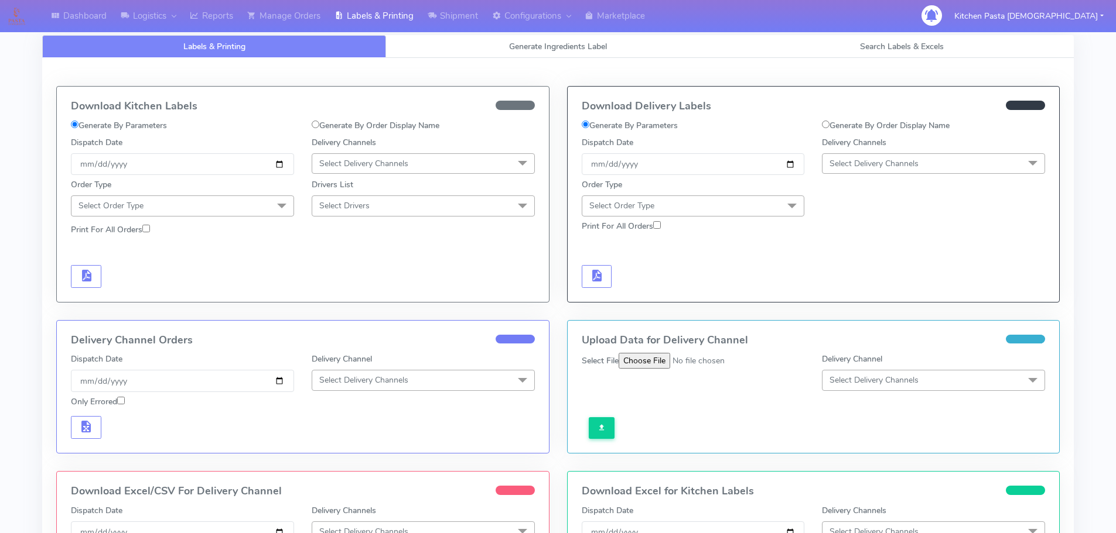
click at [391, 158] on span "Select Delivery Channels" at bounding box center [363, 163] width 89 height 11
click at [362, 256] on div "Royal Mail" at bounding box center [423, 257] width 210 height 12
click at [263, 203] on span "Select Order Type" at bounding box center [182, 206] width 223 height 20
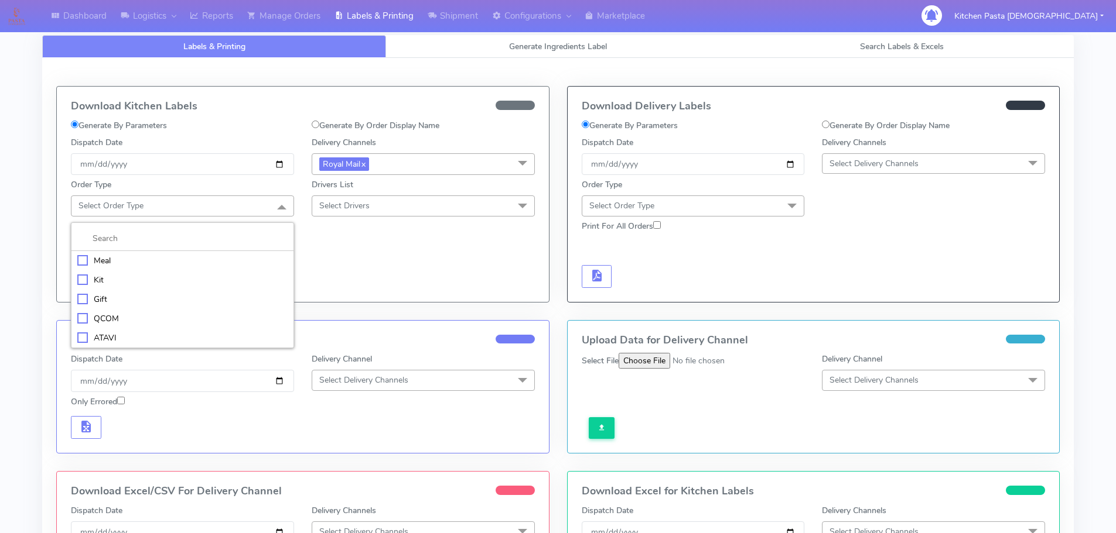
click at [94, 259] on div "Meal" at bounding box center [182, 261] width 210 height 12
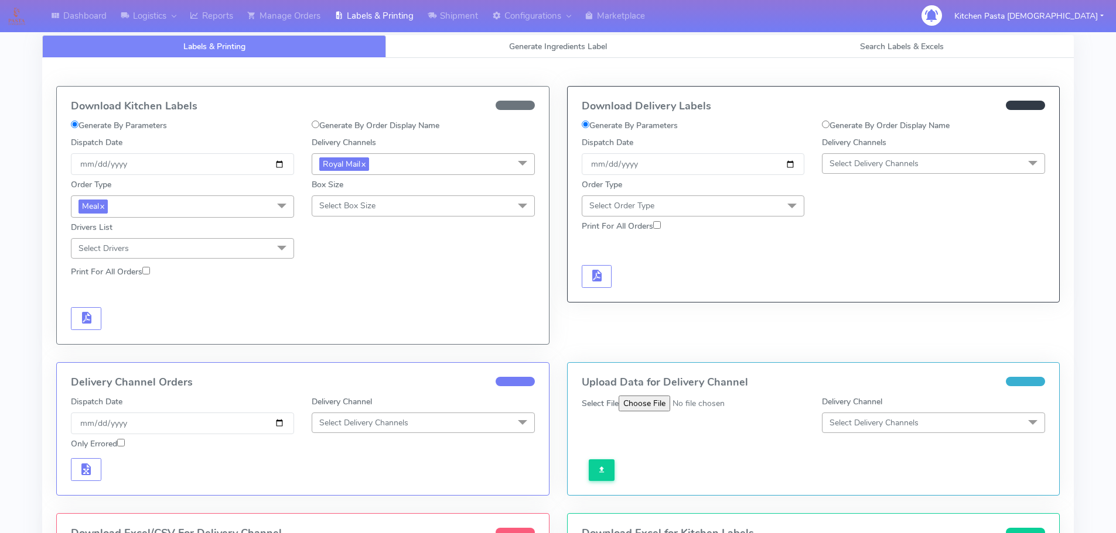
click at [343, 208] on span "Select Box Size" at bounding box center [347, 205] width 56 height 11
click at [351, 293] on div "Medium" at bounding box center [423, 299] width 210 height 12
click at [90, 320] on span "button" at bounding box center [86, 320] width 14 height 11
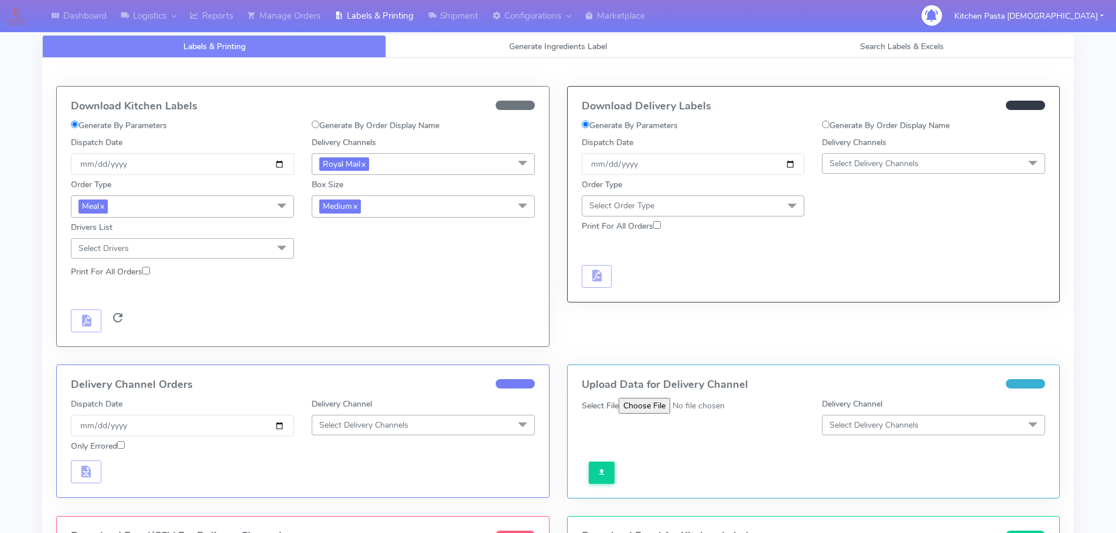
click at [111, 321] on span at bounding box center [118, 320] width 14 height 11
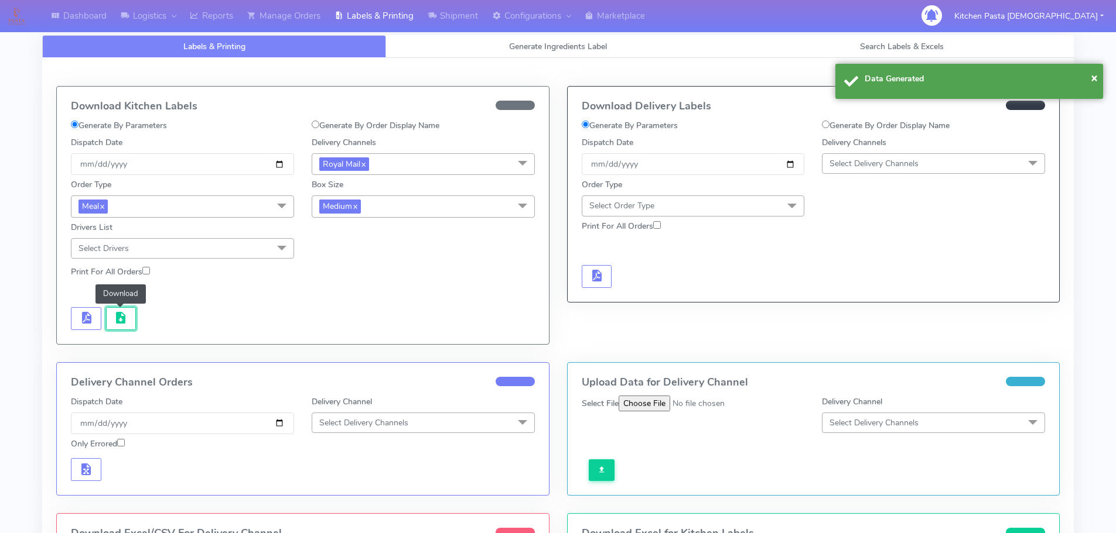
click at [116, 321] on span "button" at bounding box center [121, 320] width 14 height 11
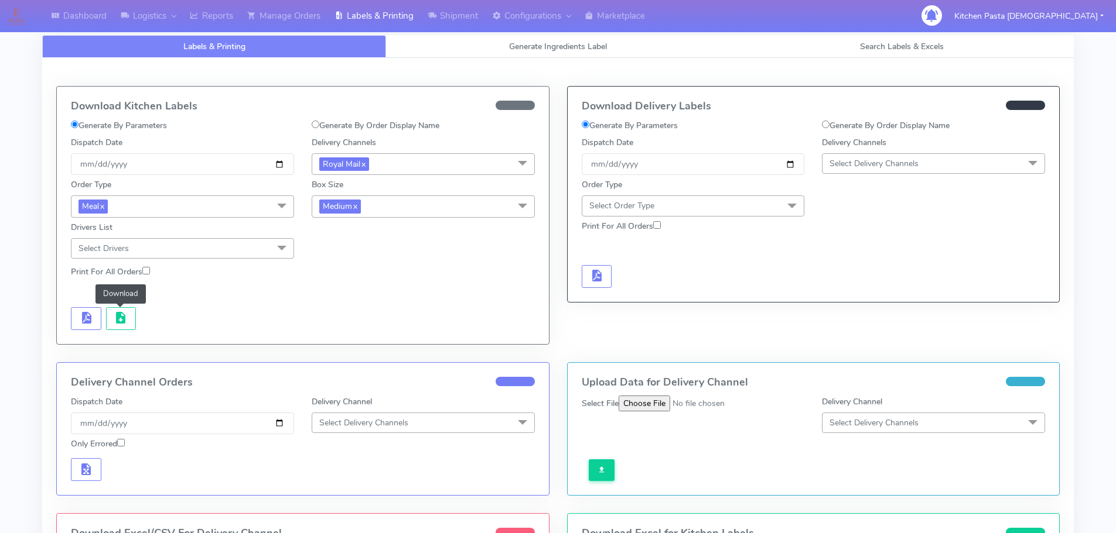
drag, startPoint x: 395, startPoint y: 210, endPoint x: 372, endPoint y: 260, distance: 54.8
click at [395, 210] on span "Medium x" at bounding box center [423, 207] width 223 height 22
click at [371, 268] on li "Small" at bounding box center [423, 261] width 222 height 19
click at [90, 320] on span "button" at bounding box center [86, 320] width 14 height 11
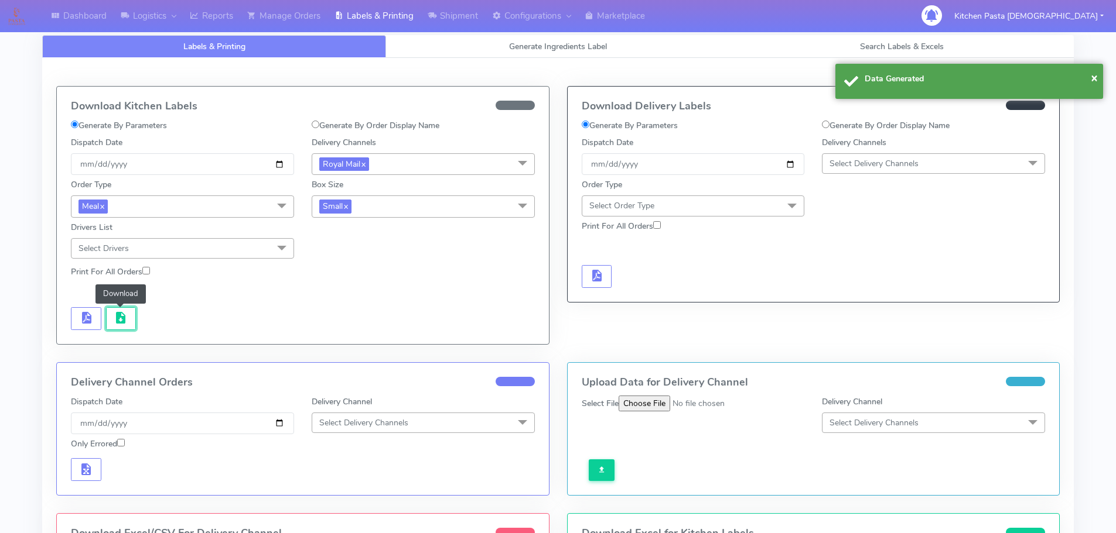
click at [114, 330] on button "button" at bounding box center [121, 318] width 30 height 23
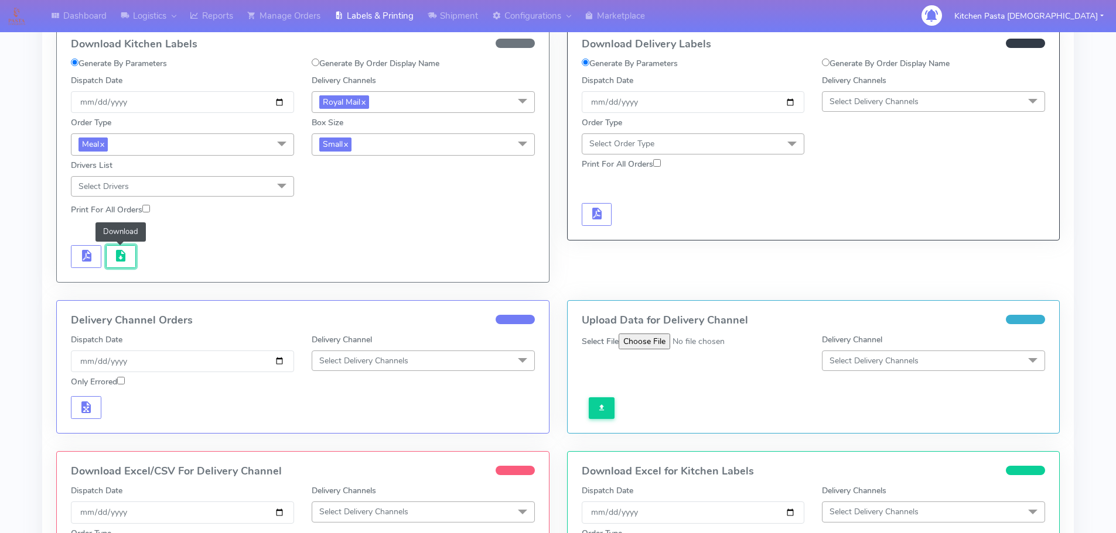
scroll to position [234, 0]
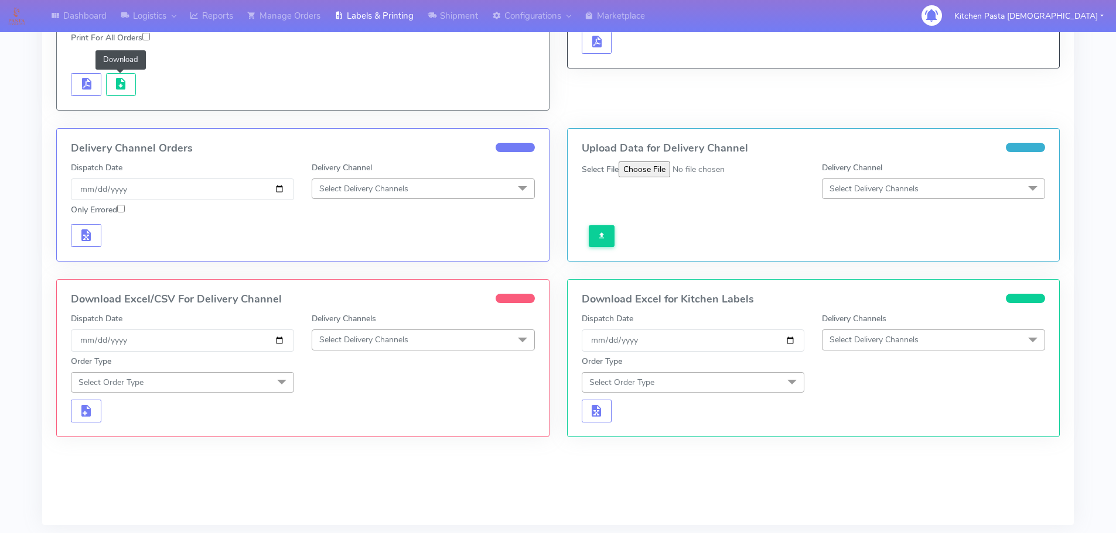
drag, startPoint x: 374, startPoint y: 334, endPoint x: 375, endPoint y: 351, distance: 17.0
click at [374, 334] on span "Select Delivery Channels" at bounding box center [363, 339] width 89 height 11
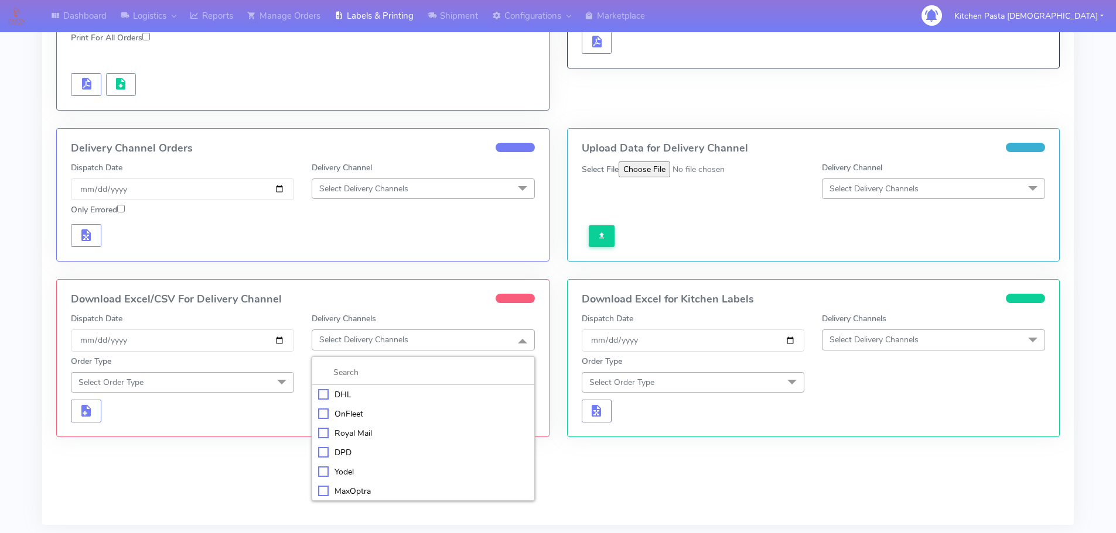
click at [357, 437] on div "Royal Mail" at bounding box center [423, 433] width 210 height 12
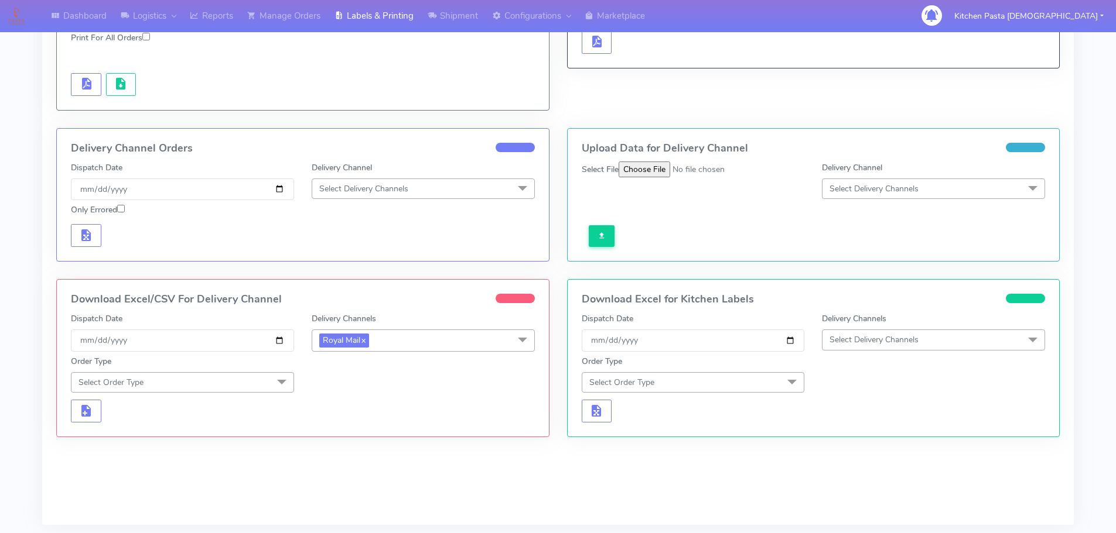
click at [259, 387] on span "Select Order Type" at bounding box center [182, 382] width 223 height 20
click at [143, 437] on div "Meal" at bounding box center [182, 437] width 210 height 12
click at [406, 379] on span "Select Box Size" at bounding box center [423, 382] width 223 height 20
click at [352, 467] on li "Medium" at bounding box center [423, 475] width 222 height 19
click at [79, 419] on span "button" at bounding box center [86, 414] width 14 height 11
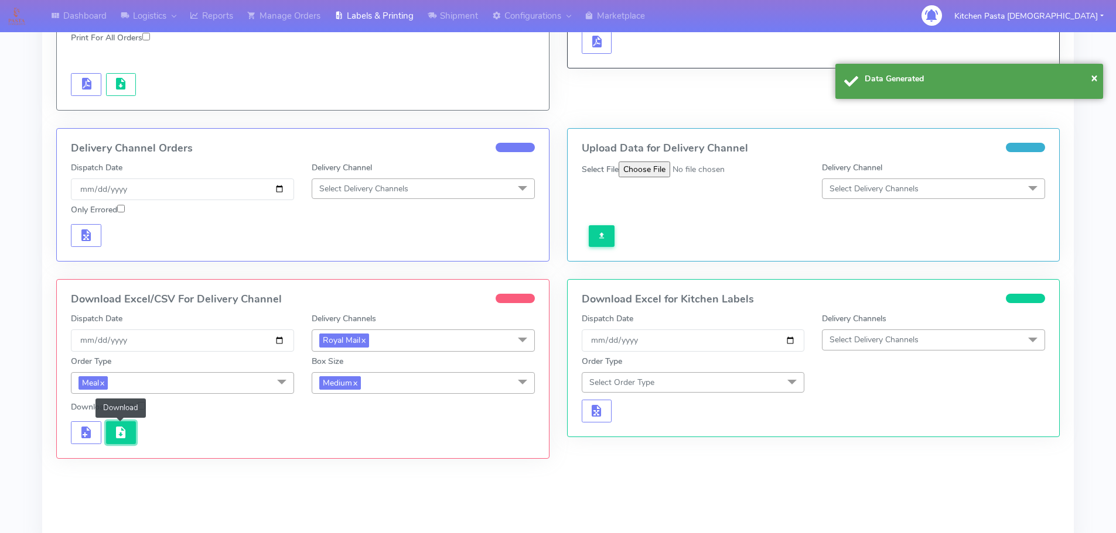
click at [124, 423] on button "button" at bounding box center [121, 433] width 30 height 23
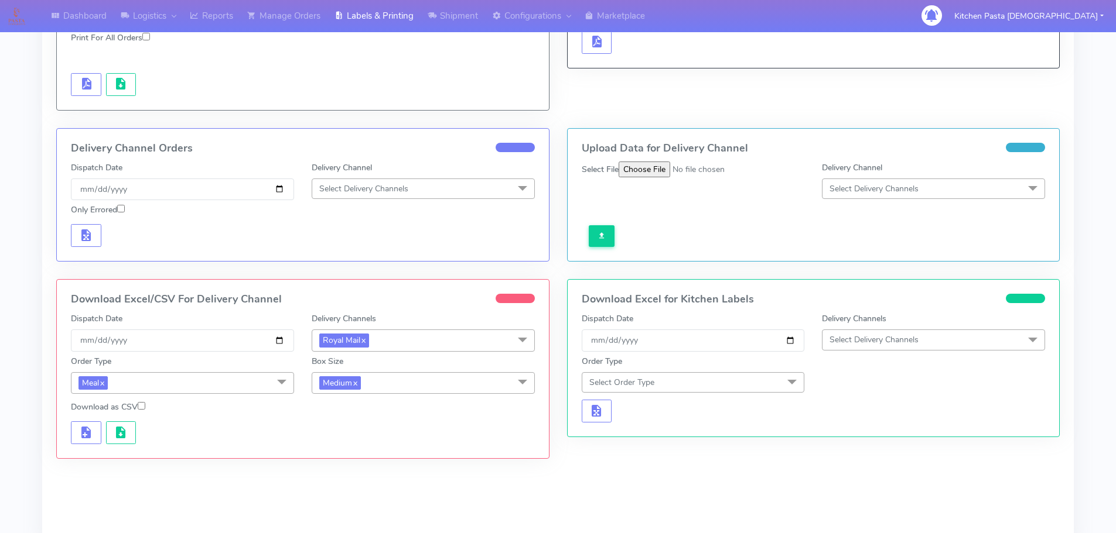
click at [390, 388] on span "Medium x" at bounding box center [423, 383] width 223 height 22
click at [371, 440] on div "Small" at bounding box center [423, 438] width 210 height 12
click at [90, 424] on button "button" at bounding box center [86, 433] width 30 height 23
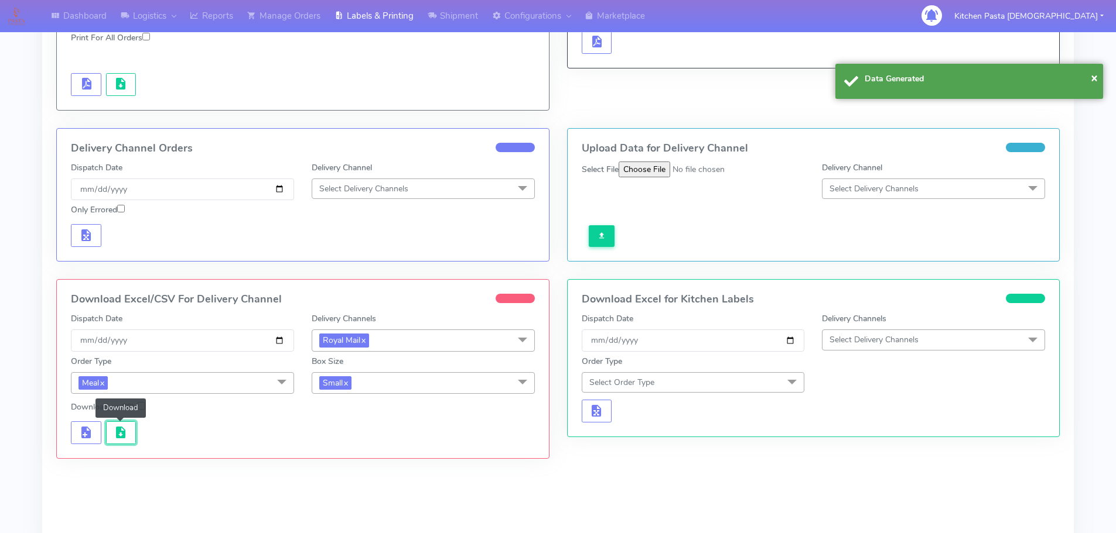
click at [107, 430] on button "button" at bounding box center [121, 433] width 30 height 23
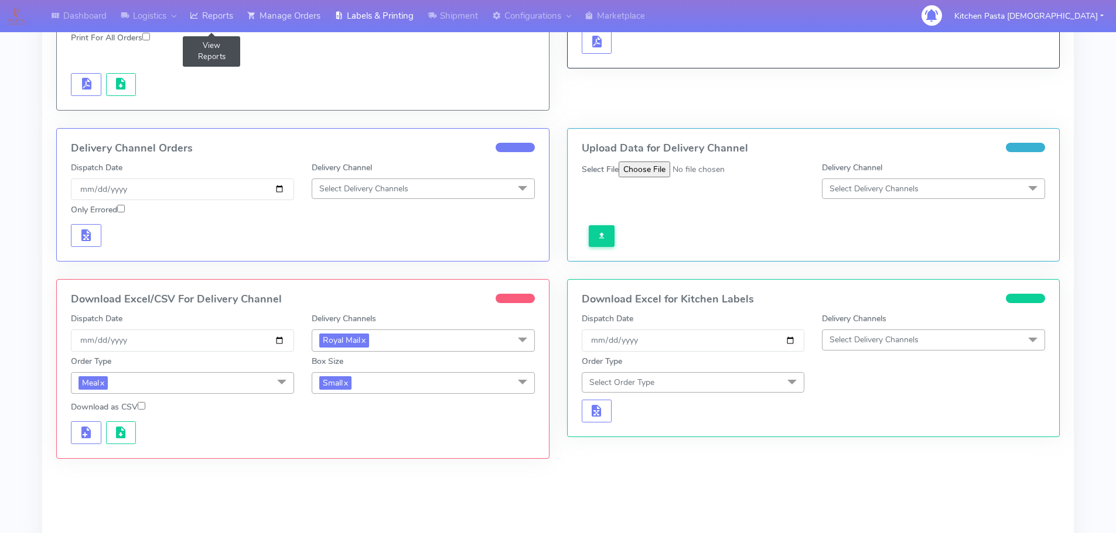
drag, startPoint x: 232, startPoint y: 6, endPoint x: 269, endPoint y: 15, distance: 37.9
click at [232, 6] on link "Reports" at bounding box center [211, 16] width 57 height 32
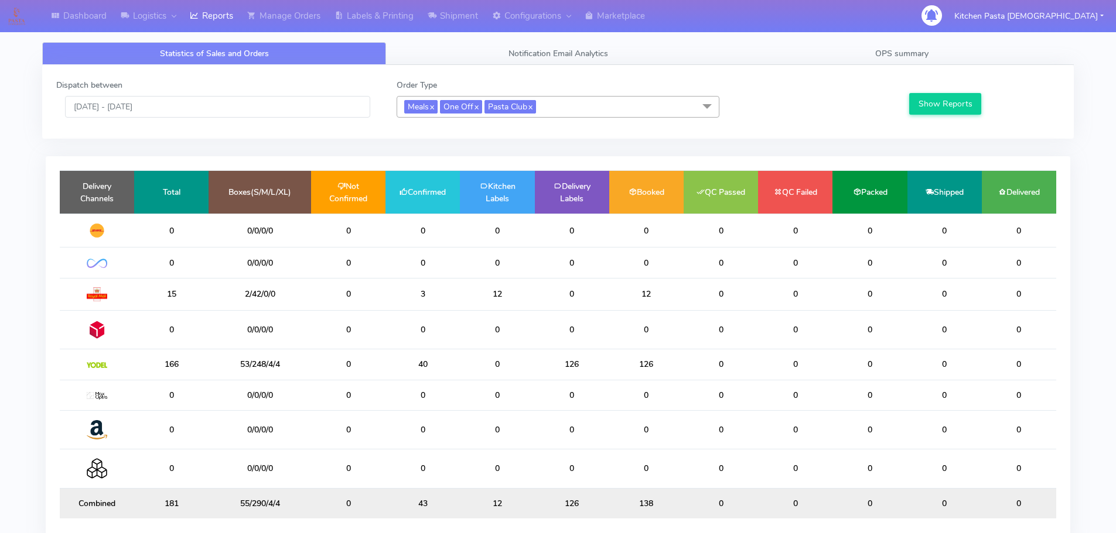
click at [603, 114] on span "Meals x One Off x Pasta Club x" at bounding box center [557, 107] width 323 height 22
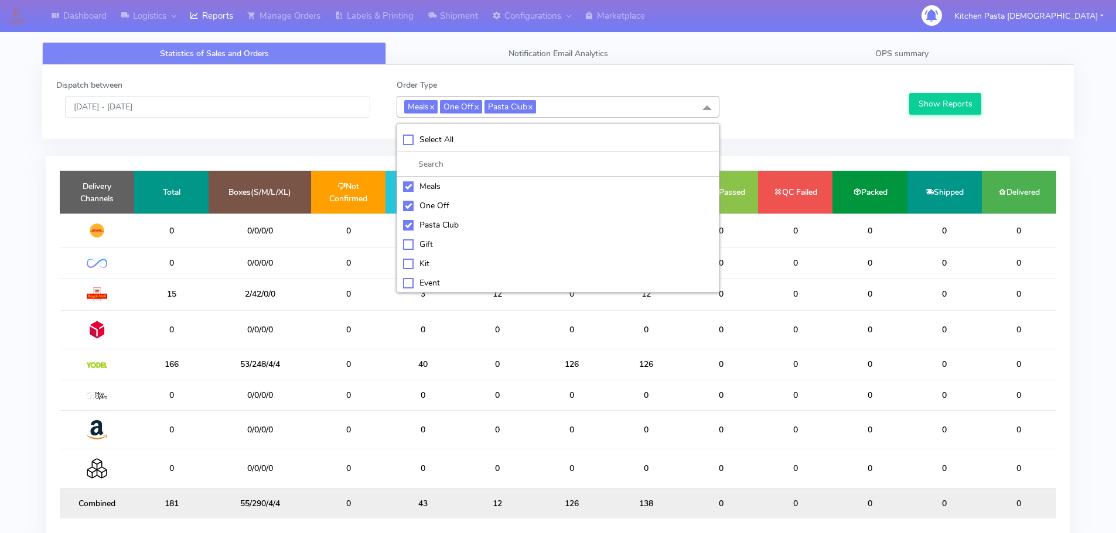
click at [425, 231] on div "Pasta Club" at bounding box center [558, 225] width 310 height 12
checkbox input "false"
click at [431, 208] on div "One Off" at bounding box center [558, 206] width 310 height 12
checkbox input "false"
click at [432, 189] on div "Meals" at bounding box center [558, 186] width 310 height 12
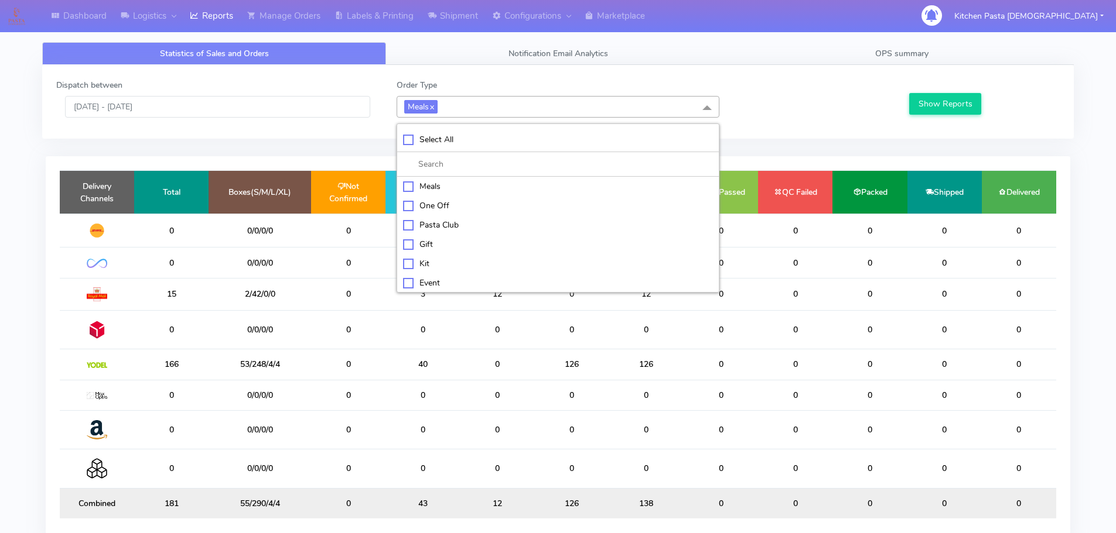
checkbox input "false"
click at [425, 281] on div "ATAVI" at bounding box center [558, 281] width 310 height 12
checkbox input "true"
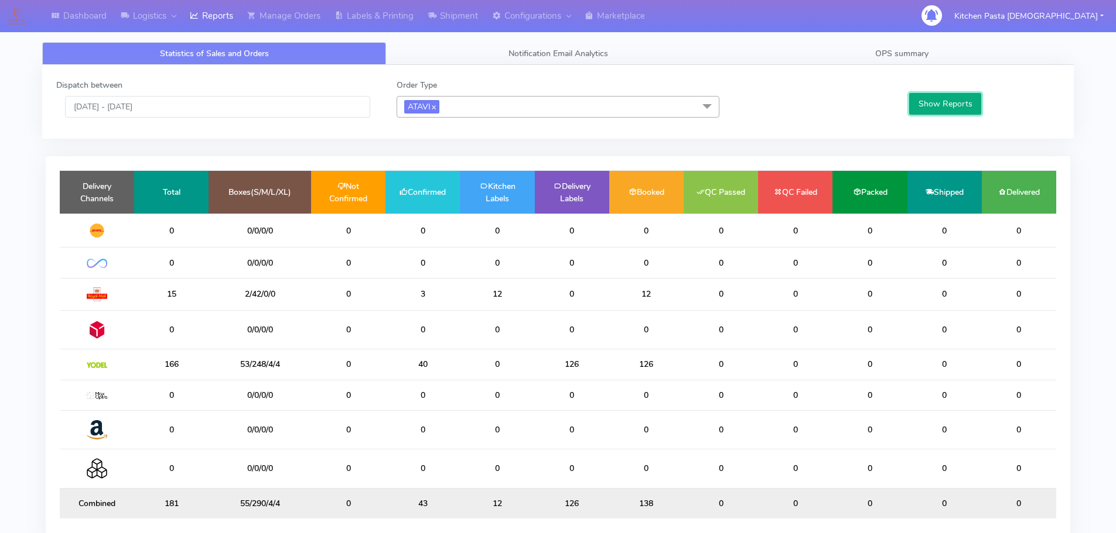
click at [942, 111] on button "Show Reports" at bounding box center [945, 104] width 72 height 22
click at [440, 19] on link "Shipment" at bounding box center [452, 16] width 64 height 32
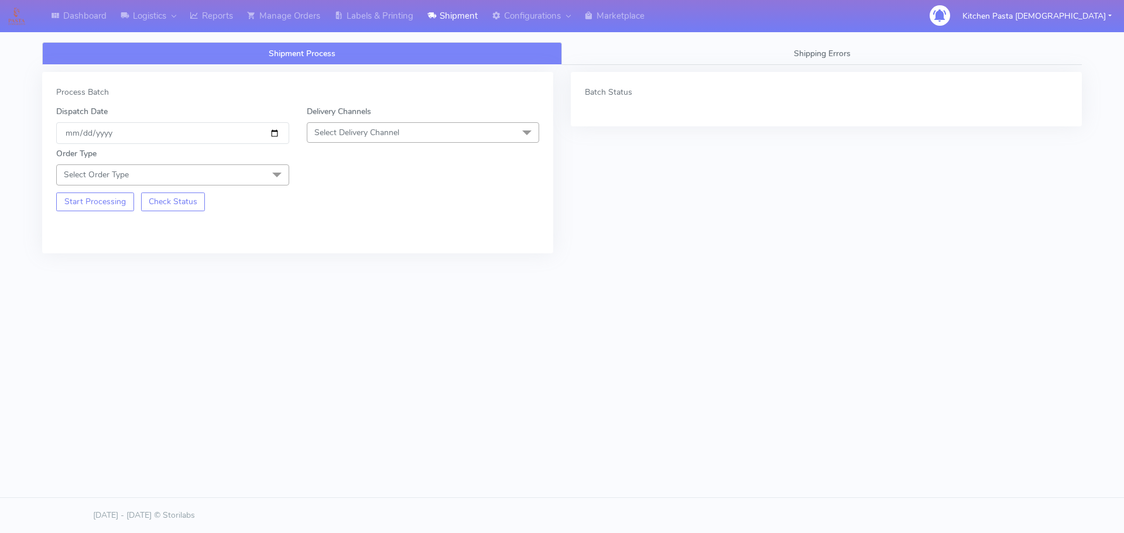
click at [469, 131] on span "Select Delivery Channel" at bounding box center [423, 132] width 233 height 20
click at [354, 261] on div "Yodel" at bounding box center [423, 264] width 220 height 12
click at [253, 179] on span "Select Order Type" at bounding box center [172, 175] width 233 height 20
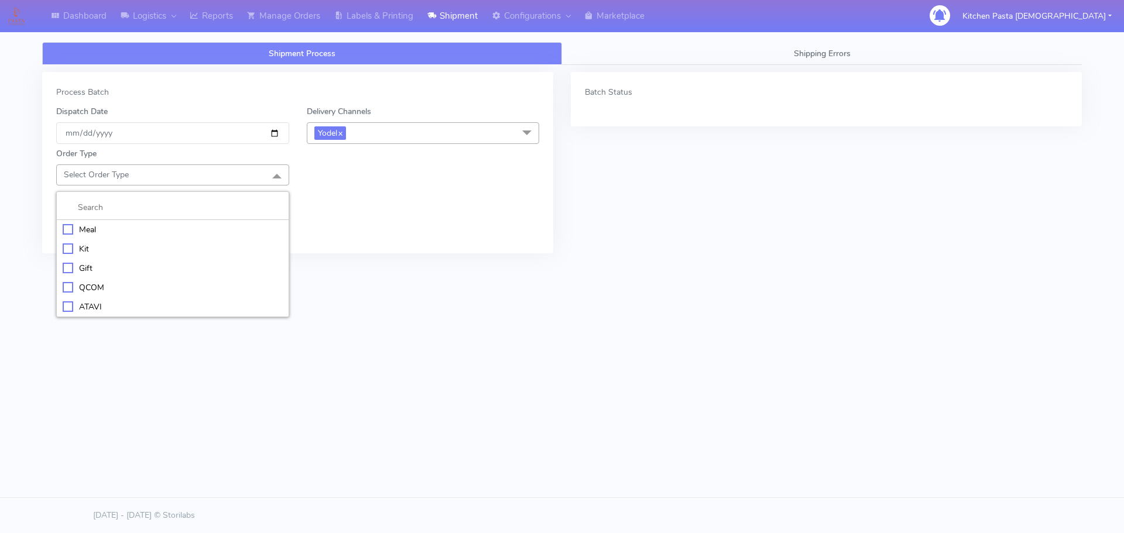
click at [81, 309] on div "ATAVI" at bounding box center [173, 307] width 220 height 12
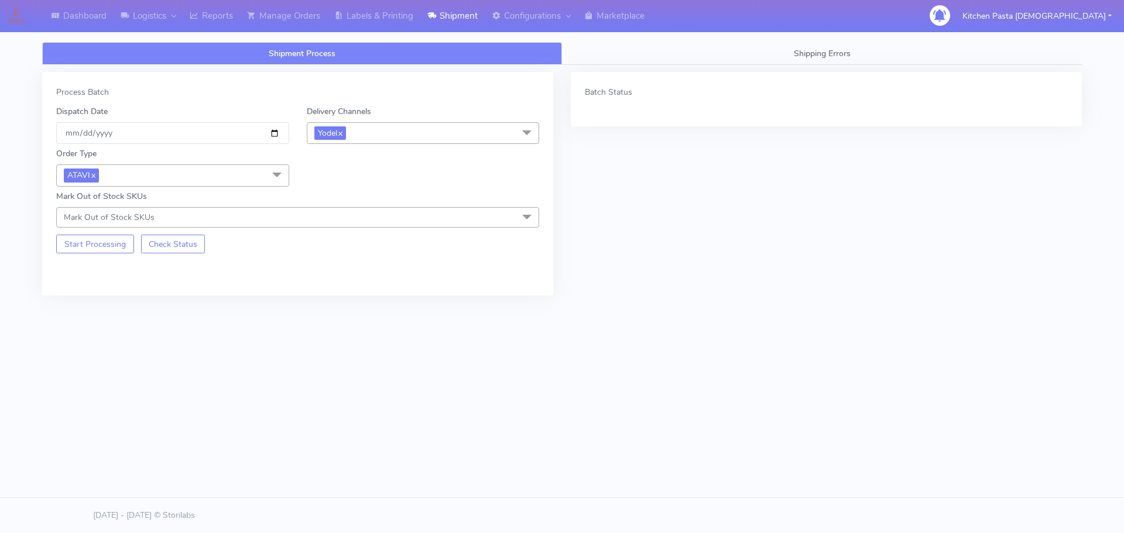
click at [87, 234] on div "Start Processing Check Status" at bounding box center [172, 241] width 251 height 26
click at [111, 250] on button "Start Processing" at bounding box center [95, 244] width 78 height 19
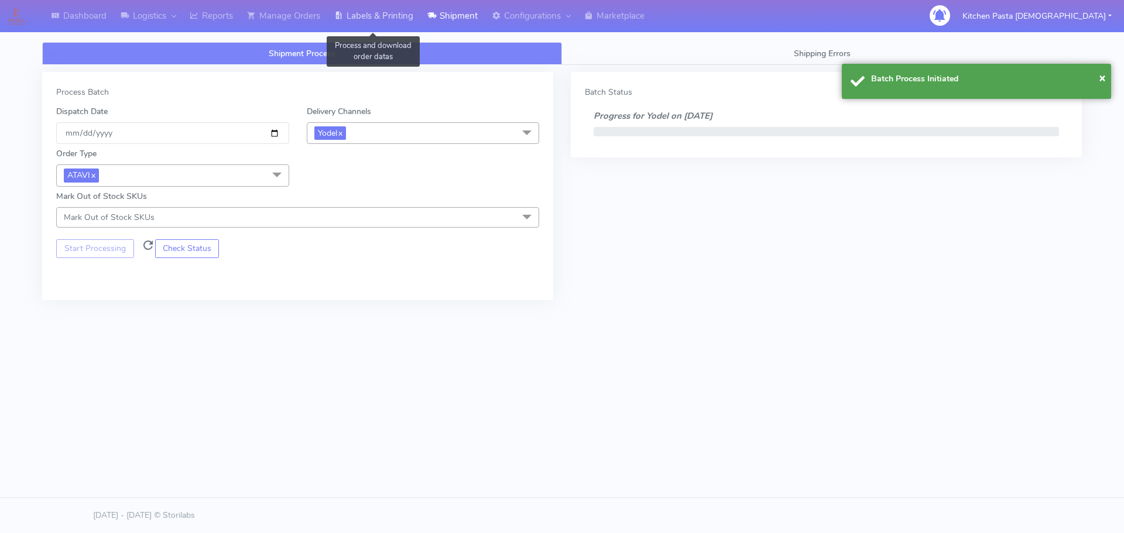
click at [399, 18] on link "Labels & Printing" at bounding box center [373, 16] width 93 height 32
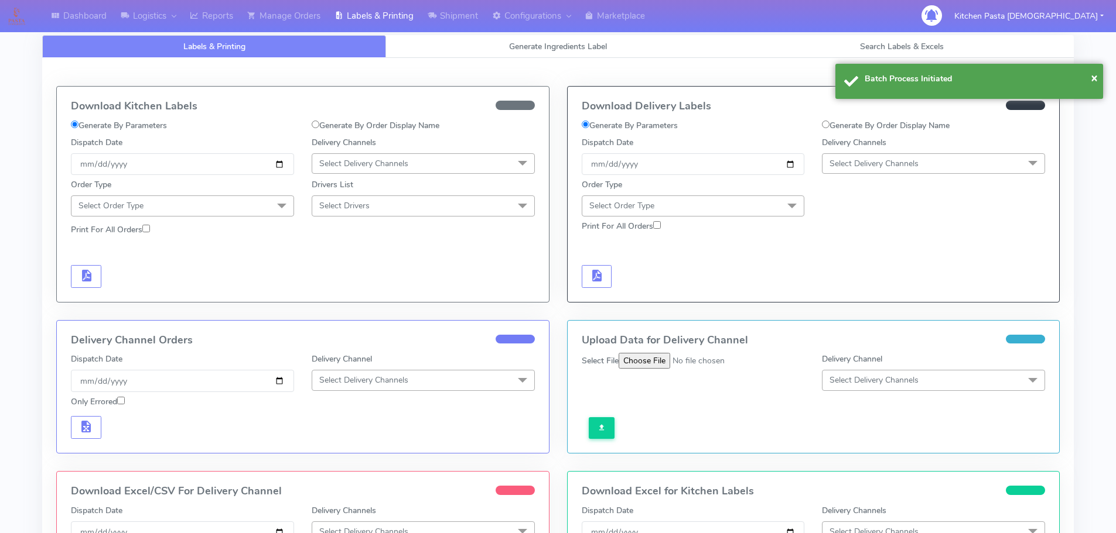
click at [898, 156] on span "Select Delivery Channels" at bounding box center [933, 163] width 223 height 20
click at [874, 297] on div "Yodel" at bounding box center [933, 295] width 210 height 12
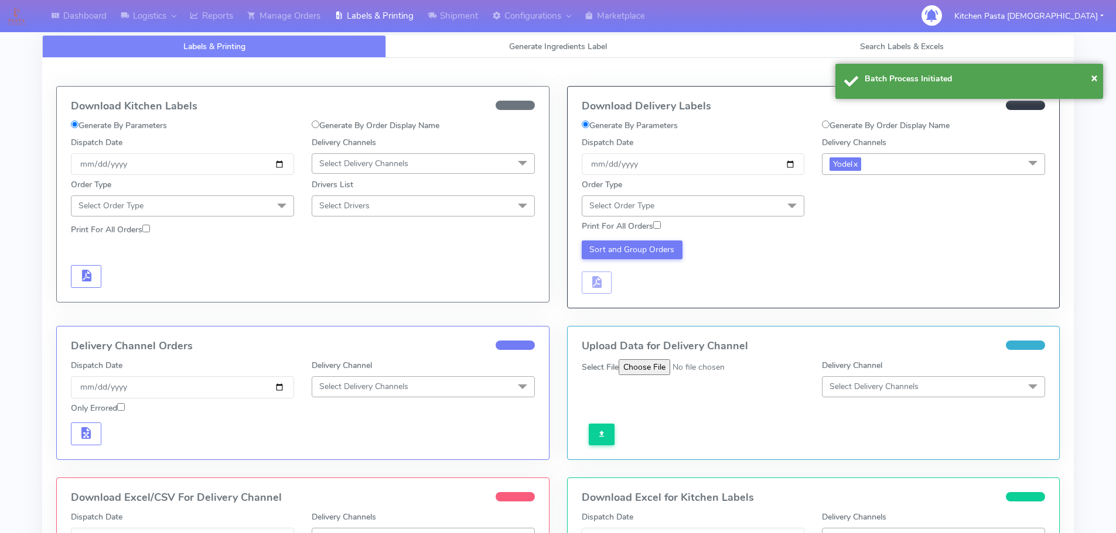
click at [785, 204] on span at bounding box center [791, 207] width 23 height 22
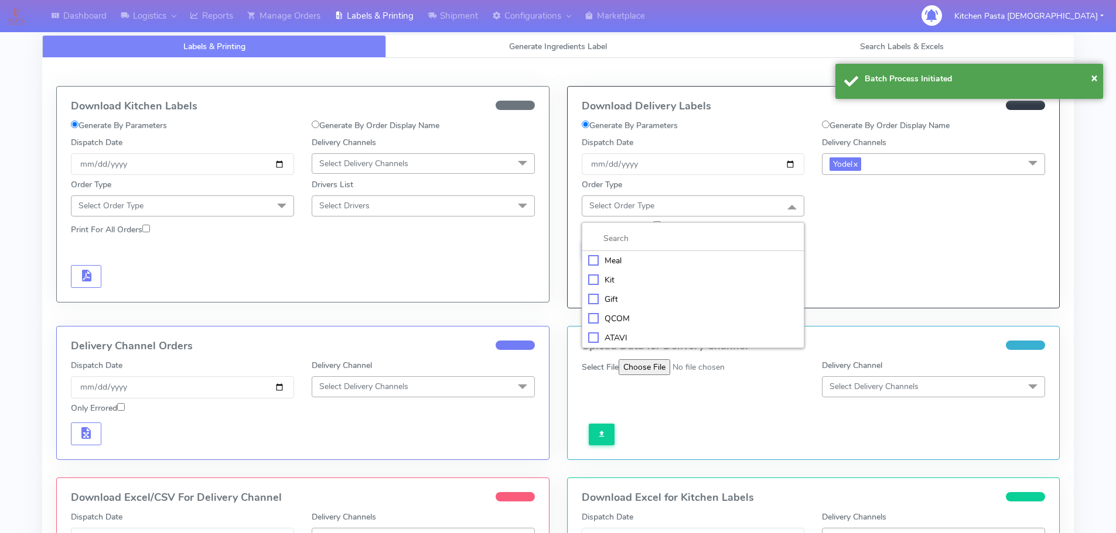
click at [615, 334] on div "ATAVI" at bounding box center [693, 338] width 210 height 12
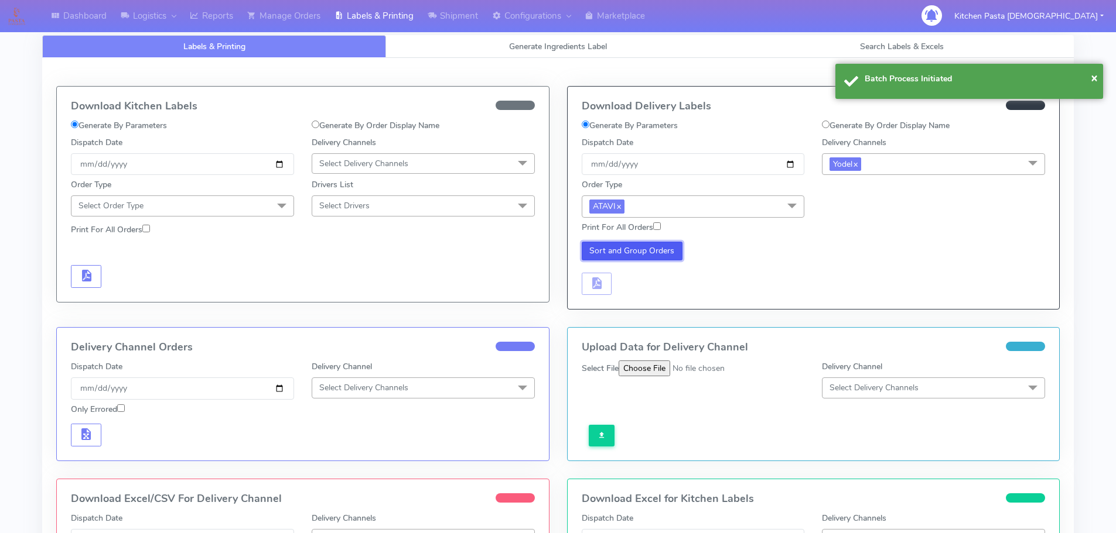
click at [629, 250] on button "Sort and Group Orders" at bounding box center [632, 251] width 101 height 19
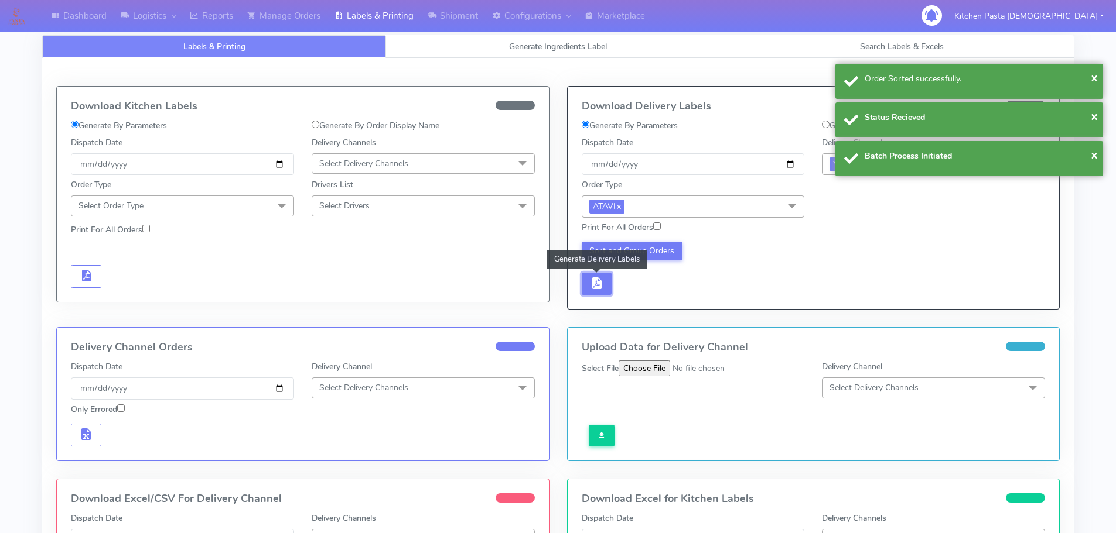
click at [601, 281] on span "button" at bounding box center [596, 286] width 14 height 11
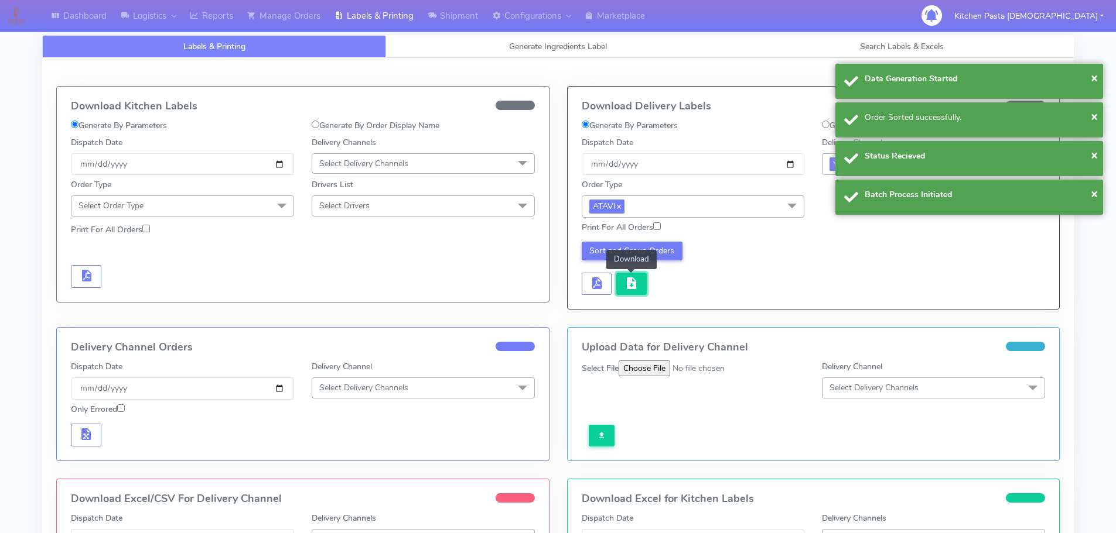
click at [637, 281] on span "button" at bounding box center [631, 286] width 14 height 11
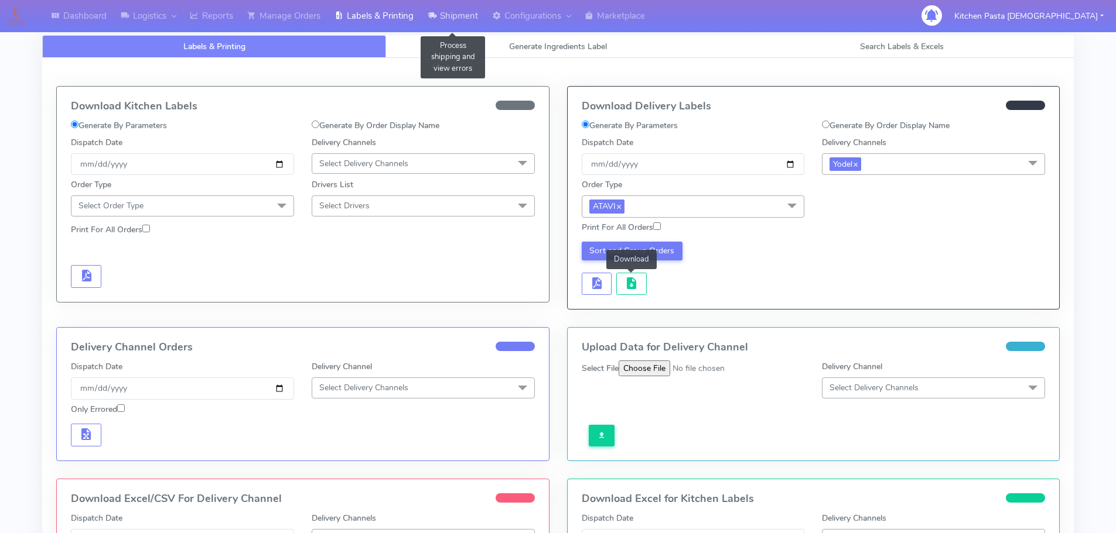
click at [469, 18] on link "Shipment" at bounding box center [452, 16] width 64 height 32
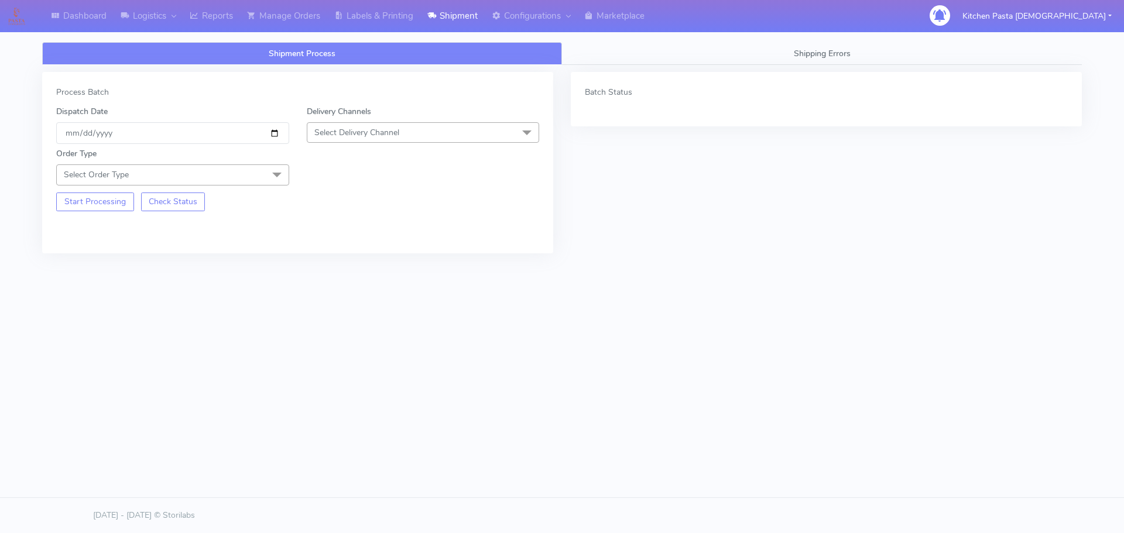
click at [418, 125] on span "Select Delivery Channel" at bounding box center [423, 132] width 233 height 20
click at [364, 264] on div "Yodel" at bounding box center [423, 264] width 220 height 12
click at [245, 173] on span "Select Order Type" at bounding box center [172, 175] width 233 height 20
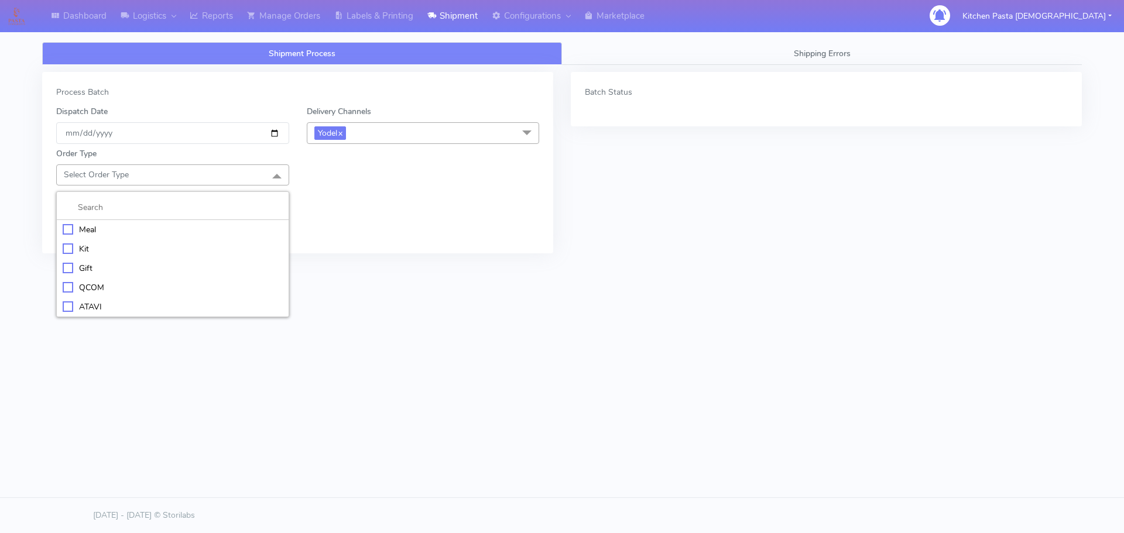
click at [193, 231] on div "Meal" at bounding box center [173, 230] width 220 height 12
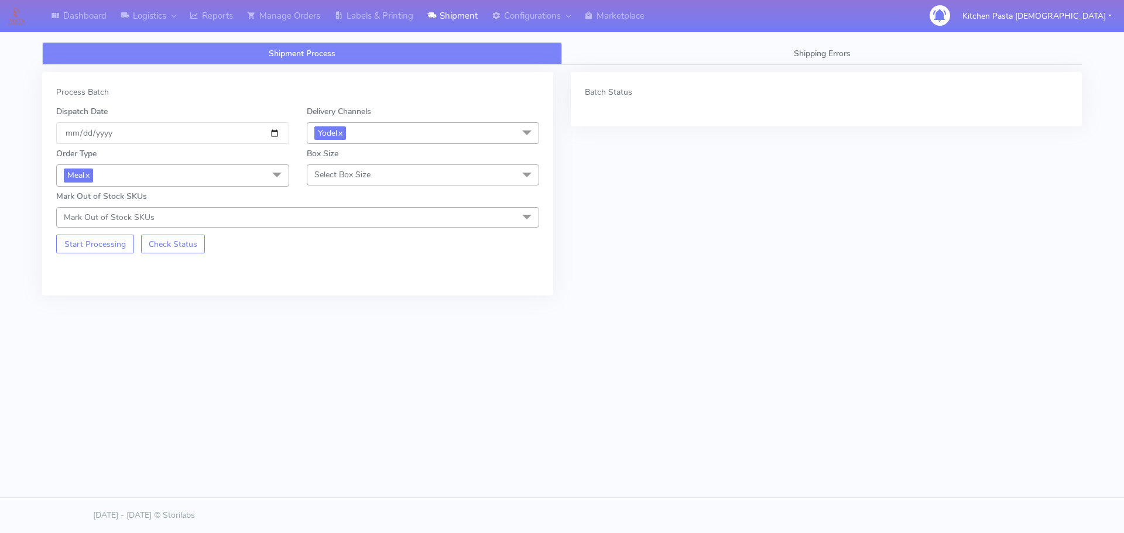
click at [355, 174] on span "Select Box Size" at bounding box center [342, 174] width 56 height 11
click at [363, 267] on div "Medium" at bounding box center [423, 268] width 220 height 12
click at [120, 241] on button "Start Processing" at bounding box center [95, 244] width 78 height 19
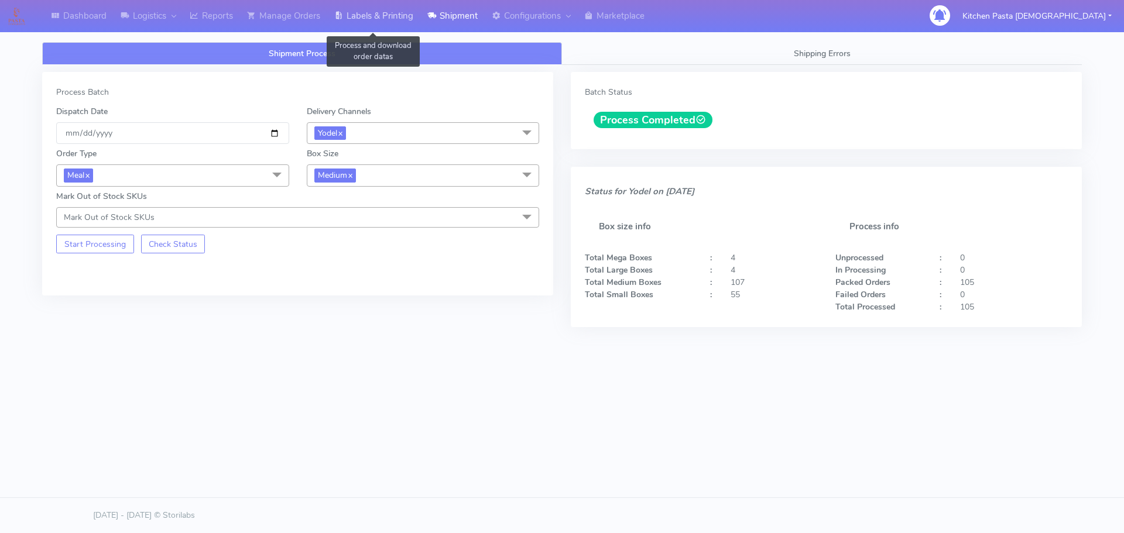
click at [386, 9] on link "Labels & Printing" at bounding box center [373, 16] width 93 height 32
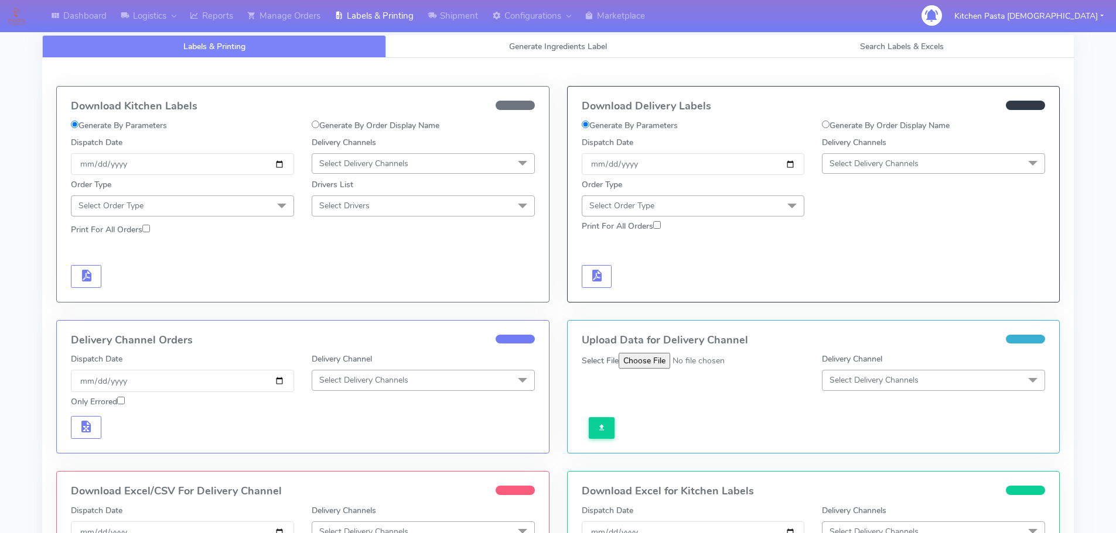
click at [857, 169] on span "Select Delivery Channels" at bounding box center [873, 163] width 89 height 11
click at [847, 290] on div "Yodel" at bounding box center [933, 295] width 210 height 12
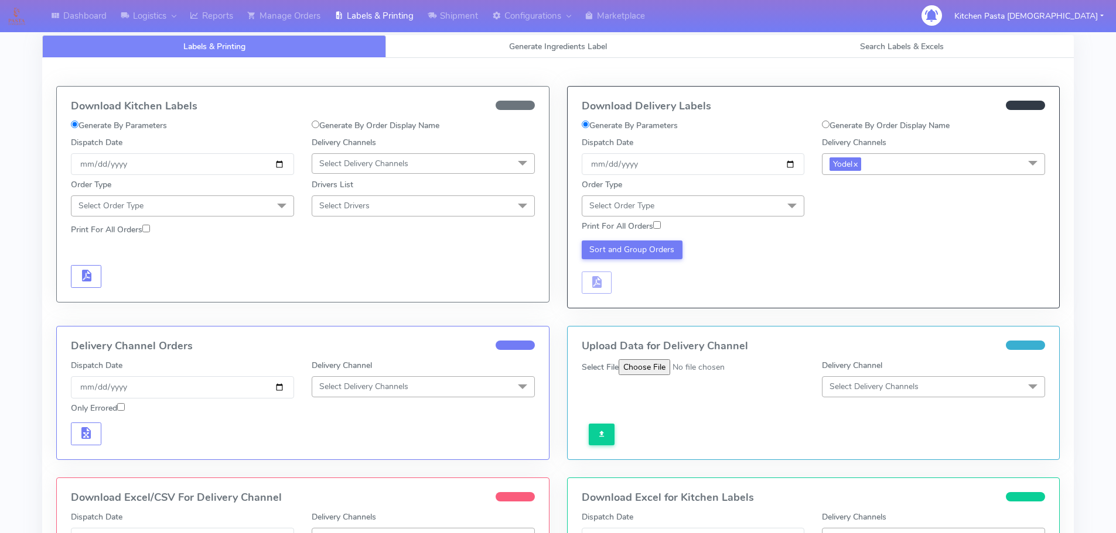
click at [757, 213] on span "Select Order Type" at bounding box center [693, 206] width 223 height 20
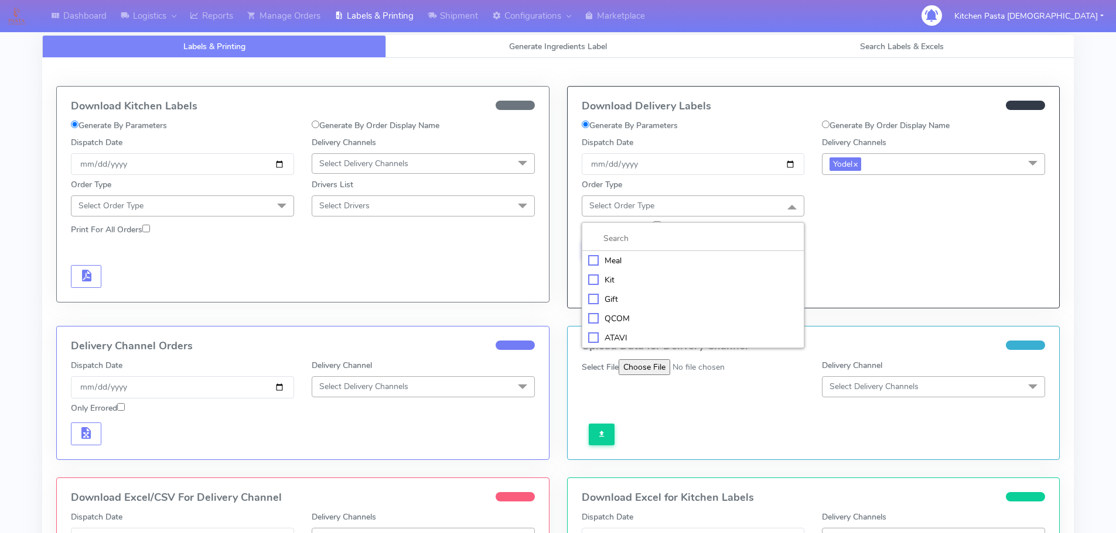
click at [671, 263] on div "Meal" at bounding box center [693, 261] width 210 height 12
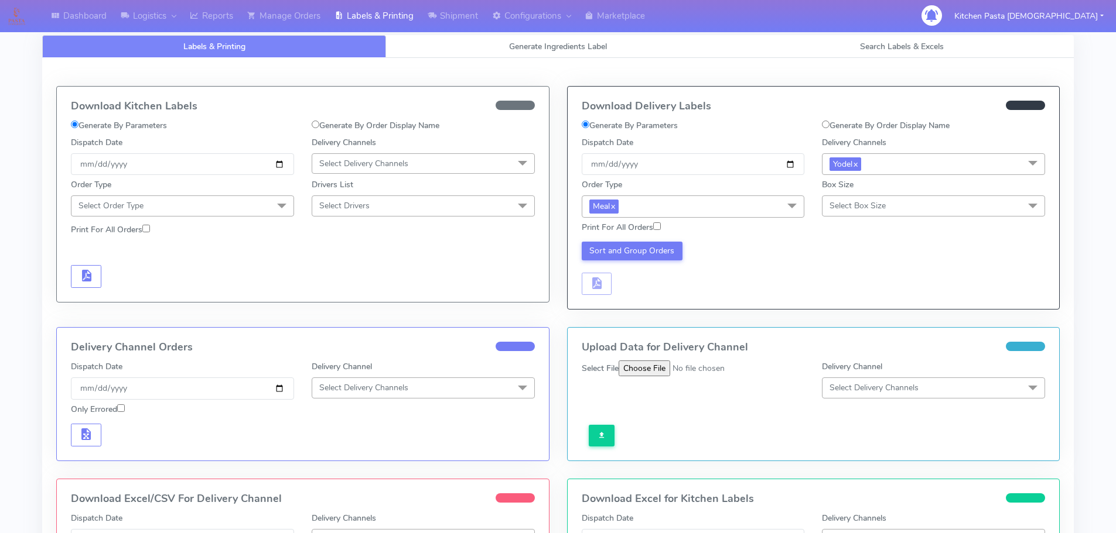
click at [877, 209] on span "Select Box Size" at bounding box center [857, 205] width 56 height 11
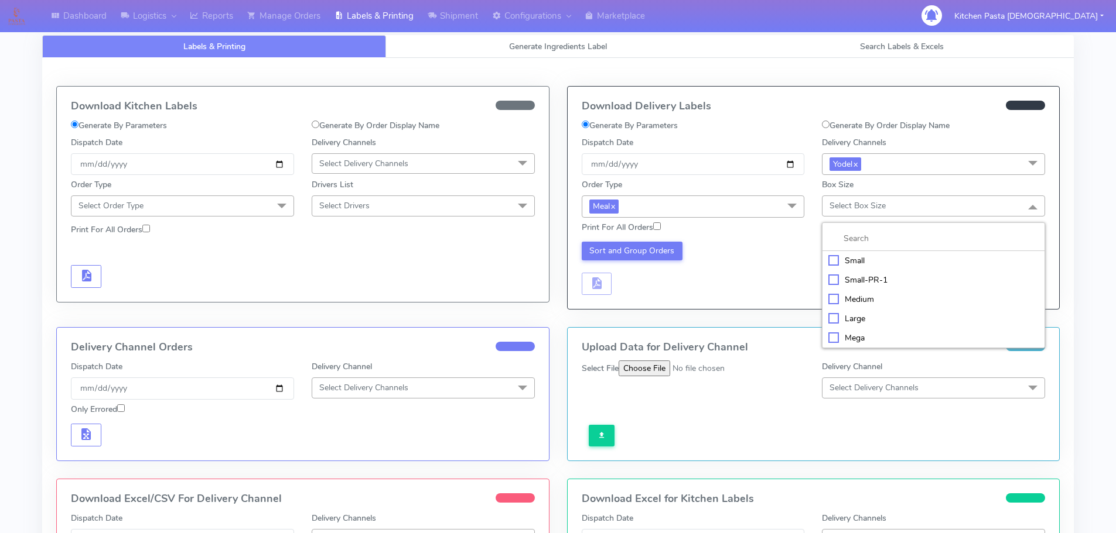
click at [860, 293] on div "Medium" at bounding box center [933, 299] width 210 height 12
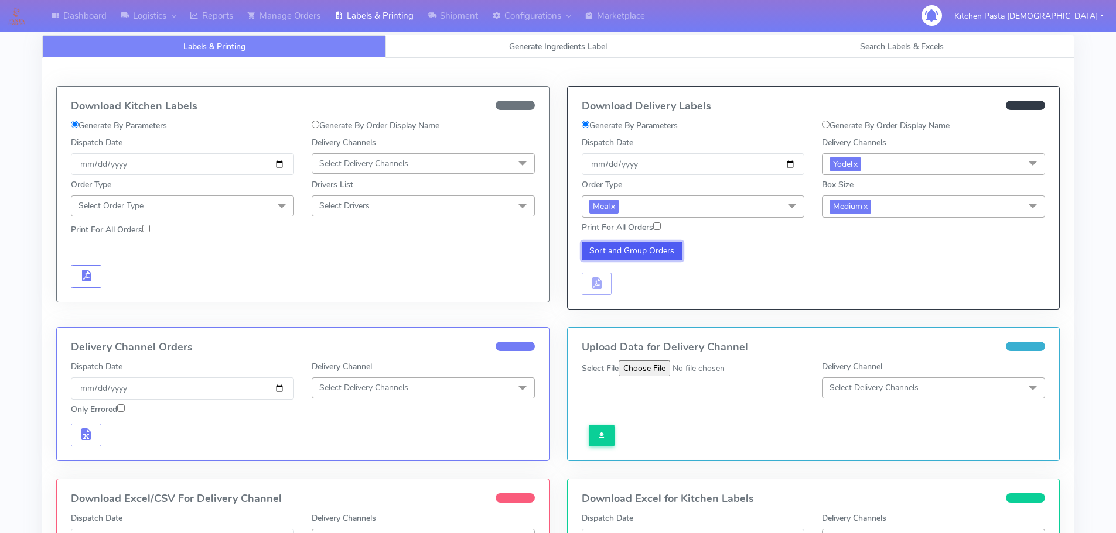
click at [614, 249] on button "Sort and Group Orders" at bounding box center [632, 251] width 101 height 19
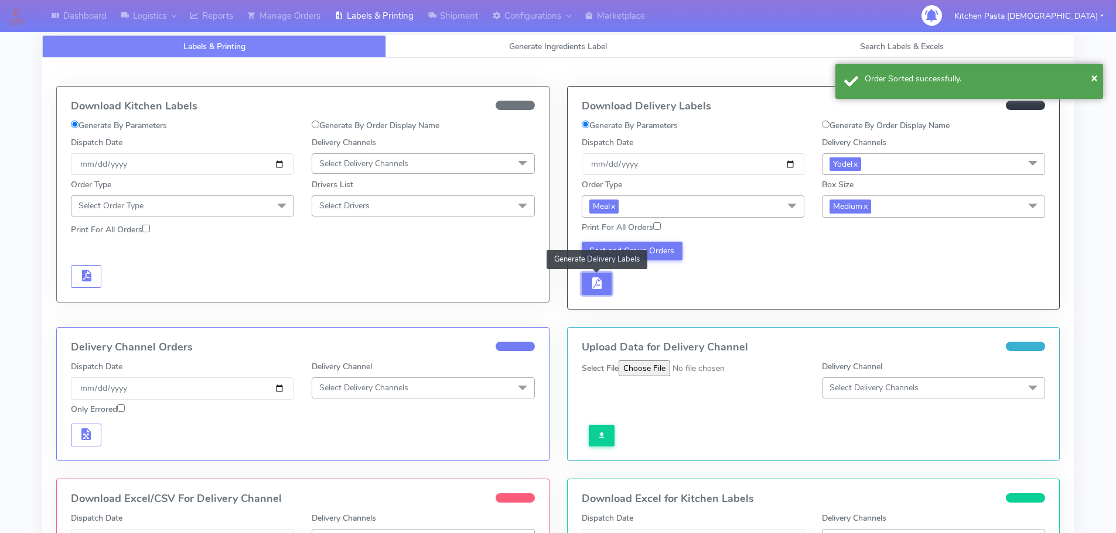
click at [606, 286] on button "button" at bounding box center [597, 284] width 30 height 23
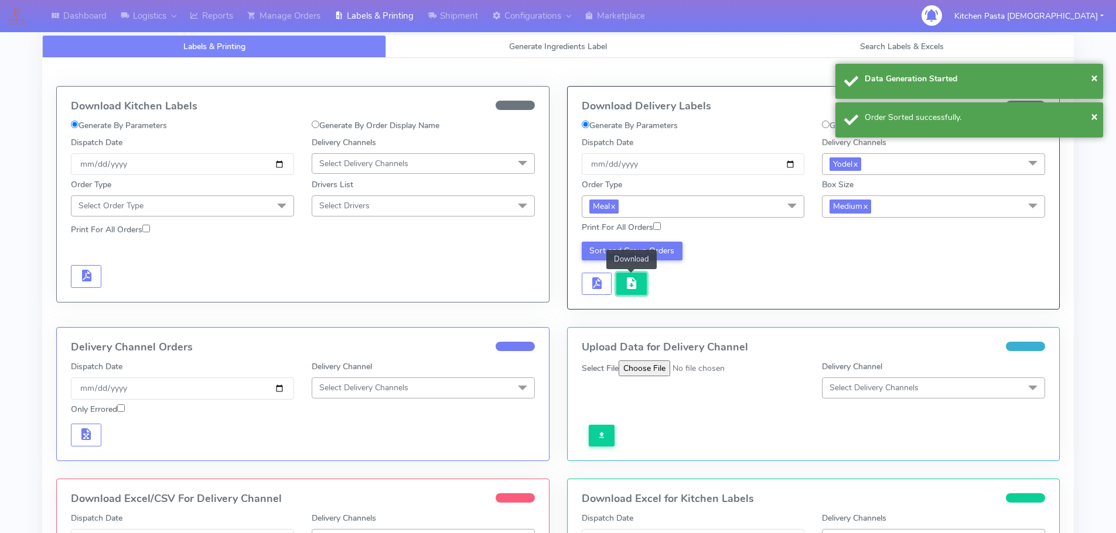
click at [629, 291] on span "button" at bounding box center [631, 286] width 14 height 11
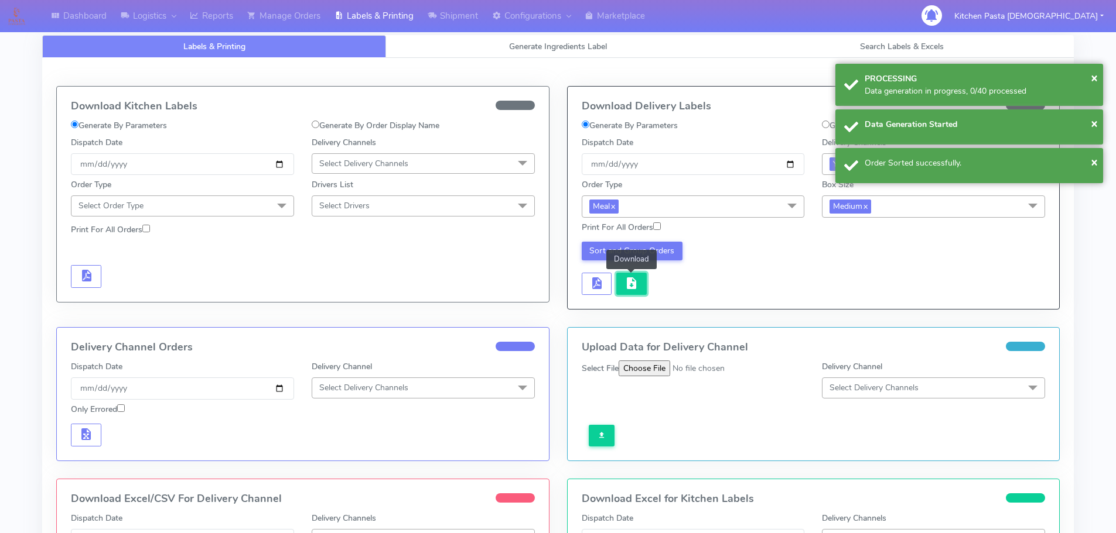
click at [629, 291] on span "button" at bounding box center [631, 286] width 14 height 11
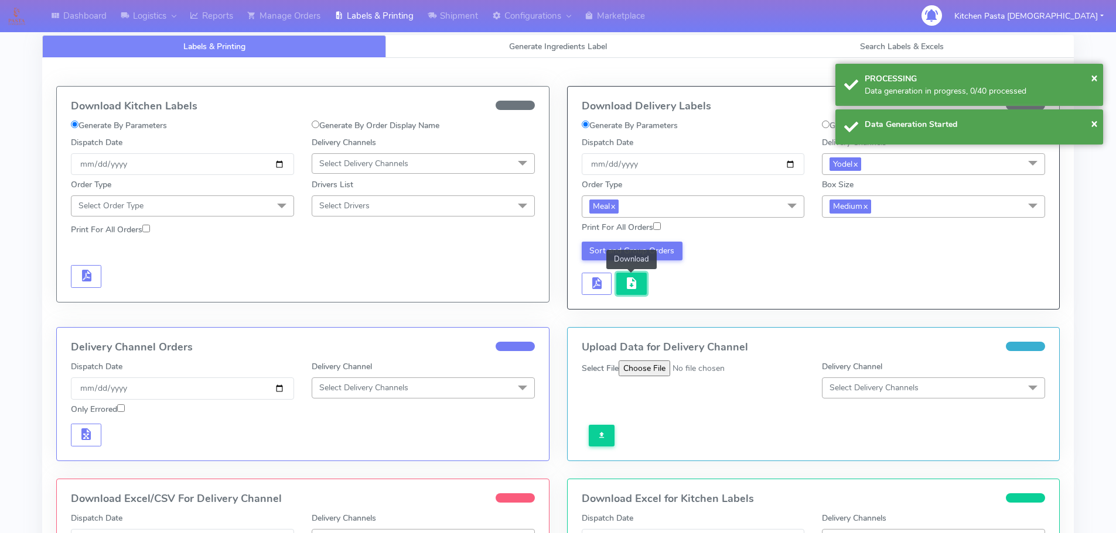
click at [629, 291] on span "button" at bounding box center [631, 286] width 14 height 11
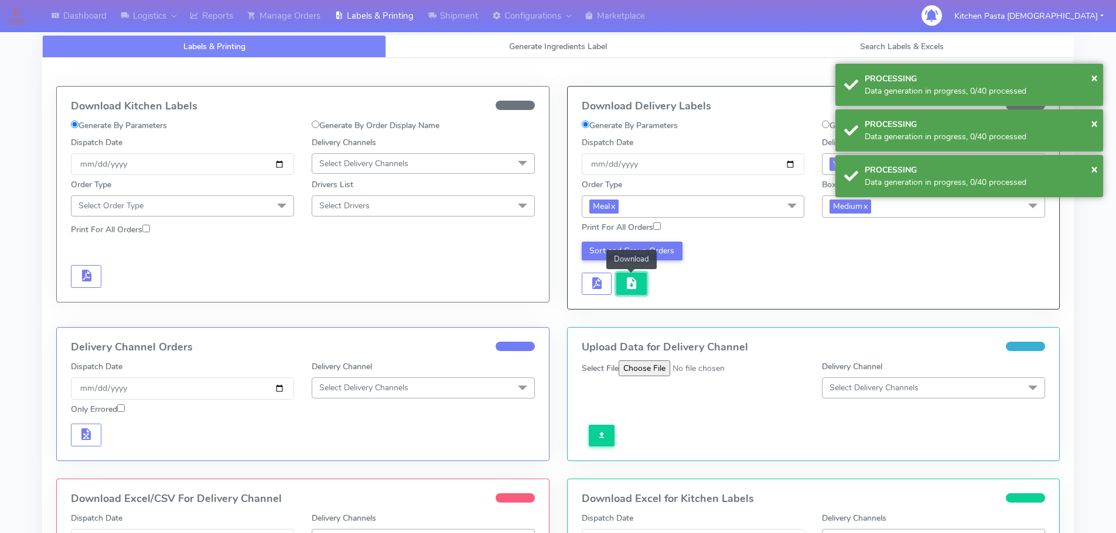
click at [629, 291] on span "button" at bounding box center [631, 286] width 14 height 11
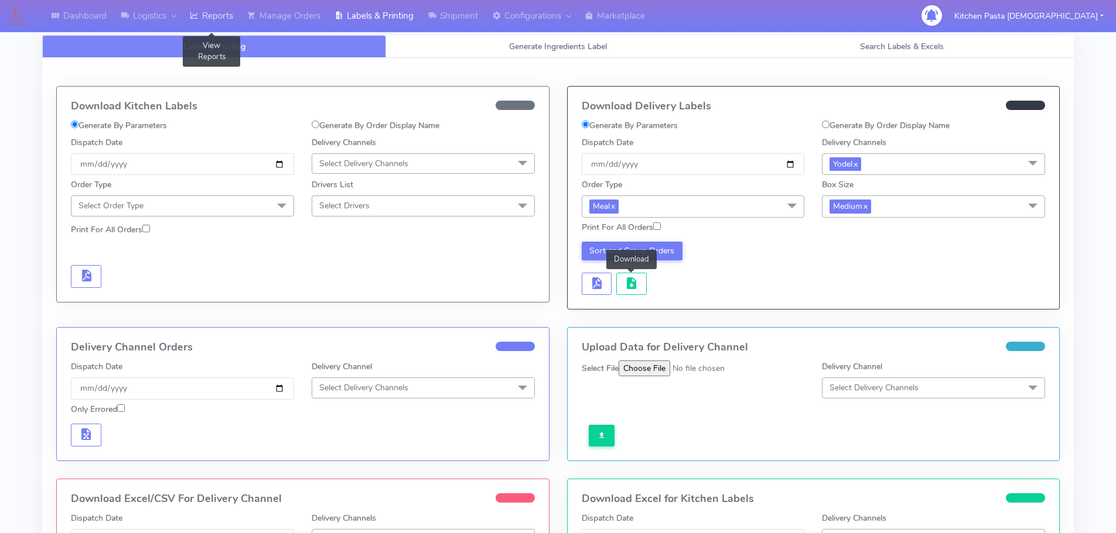
click at [217, 20] on link "Reports" at bounding box center [211, 16] width 57 height 32
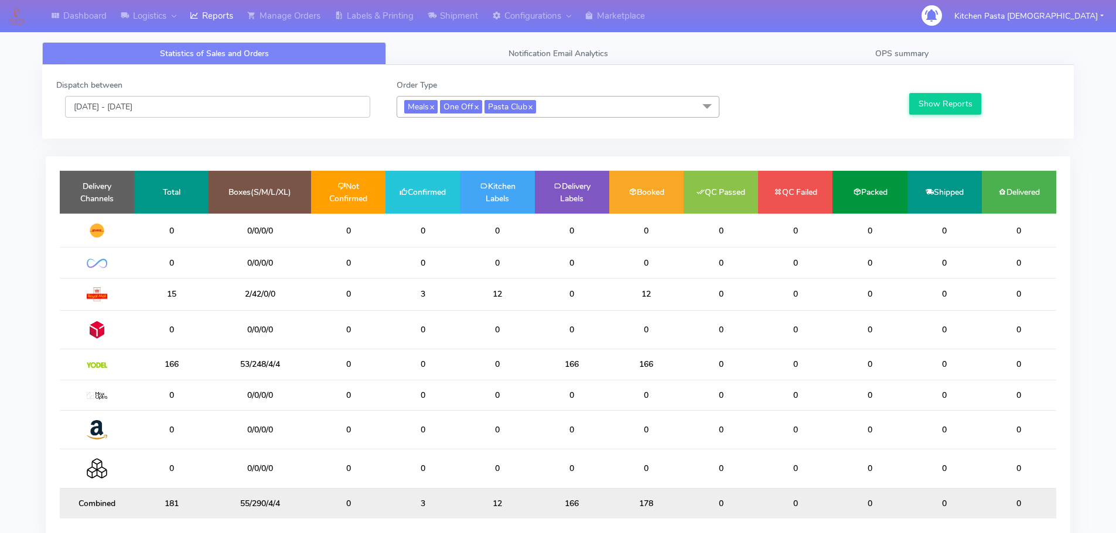
click at [302, 117] on input "[DATE] - [DATE]" at bounding box center [217, 107] width 305 height 22
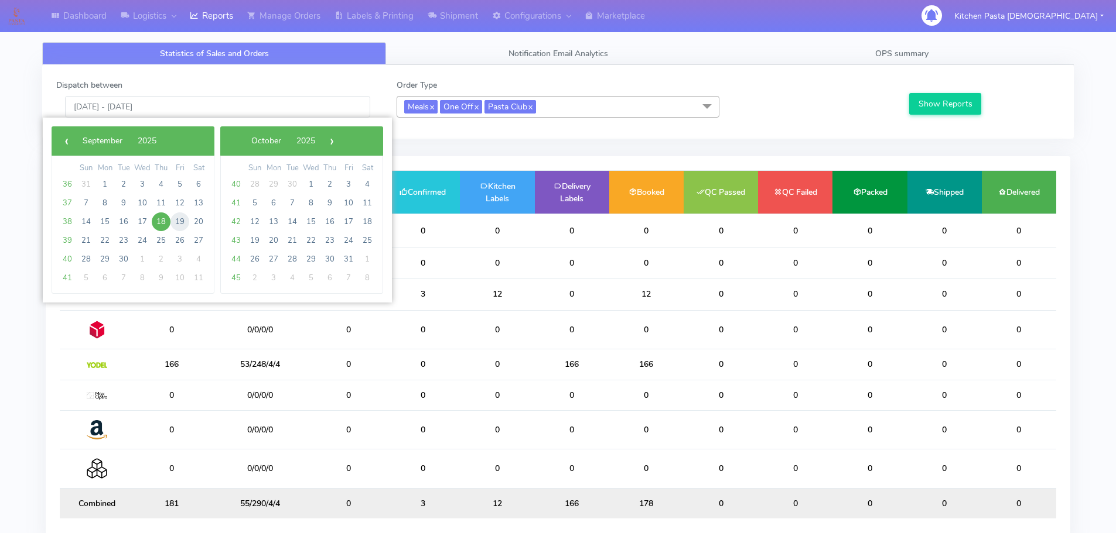
click at [172, 219] on span "19" at bounding box center [179, 222] width 19 height 19
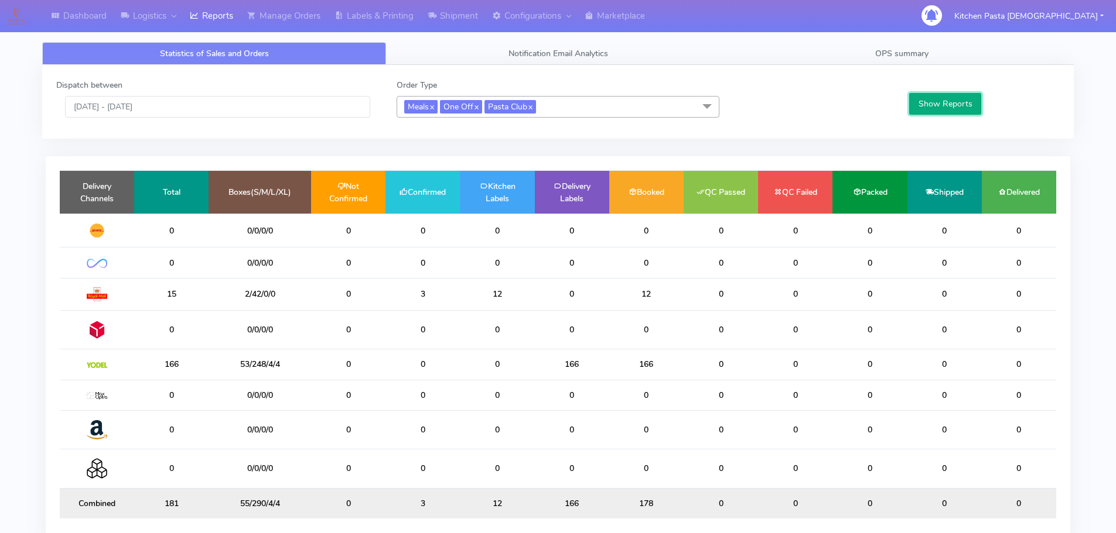
click at [928, 114] on button "Show Reports" at bounding box center [945, 104] width 72 height 22
click at [336, 106] on input "[DATE] - [DATE]" at bounding box center [217, 107] width 305 height 22
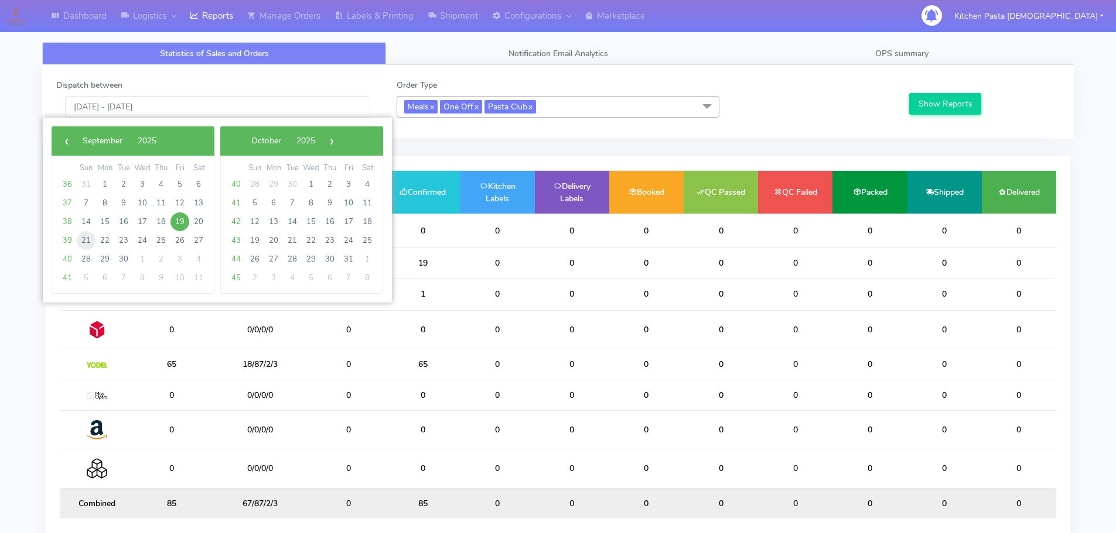
click at [84, 239] on span "21" at bounding box center [86, 240] width 19 height 19
type input "[DATE] - [DATE]"
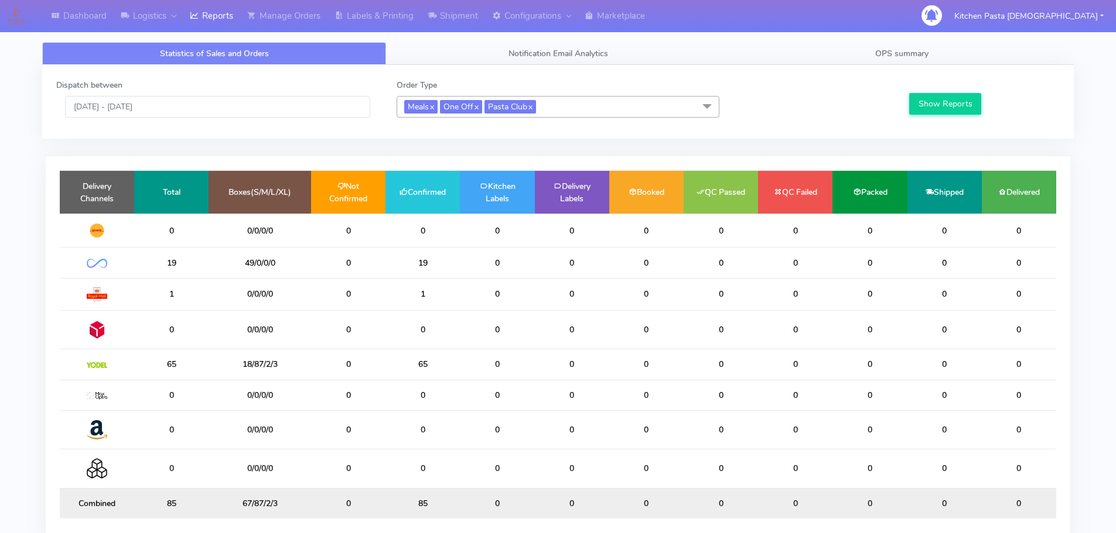
click at [939, 91] on div "Show Reports" at bounding box center [983, 98] width 170 height 39
click at [940, 95] on button "Show Reports" at bounding box center [945, 104] width 72 height 22
click at [323, 107] on input "[DATE] - [DATE]" at bounding box center [217, 107] width 305 height 22
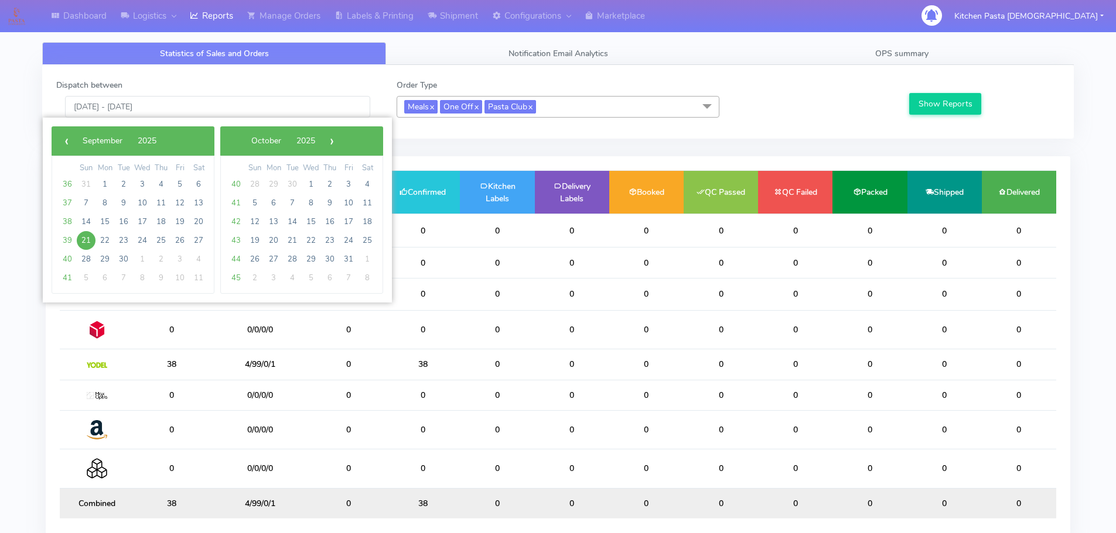
click at [58, 242] on span "39" at bounding box center [67, 240] width 19 height 19
click at [76, 242] on span "39" at bounding box center [67, 240] width 19 height 19
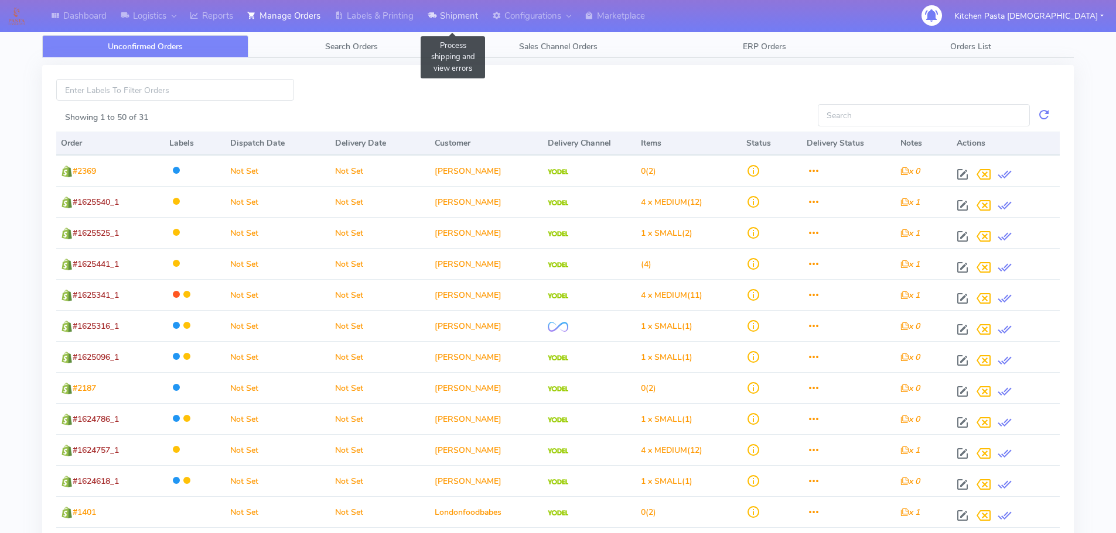
click at [457, 18] on link "Shipment" at bounding box center [452, 16] width 64 height 32
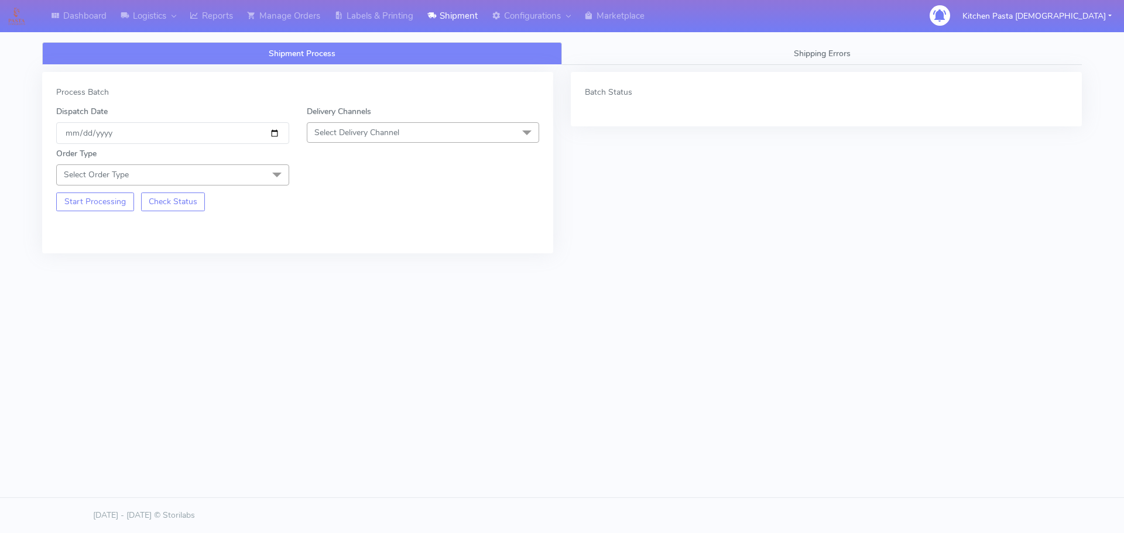
click at [405, 126] on span "Select Delivery Channel" at bounding box center [423, 132] width 233 height 20
click at [343, 272] on li "Yodel" at bounding box center [423, 264] width 232 height 19
click at [267, 175] on span at bounding box center [276, 176] width 23 height 22
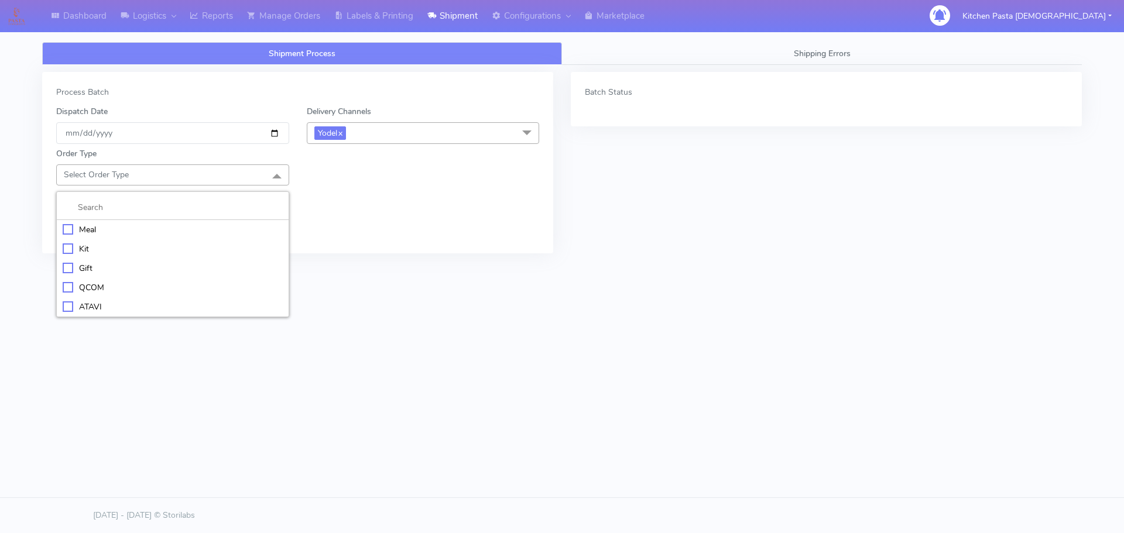
click at [86, 255] on div "Kit" at bounding box center [173, 249] width 220 height 12
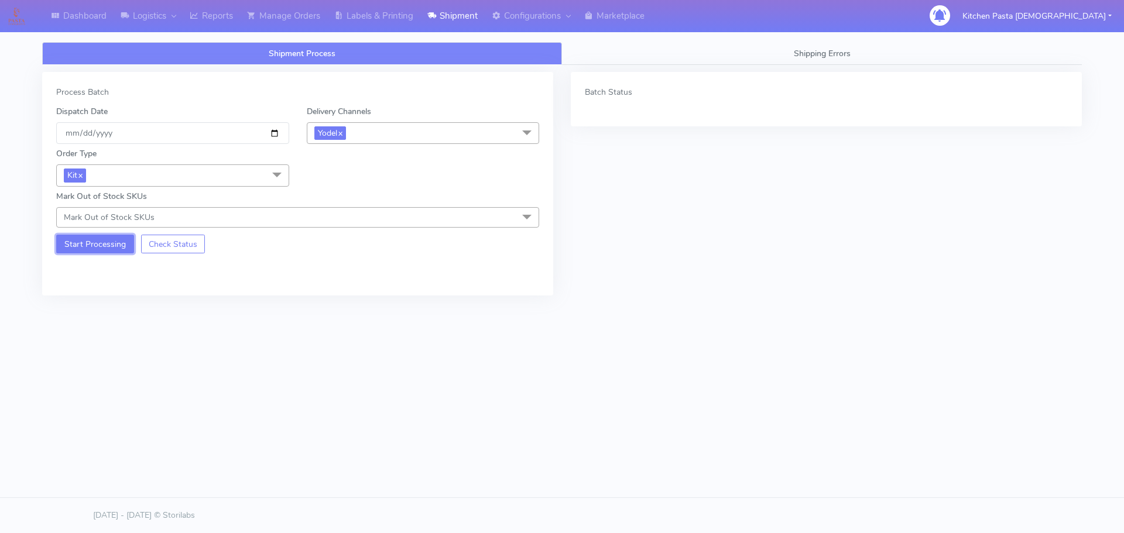
click at [91, 249] on button "Start Processing" at bounding box center [95, 244] width 78 height 19
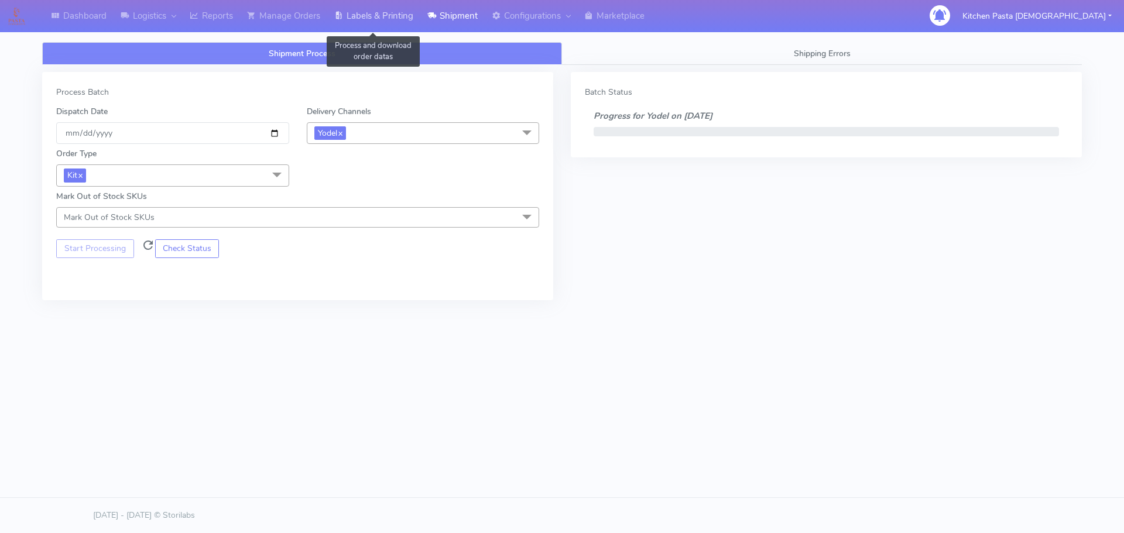
click at [392, 16] on link "Labels & Printing" at bounding box center [373, 16] width 93 height 32
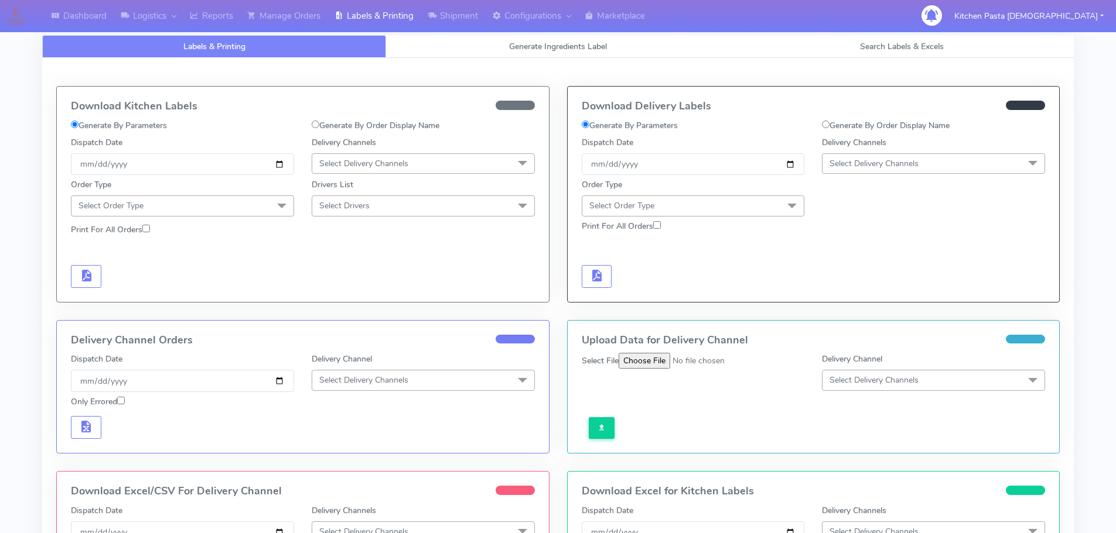
click at [866, 167] on span "Select Delivery Channels" at bounding box center [873, 163] width 89 height 11
click at [830, 294] on div "Yodel" at bounding box center [933, 295] width 210 height 12
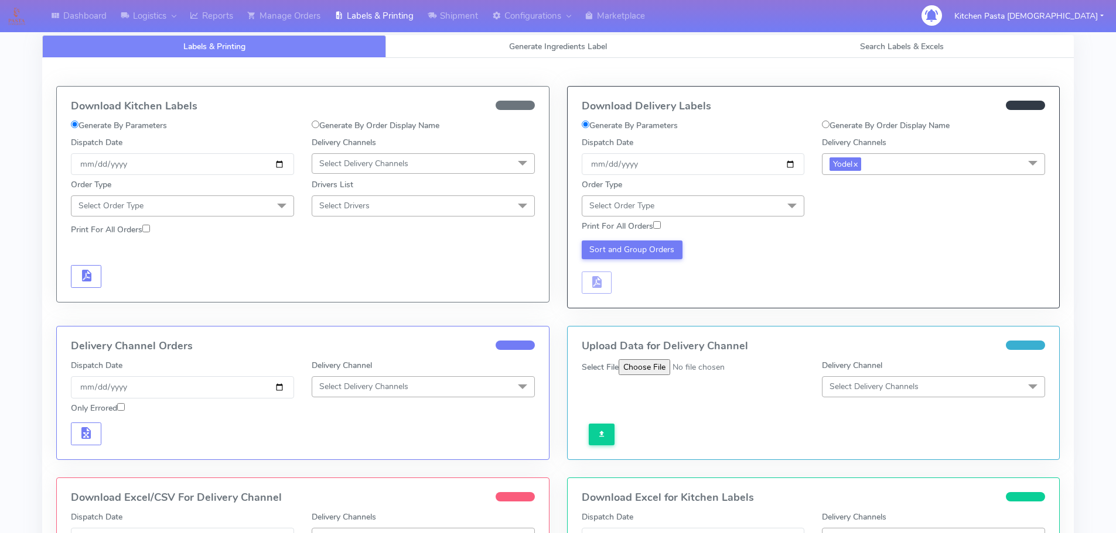
drag, startPoint x: 768, startPoint y: 206, endPoint x: 630, endPoint y: 257, distance: 146.7
click at [767, 206] on span "Select Order Type" at bounding box center [693, 206] width 223 height 20
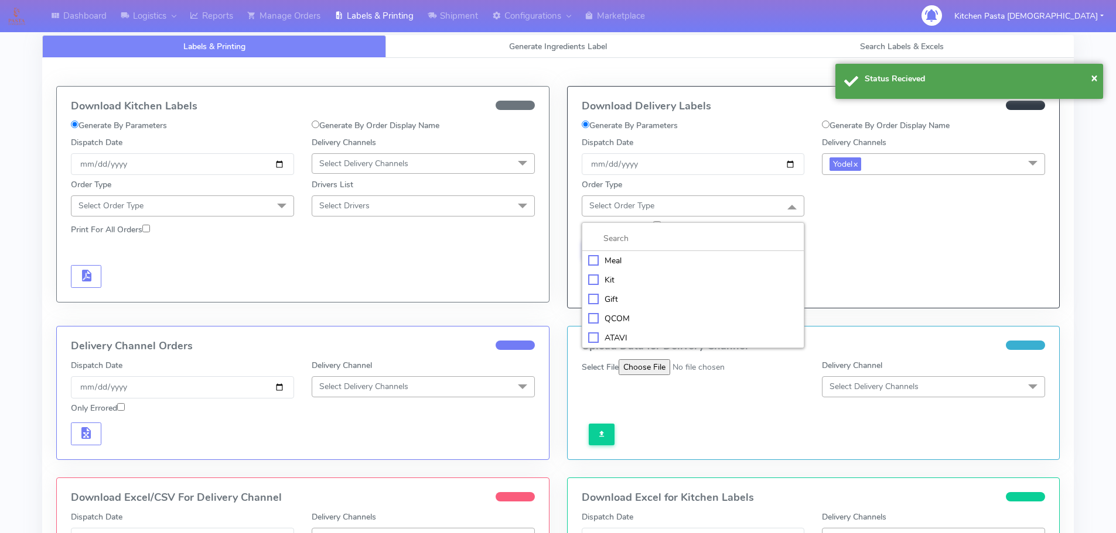
click at [613, 276] on div "Kit" at bounding box center [693, 280] width 210 height 12
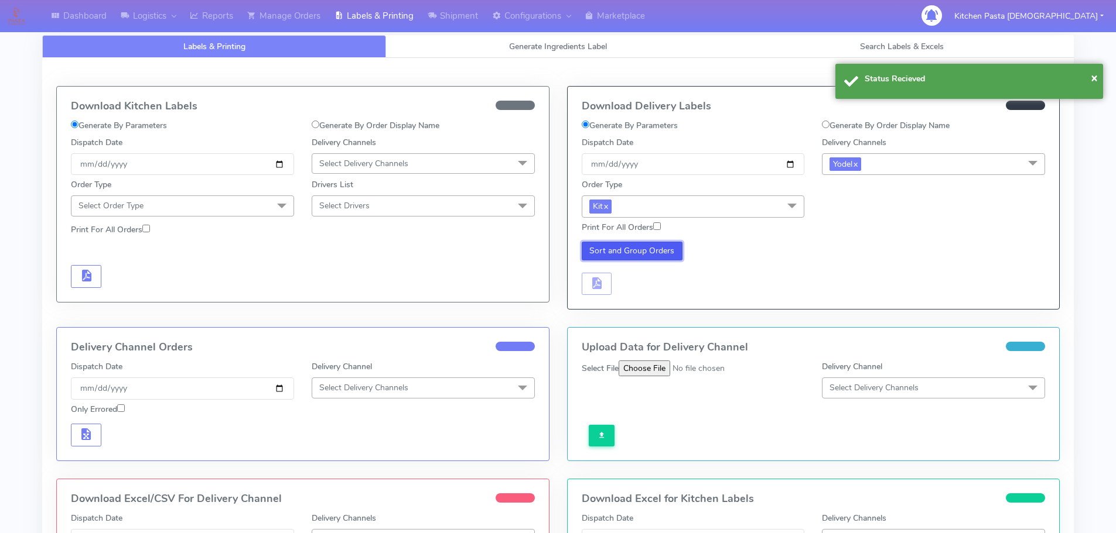
click at [614, 255] on button "Sort and Group Orders" at bounding box center [632, 251] width 101 height 19
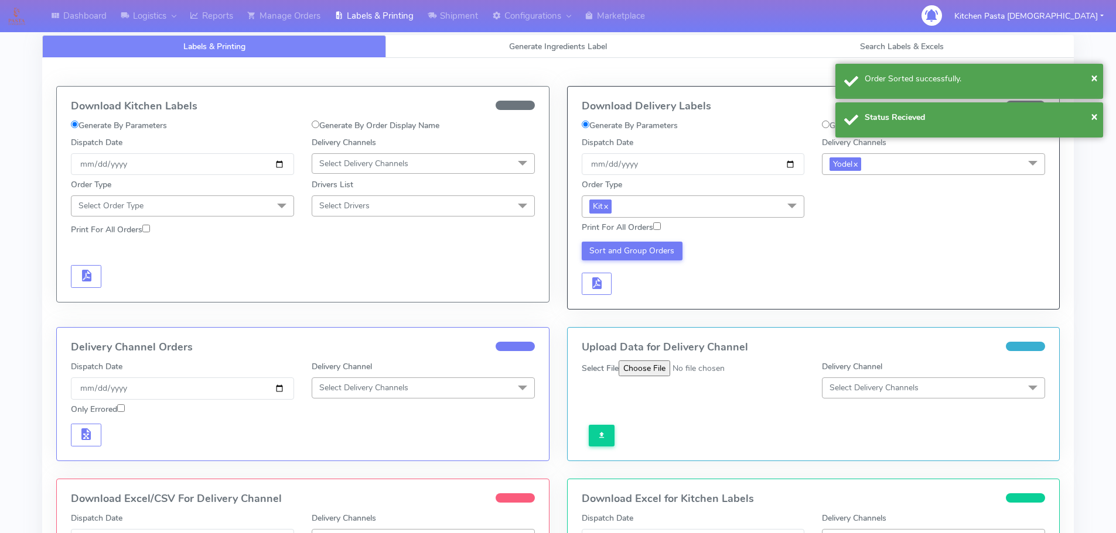
click at [603, 271] on div "Sort and Group Orders" at bounding box center [693, 269] width 241 height 54
click at [610, 285] on button "button" at bounding box center [597, 284] width 30 height 23
click at [619, 286] on button "button" at bounding box center [631, 284] width 30 height 23
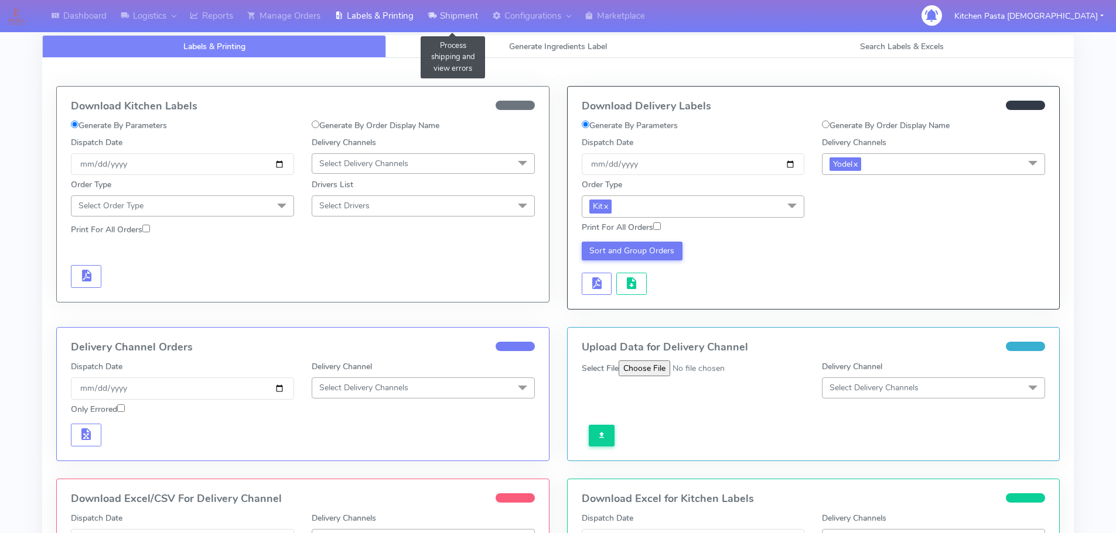
click at [474, 15] on link "Shipment" at bounding box center [452, 16] width 64 height 32
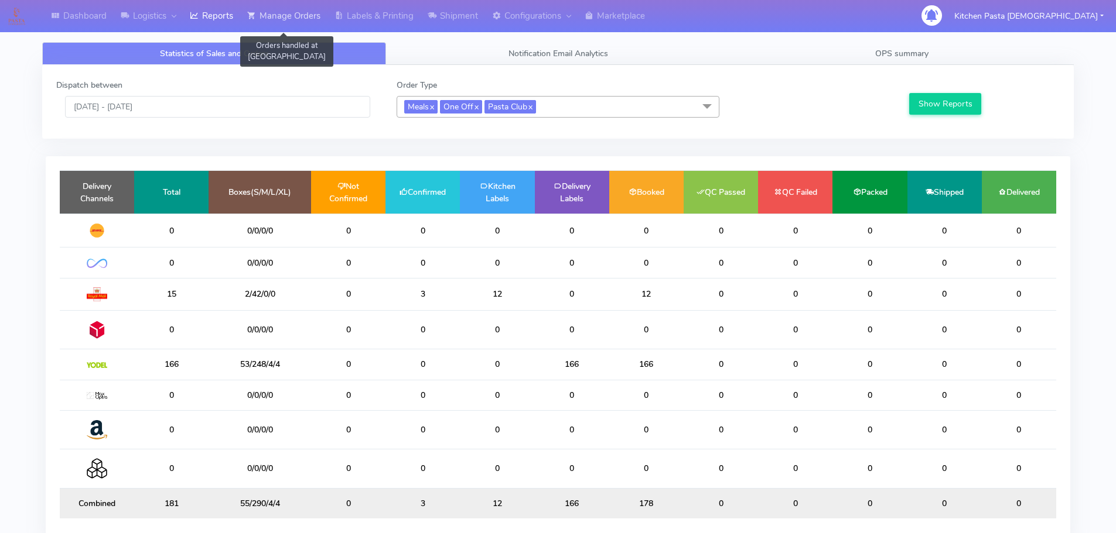
click at [294, 29] on link "Manage Orders" at bounding box center [283, 16] width 87 height 32
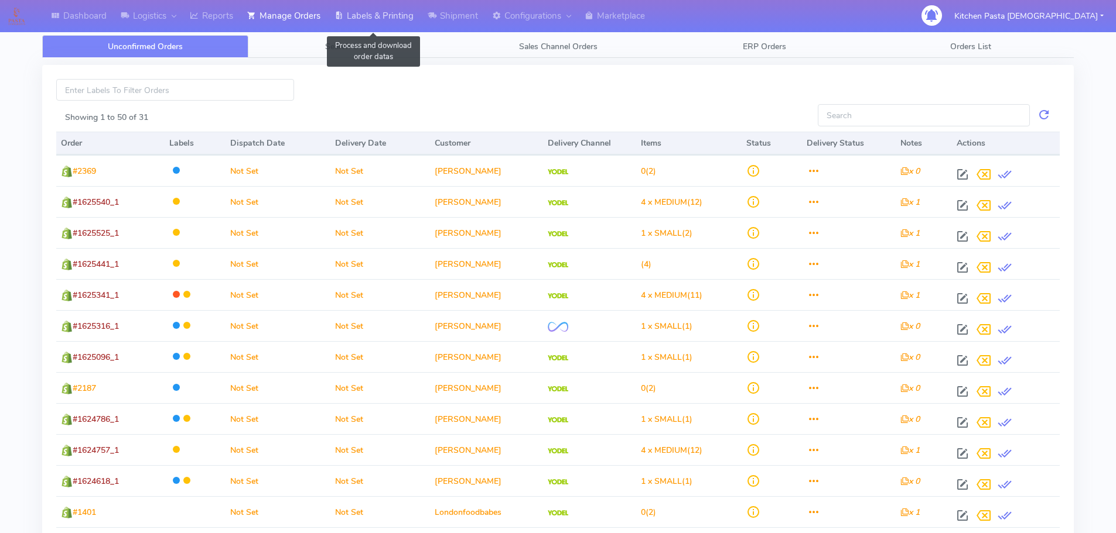
click at [377, 20] on link "Labels & Printing" at bounding box center [373, 16] width 93 height 32
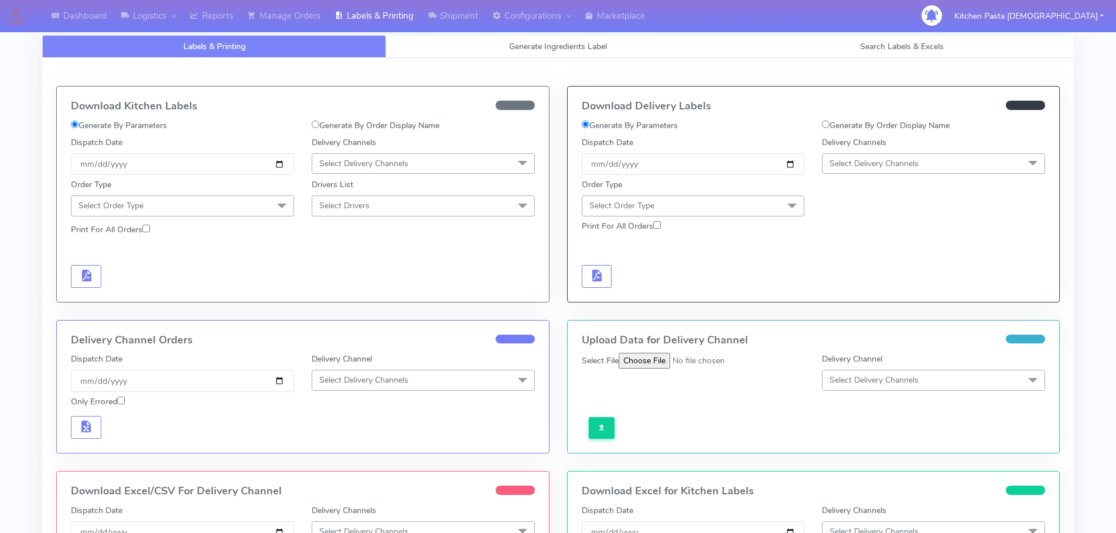
click at [394, 163] on span "Select Delivery Channels" at bounding box center [363, 163] width 89 height 11
click at [360, 255] on div "Royal Mail" at bounding box center [423, 257] width 210 height 12
click at [266, 213] on span "Select Order Type" at bounding box center [182, 206] width 223 height 20
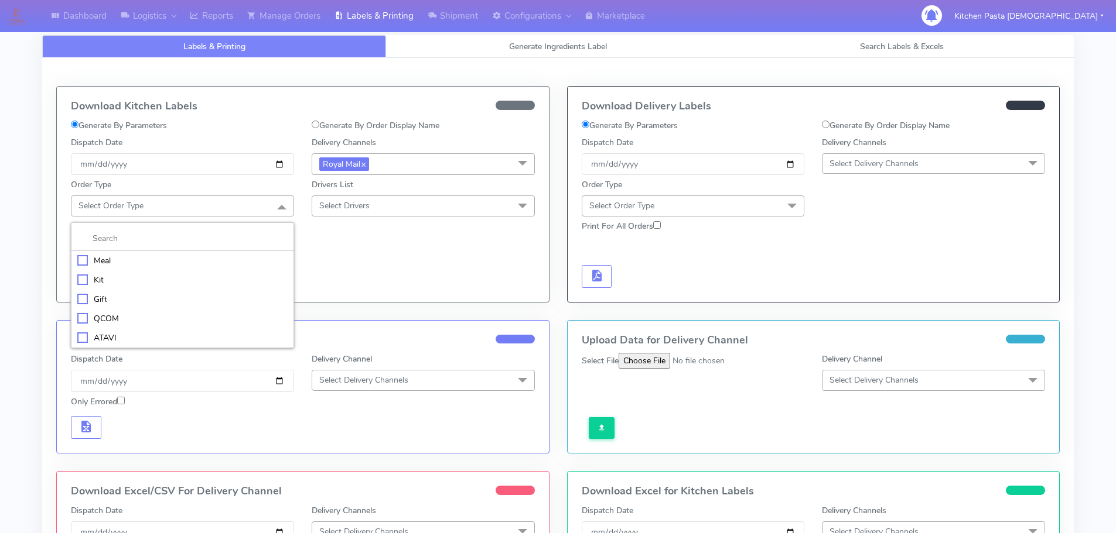
click at [135, 259] on div "Meal" at bounding box center [182, 261] width 210 height 12
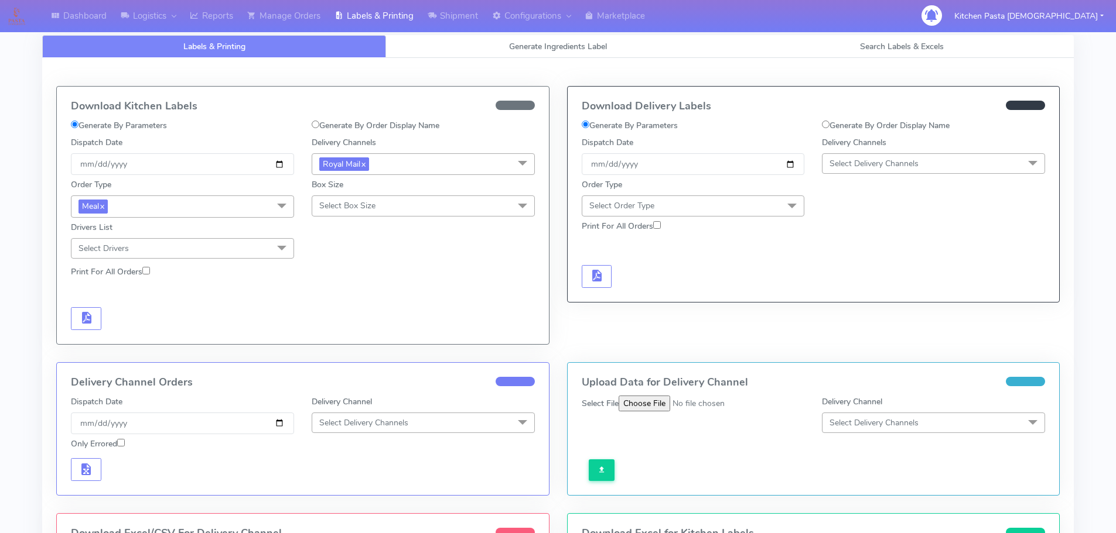
click at [384, 205] on span "Select Box Size" at bounding box center [423, 206] width 223 height 20
click at [358, 292] on li "Medium" at bounding box center [423, 299] width 222 height 19
click at [94, 320] on button "button" at bounding box center [86, 318] width 30 height 23
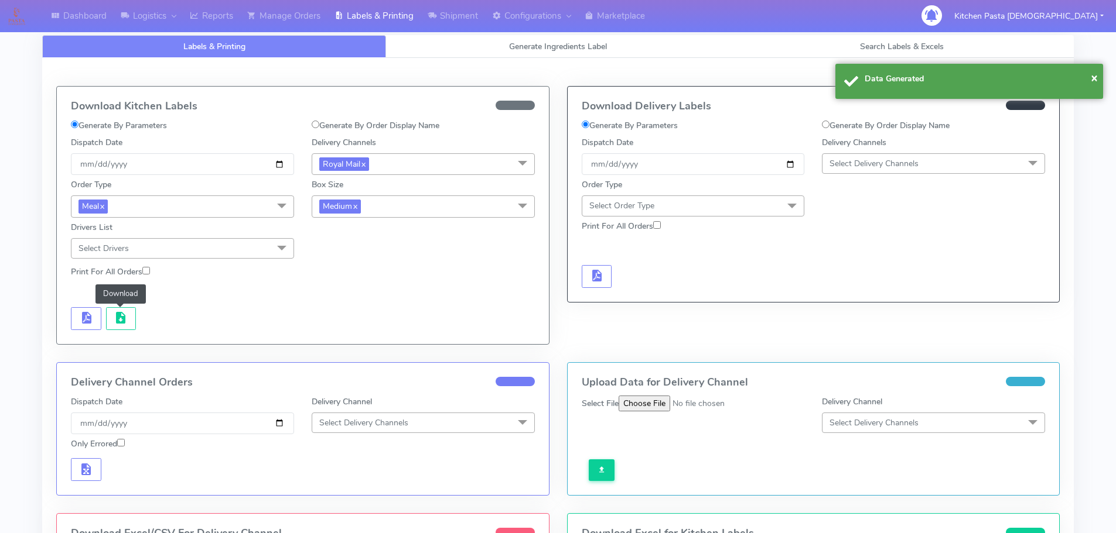
click at [119, 324] on span "button" at bounding box center [121, 320] width 14 height 11
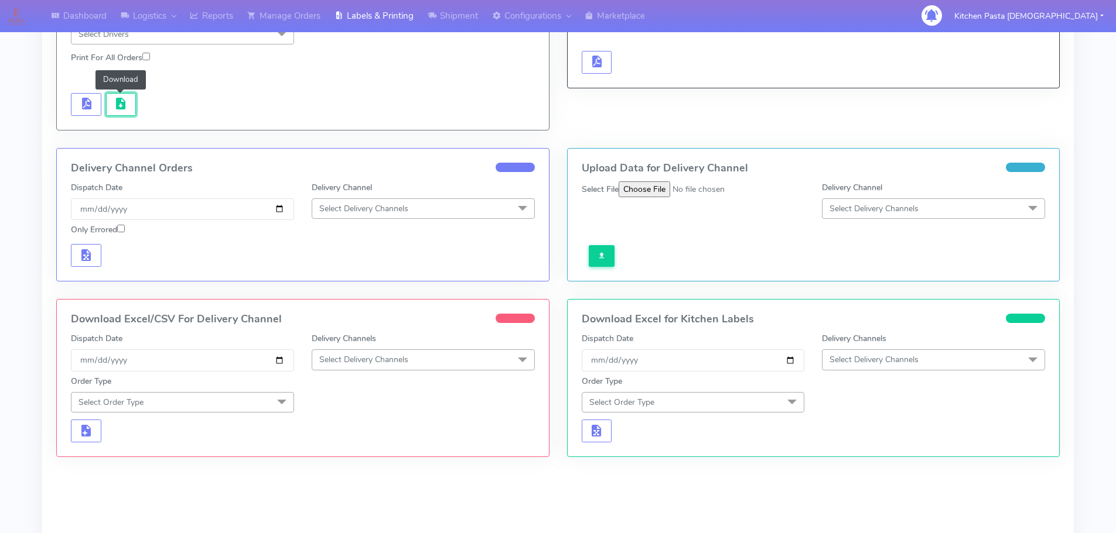
scroll to position [234, 0]
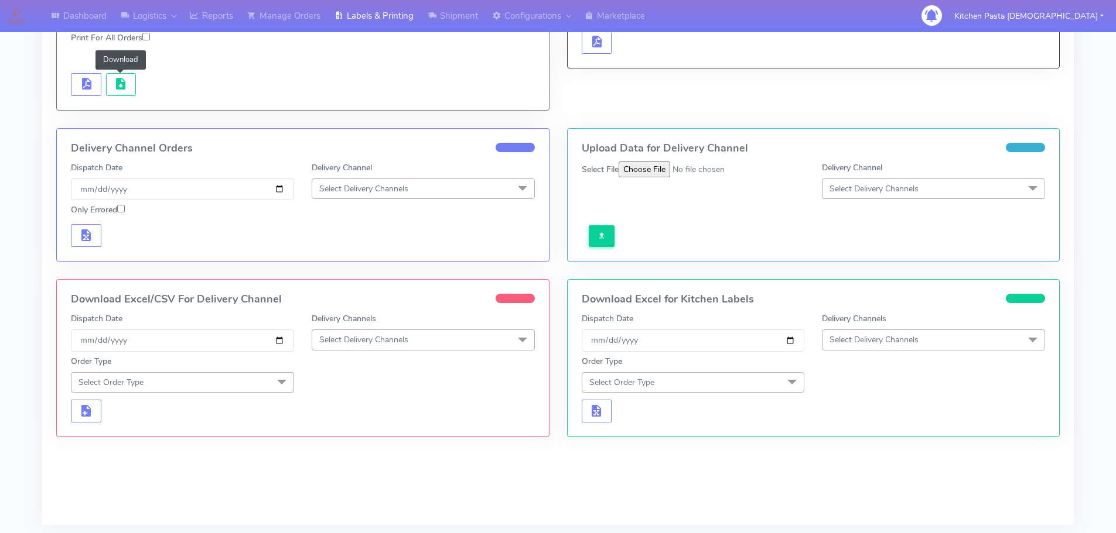
click at [398, 347] on span "Select Delivery Channels" at bounding box center [423, 340] width 223 height 20
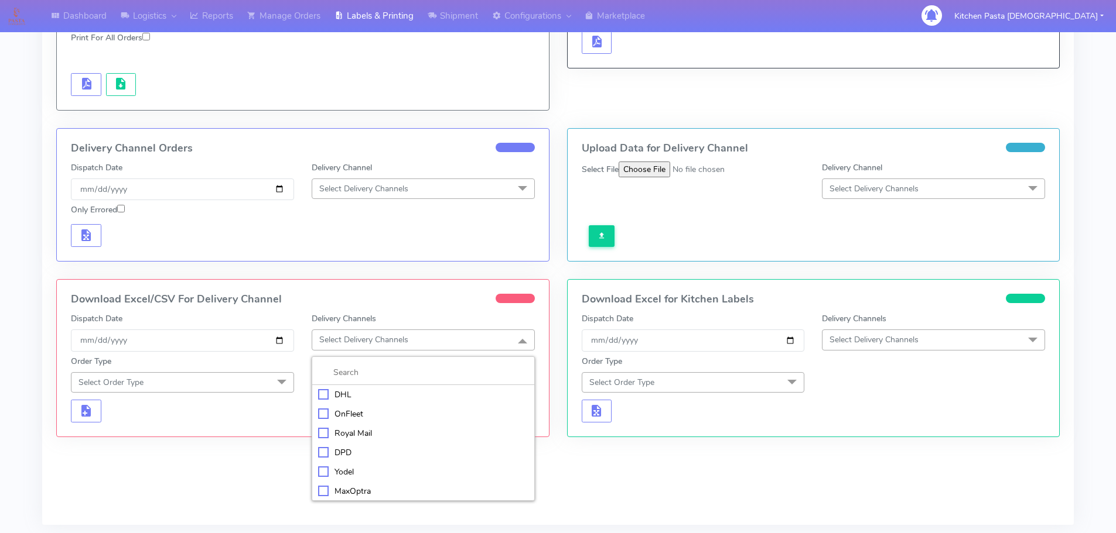
click at [345, 436] on div "Royal Mail" at bounding box center [423, 433] width 210 height 12
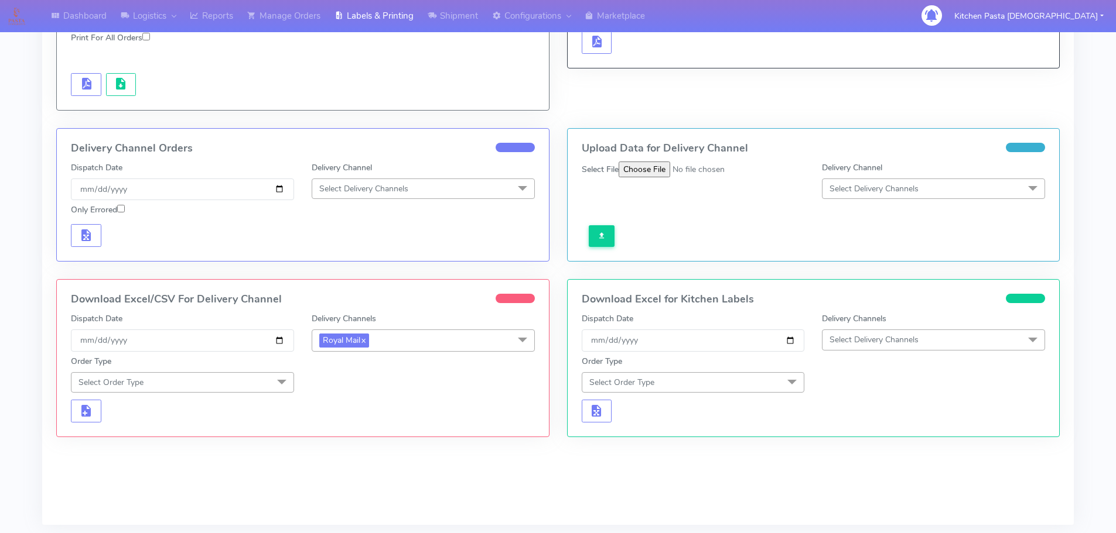
click at [255, 380] on span "Select Order Type" at bounding box center [182, 382] width 223 height 20
click at [148, 436] on div "Meal" at bounding box center [182, 437] width 210 height 12
click at [333, 385] on span "Select Box Size" at bounding box center [347, 382] width 56 height 11
click at [331, 471] on div "Medium" at bounding box center [423, 476] width 210 height 12
click at [96, 408] on button "button" at bounding box center [86, 412] width 30 height 23
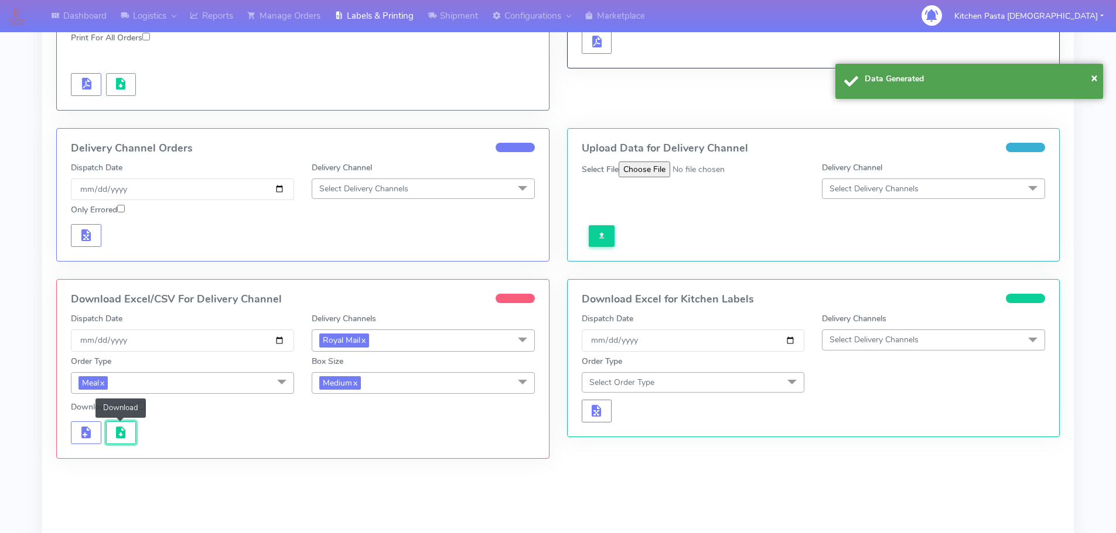
click at [116, 424] on button "button" at bounding box center [121, 433] width 30 height 23
